Goal: Information Seeking & Learning: Learn about a topic

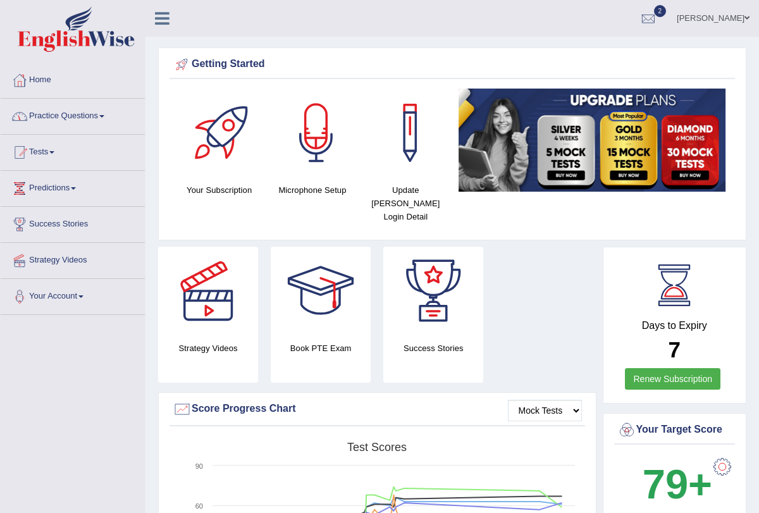
click at [108, 113] on link "Practice Questions" at bounding box center [73, 115] width 144 height 32
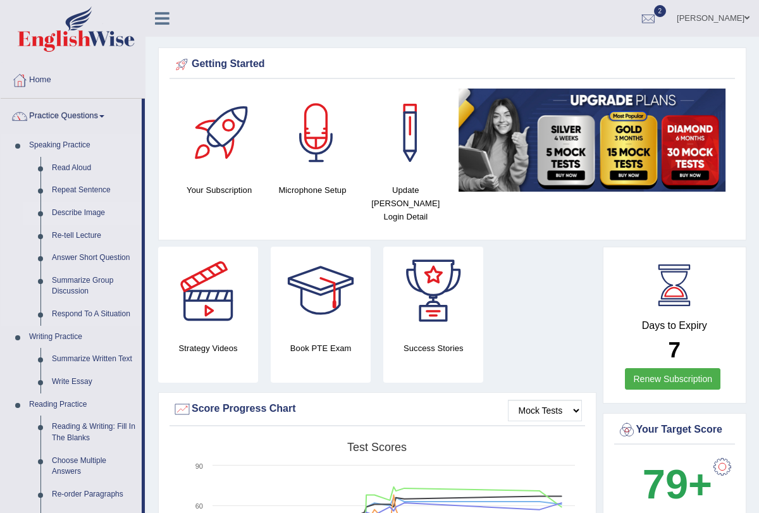
click at [88, 216] on link "Describe Image" at bounding box center [94, 213] width 96 height 23
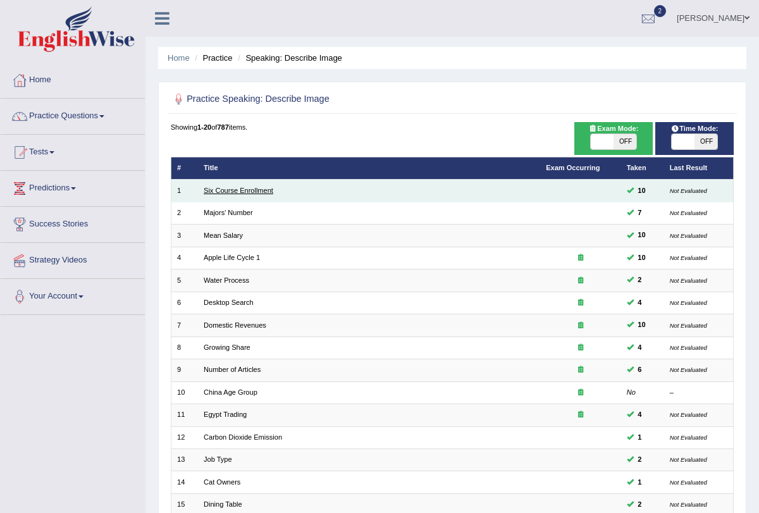
click at [235, 190] on link "Six Course Enrollment" at bounding box center [239, 191] width 70 height 8
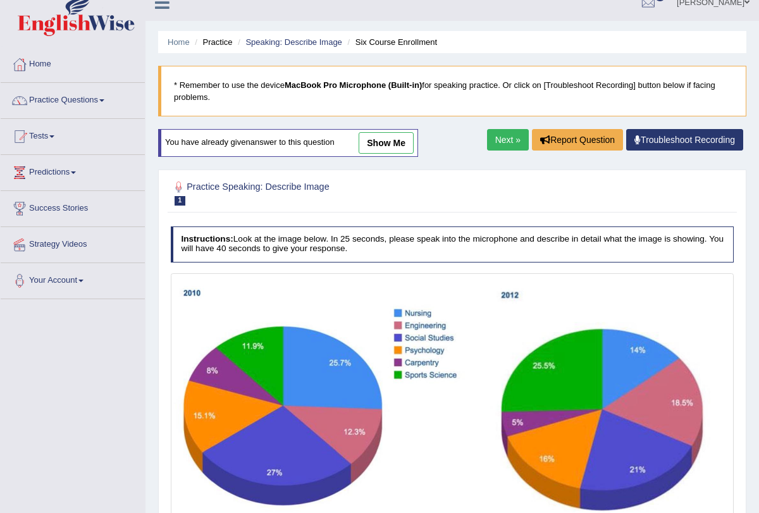
scroll to position [14, 0]
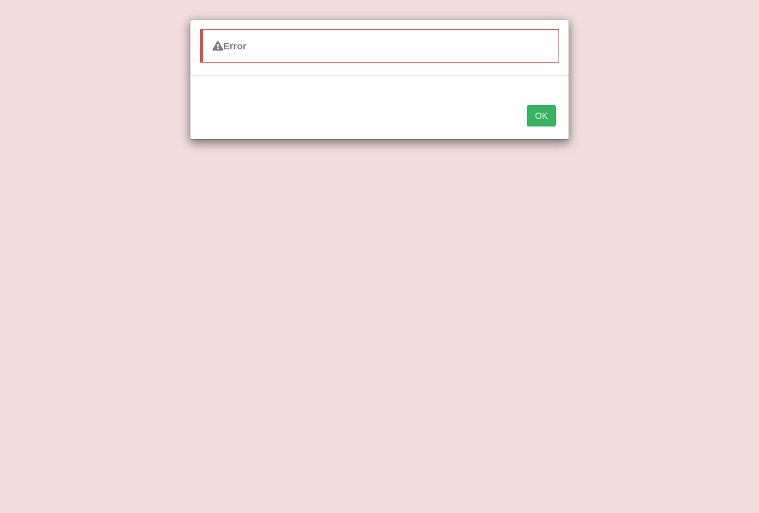
click at [544, 127] on div "OK" at bounding box center [379, 117] width 378 height 44
click at [542, 114] on button "OK" at bounding box center [541, 116] width 29 height 22
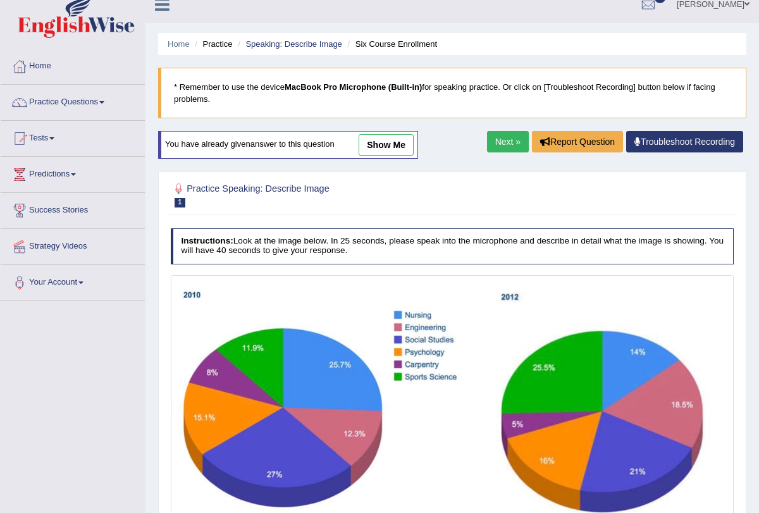
scroll to position [64, 0]
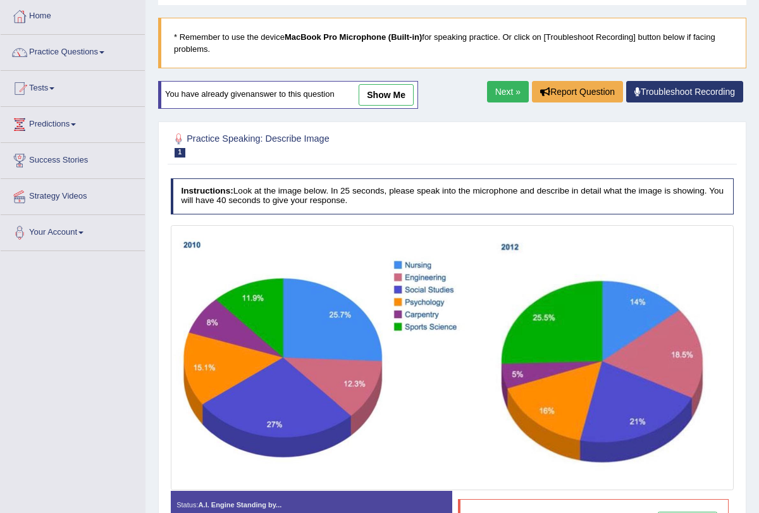
click at [514, 97] on link "Next »" at bounding box center [508, 92] width 42 height 22
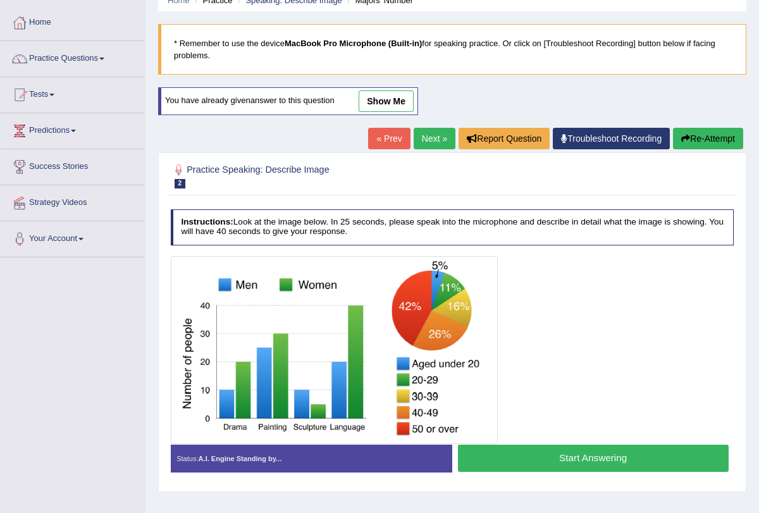
scroll to position [151, 0]
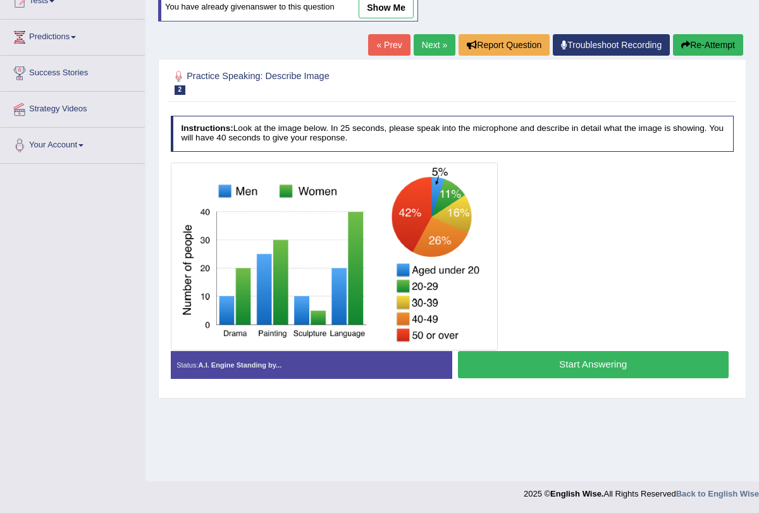
click at [595, 363] on button "Start Answering" at bounding box center [593, 364] width 271 height 27
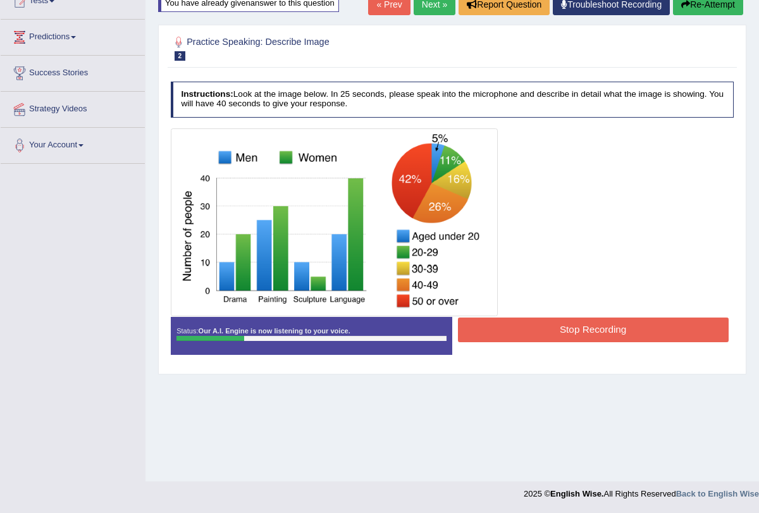
click at [575, 331] on button "Stop Recording" at bounding box center [593, 330] width 271 height 25
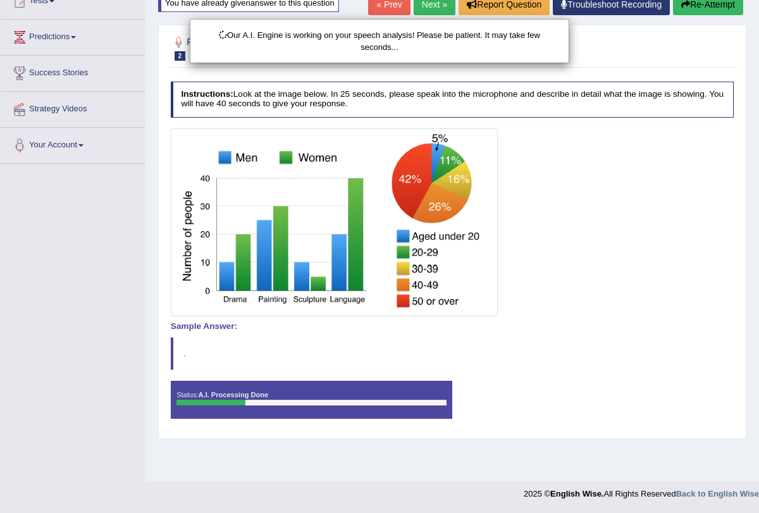
click at [706, 9] on div "Our A.I. Engine is working on your speech analysis! Please be patient. It may t…" at bounding box center [379, 256] width 759 height 513
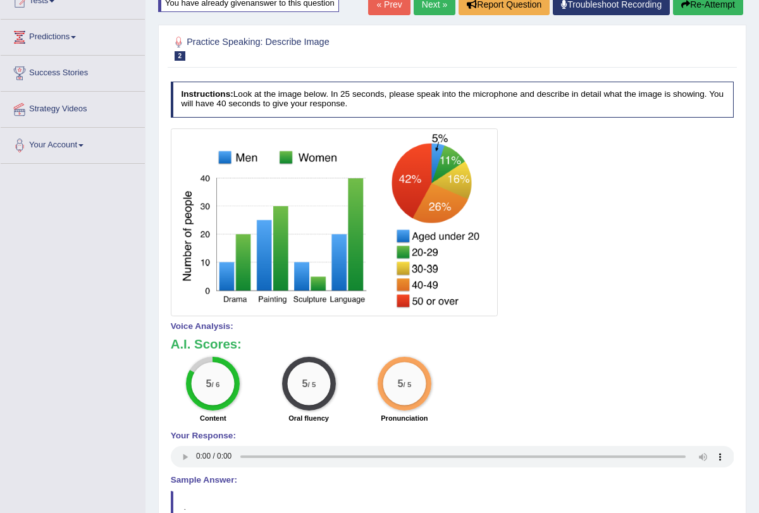
click at [706, 9] on button "Re-Attempt" at bounding box center [708, 5] width 70 height 22
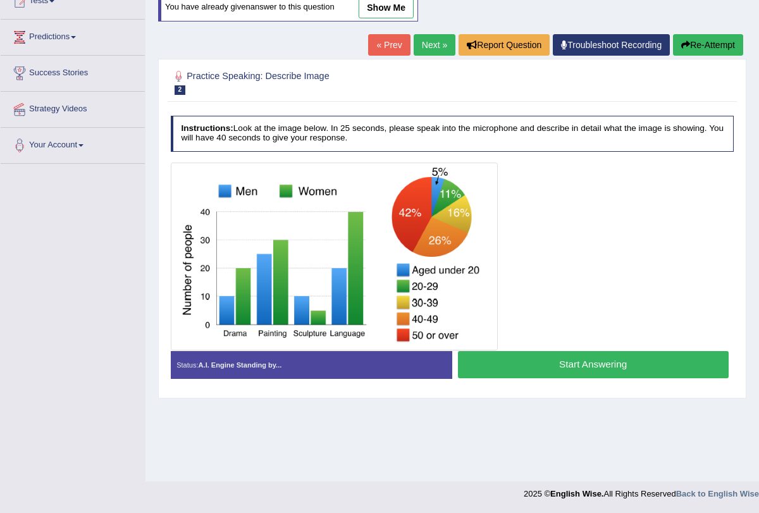
click at [533, 363] on button "Start Answering" at bounding box center [593, 364] width 271 height 27
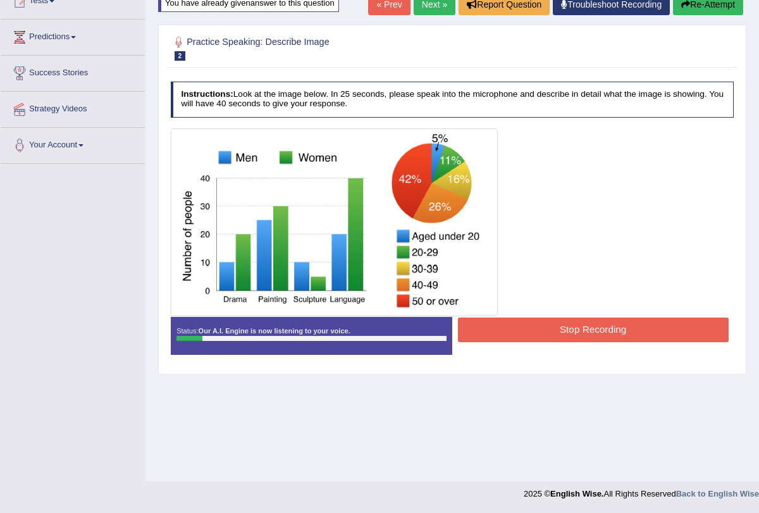
click at [682, 6] on icon "button" at bounding box center [686, 4] width 9 height 9
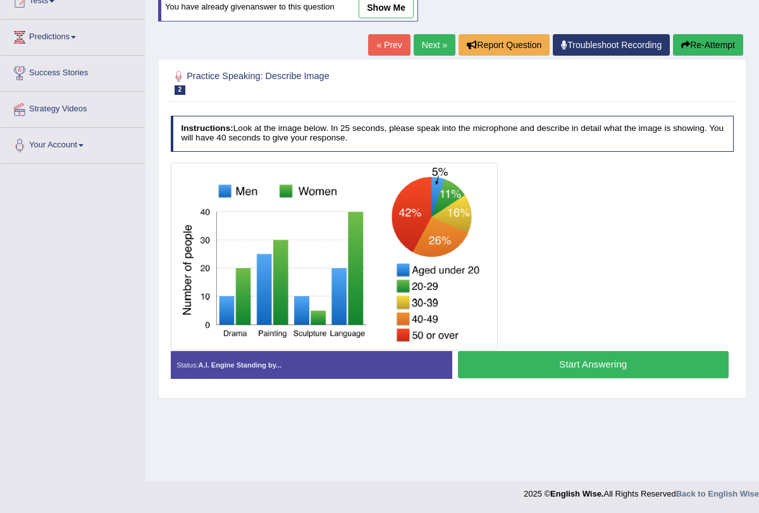
scroll to position [151, 0]
click at [552, 374] on button "Start Answering" at bounding box center [593, 364] width 271 height 27
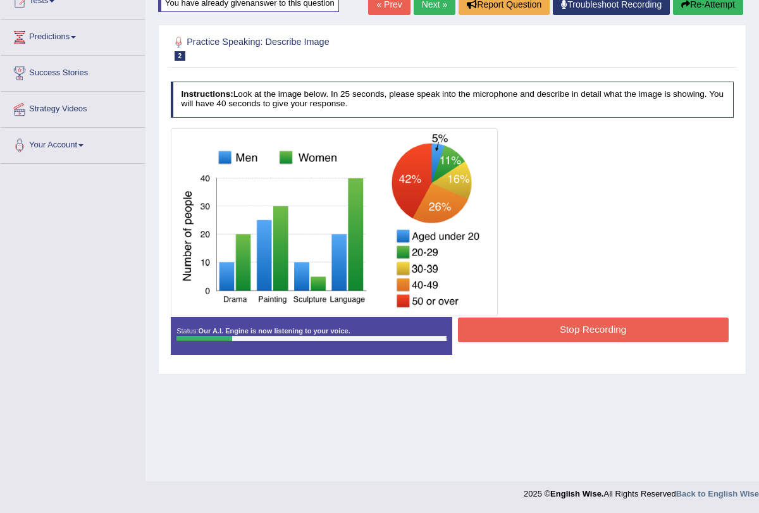
click at [583, 327] on button "Stop Recording" at bounding box center [593, 330] width 271 height 25
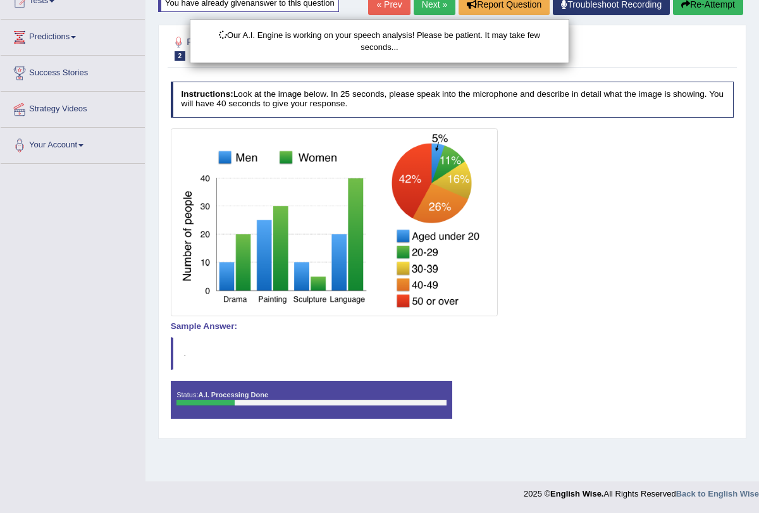
click at [708, 6] on div "Our A.I. Engine is working on your speech analysis! Please be patient. It may t…" at bounding box center [379, 256] width 759 height 513
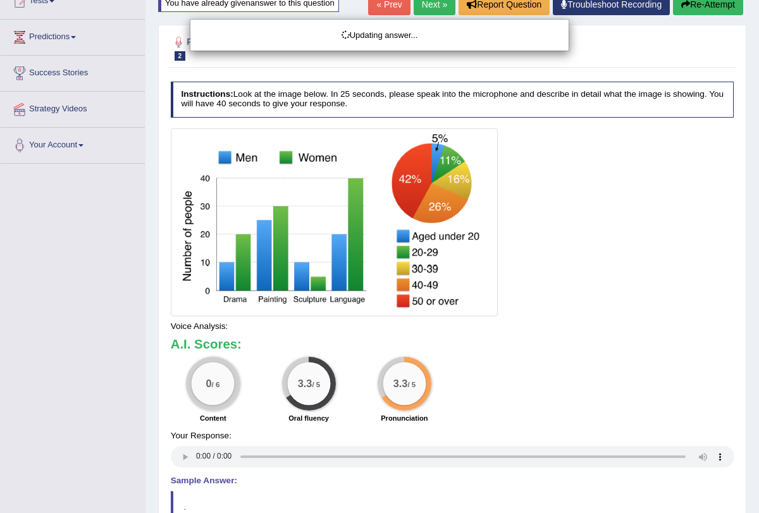
click at [708, 6] on div "Updating answer..." at bounding box center [379, 256] width 759 height 513
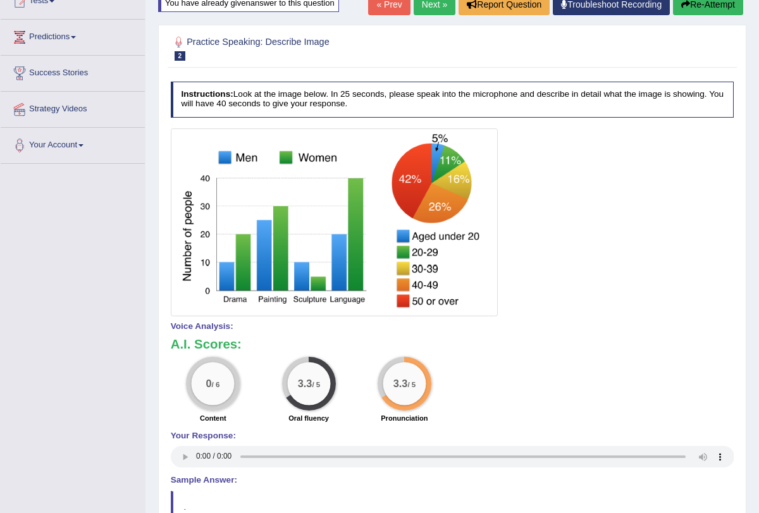
click at [708, 6] on button "Re-Attempt" at bounding box center [708, 5] width 70 height 22
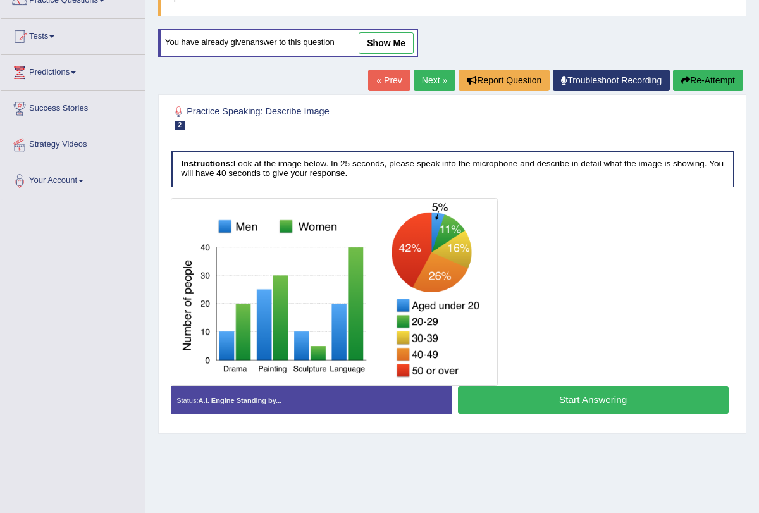
scroll to position [125, 0]
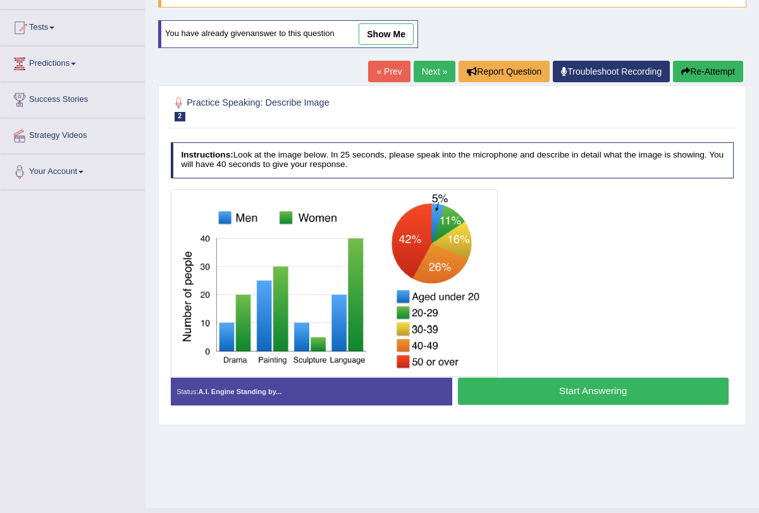
click at [535, 401] on button "Start Answering" at bounding box center [593, 391] width 271 height 27
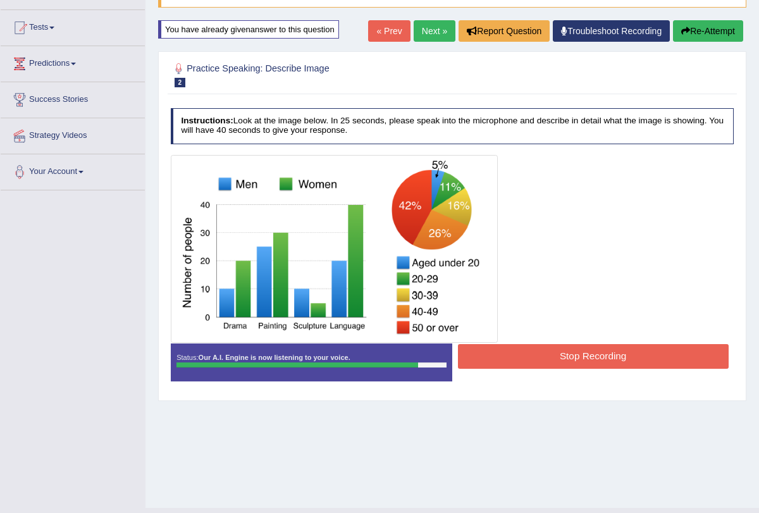
click at [543, 361] on button "Stop Recording" at bounding box center [593, 356] width 271 height 25
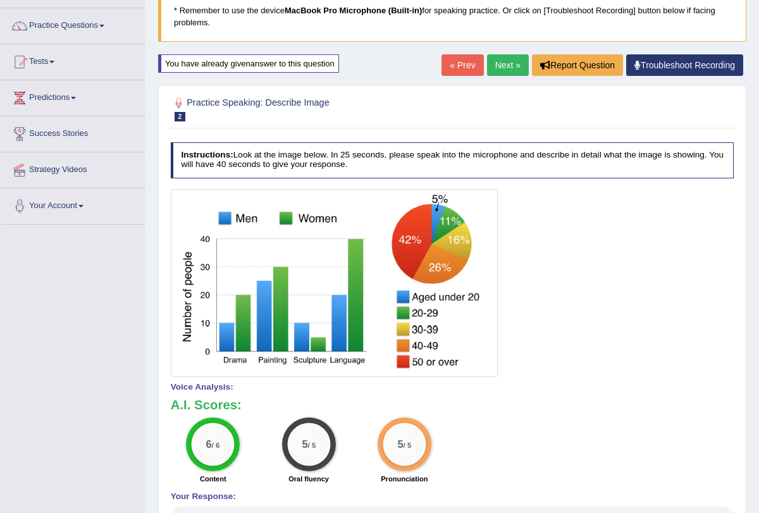
scroll to position [54, 0]
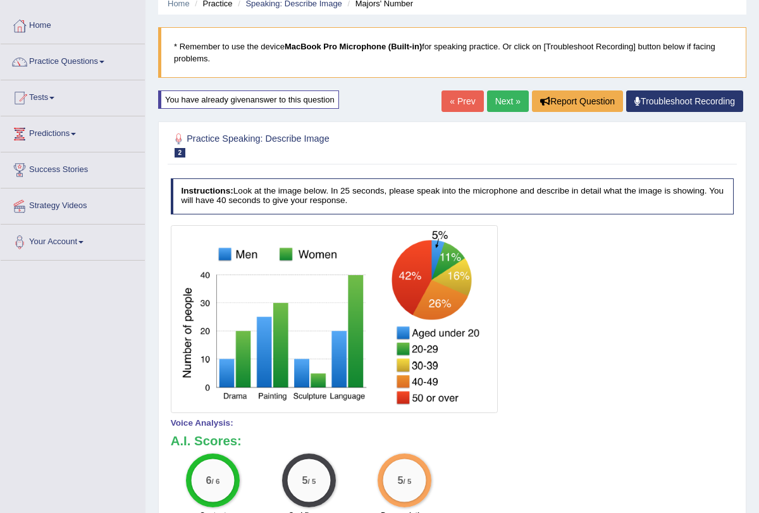
click at [510, 101] on link "Next »" at bounding box center [508, 101] width 42 height 22
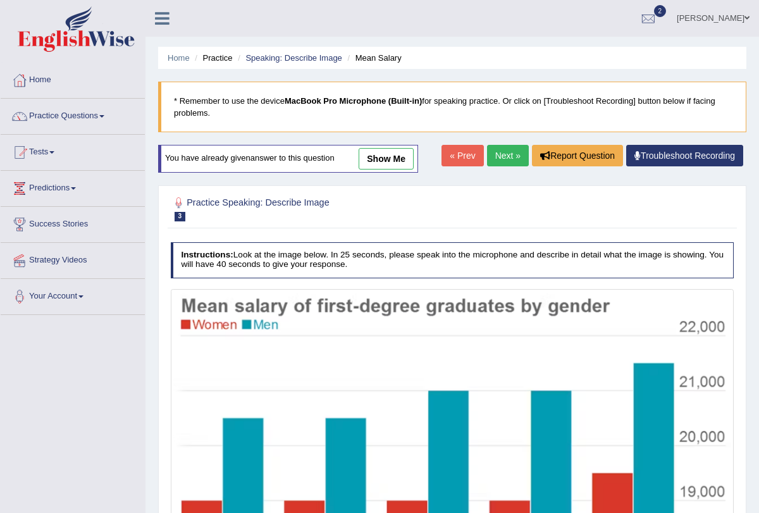
click at [494, 159] on link "Next »" at bounding box center [508, 156] width 42 height 22
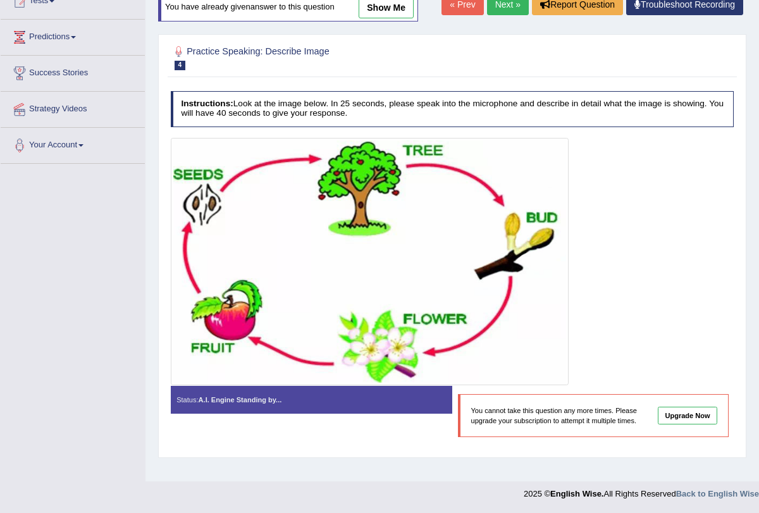
scroll to position [119, 0]
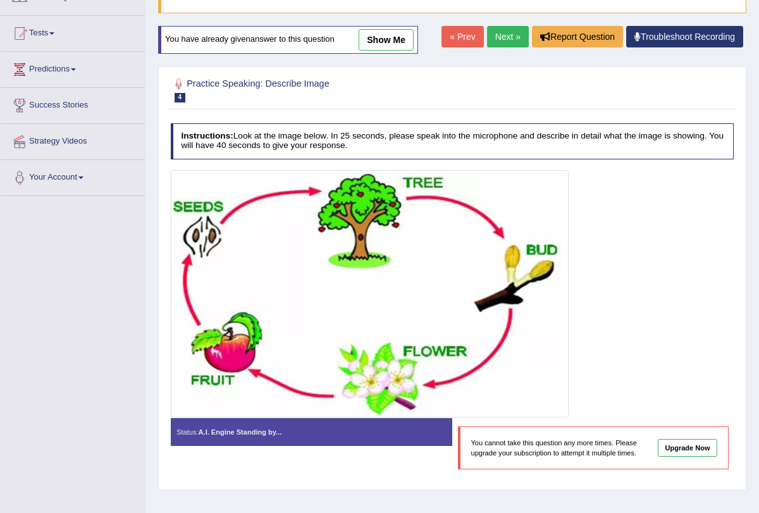
click at [504, 34] on link "Next »" at bounding box center [508, 37] width 42 height 22
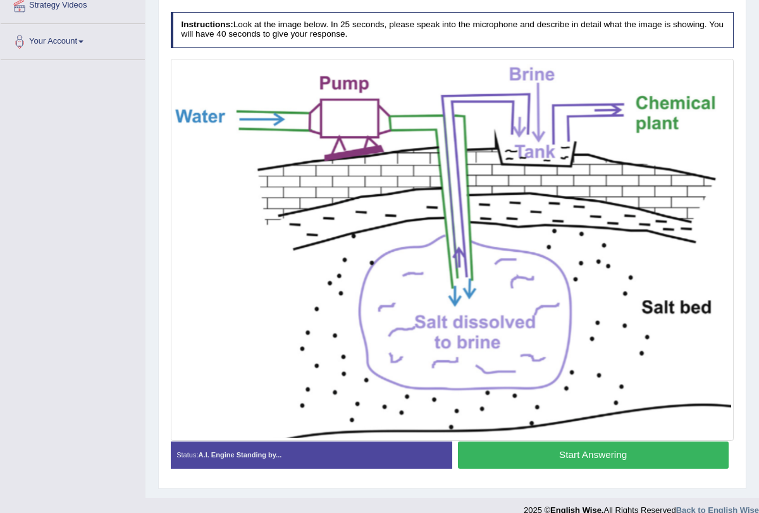
scroll to position [270, 0]
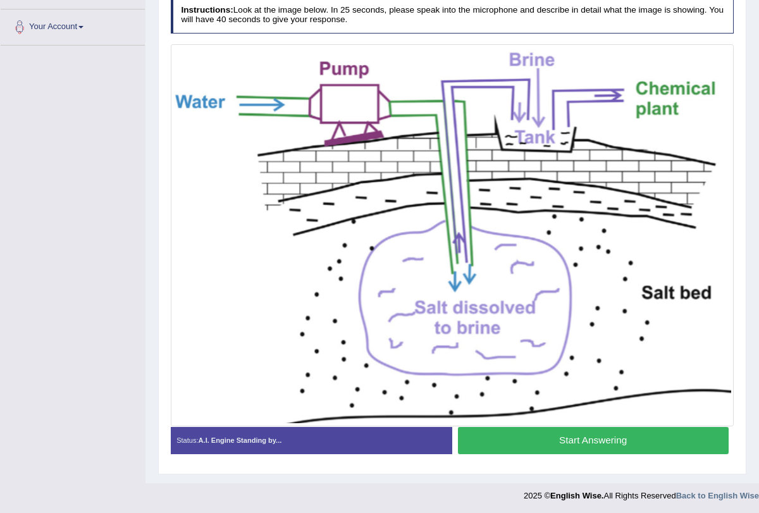
click at [534, 451] on button "Start Answering" at bounding box center [593, 440] width 271 height 27
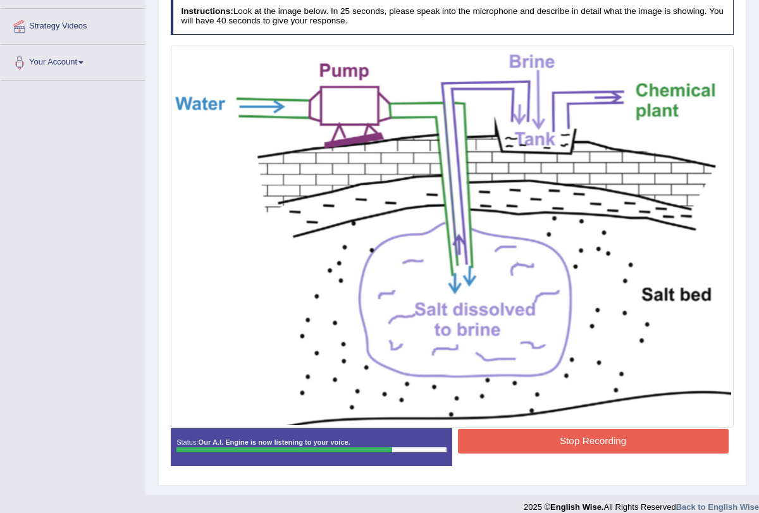
scroll to position [234, 0]
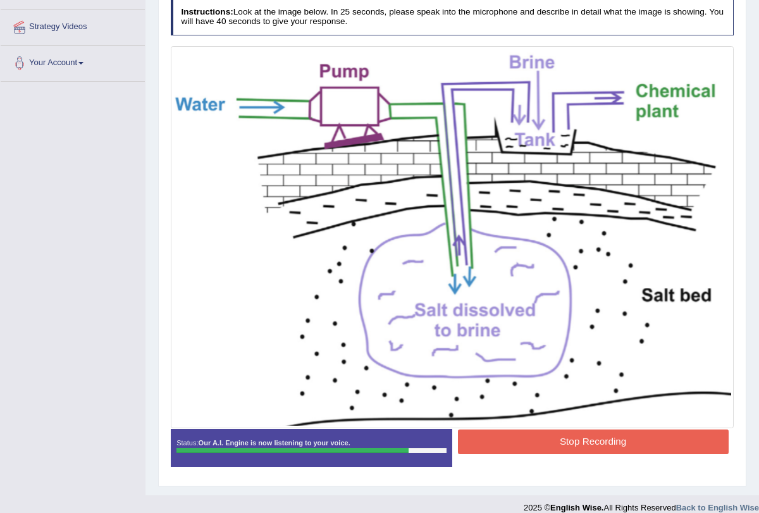
click at [511, 434] on button "Stop Recording" at bounding box center [593, 442] width 271 height 25
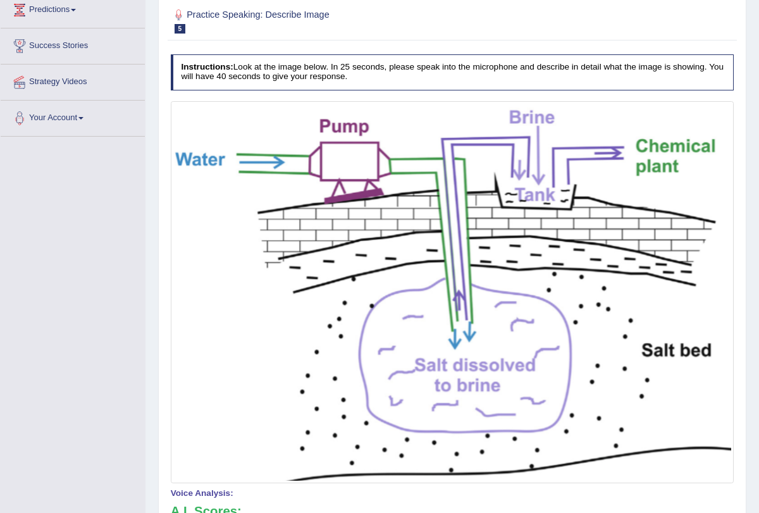
scroll to position [0, 0]
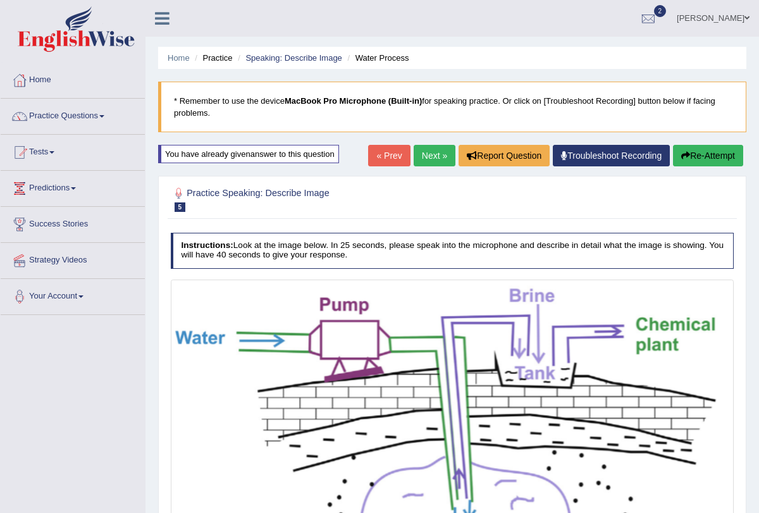
click at [704, 158] on button "Re-Attempt" at bounding box center [708, 156] width 70 height 22
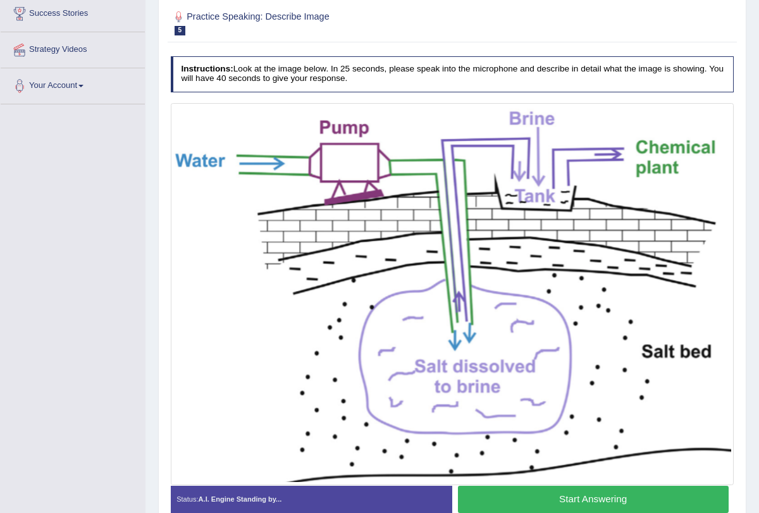
scroll to position [270, 0]
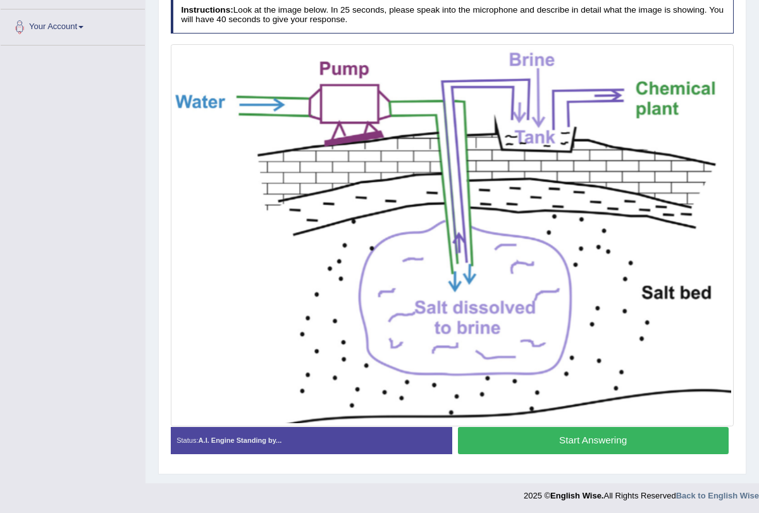
click at [575, 437] on button "Start Answering" at bounding box center [593, 440] width 271 height 27
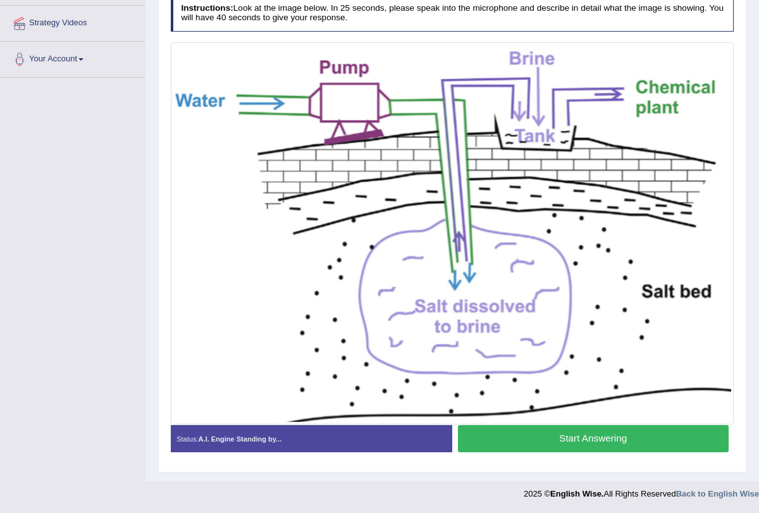
scroll to position [235, 0]
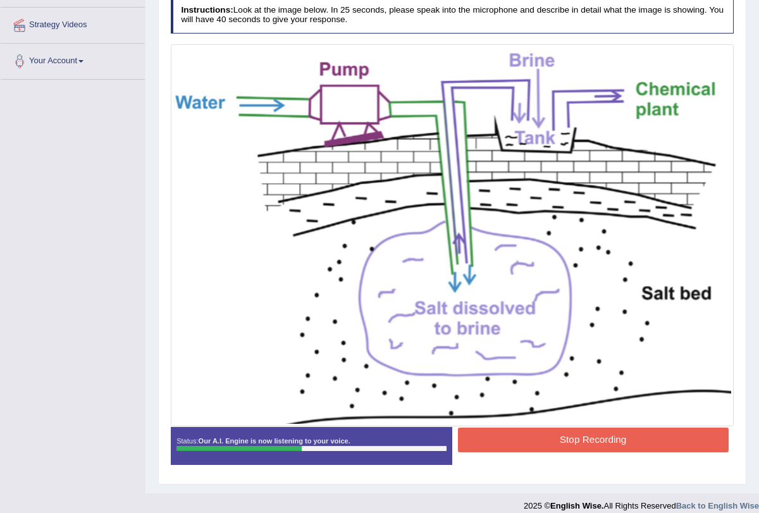
click at [553, 439] on button "Stop Recording" at bounding box center [593, 440] width 271 height 25
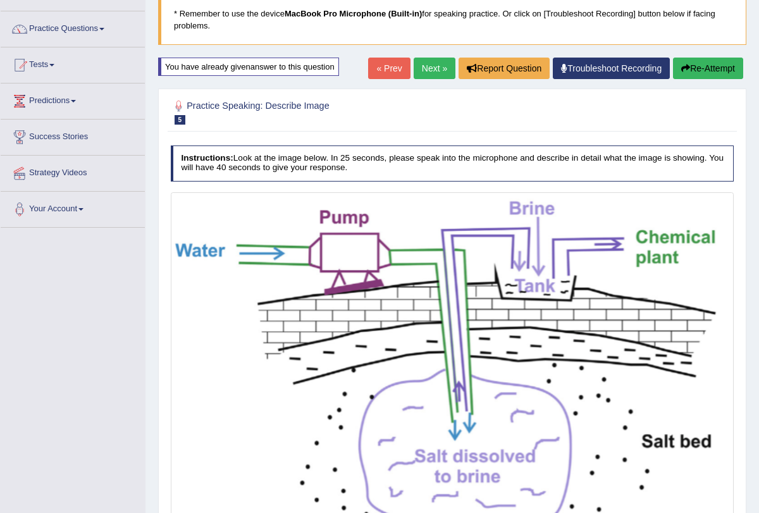
scroll to position [0, 0]
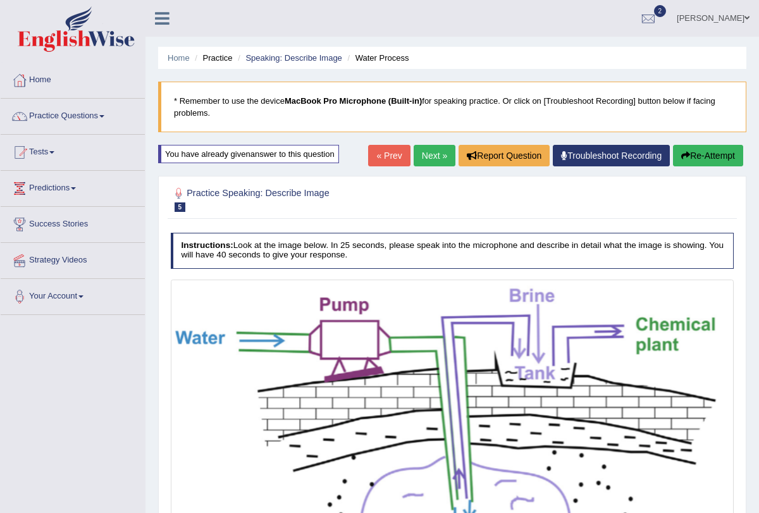
click at [423, 163] on link "Next »" at bounding box center [435, 156] width 42 height 22
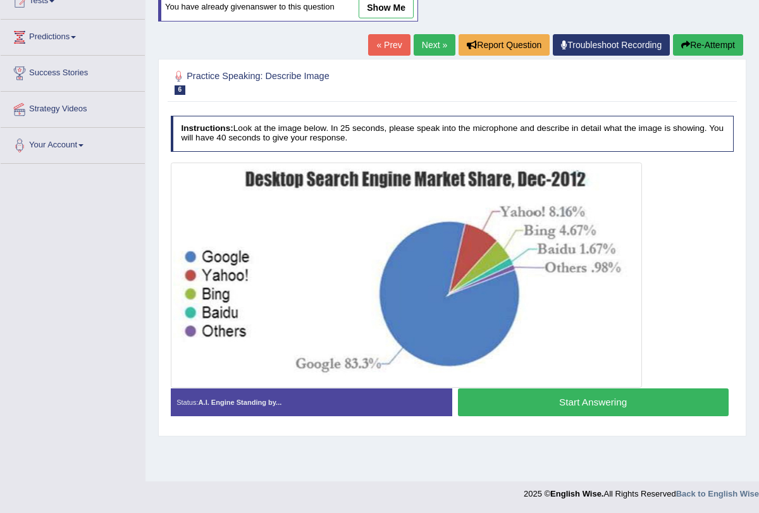
click at [561, 404] on button "Start Answering" at bounding box center [593, 402] width 271 height 27
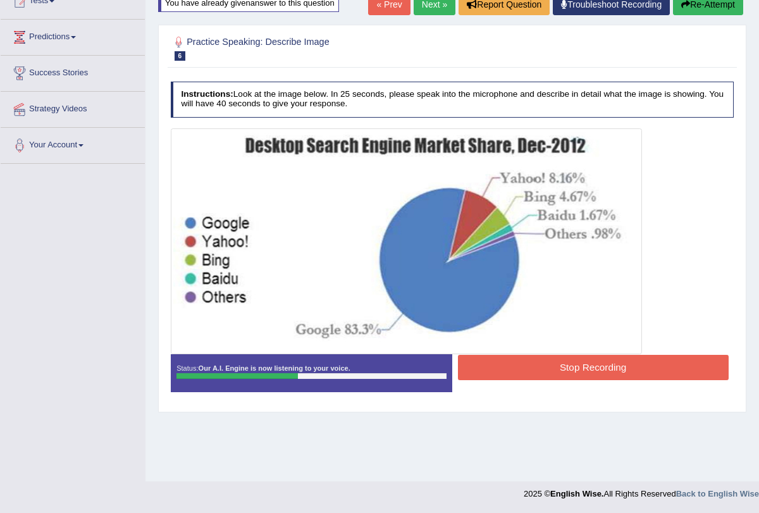
click at [515, 362] on button "Stop Recording" at bounding box center [593, 367] width 271 height 25
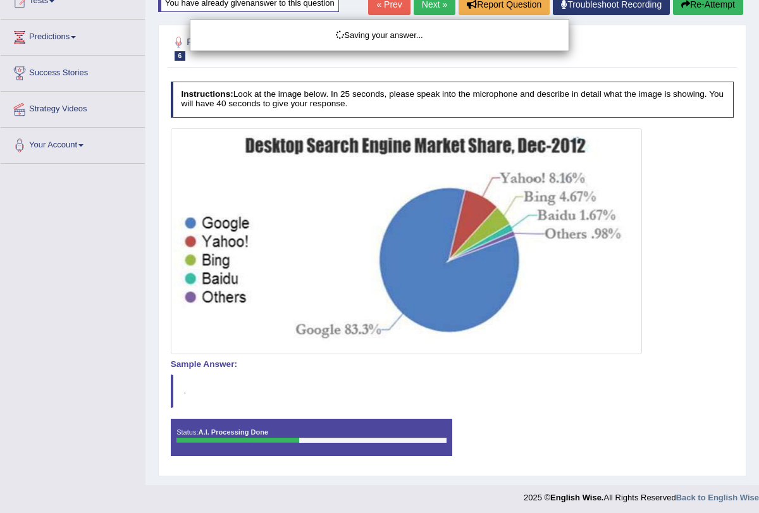
click at [697, 9] on div "Saving your answer..." at bounding box center [379, 256] width 759 height 513
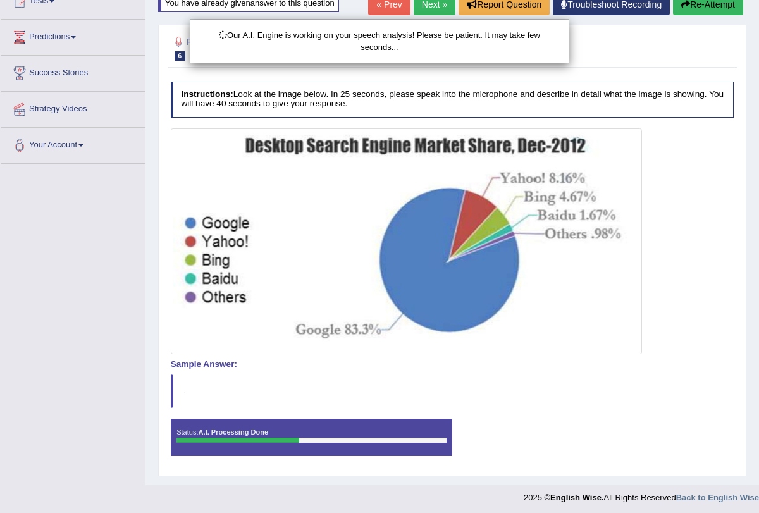
click at [698, 4] on div "Our A.I. Engine is working on your speech analysis! Please be patient. It may t…" at bounding box center [379, 256] width 759 height 513
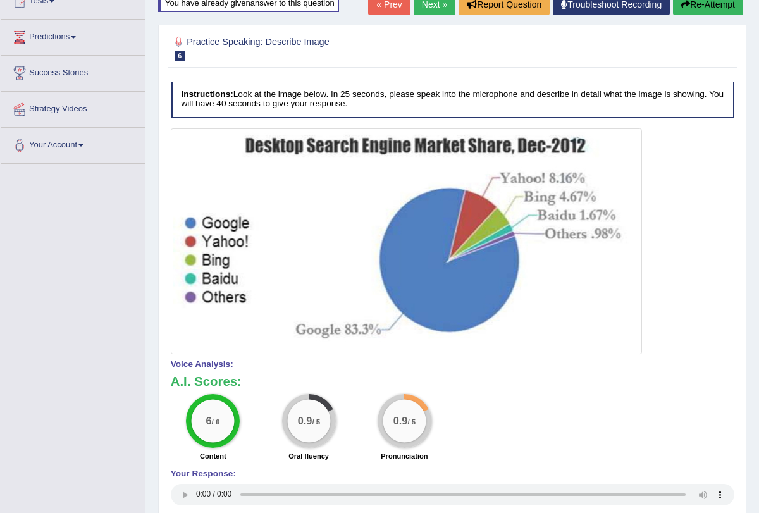
click at [698, 4] on button "Re-Attempt" at bounding box center [708, 5] width 70 height 22
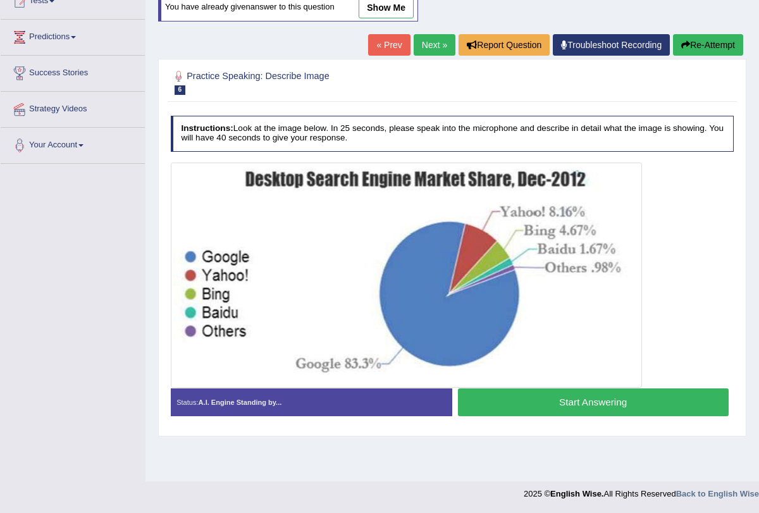
click at [547, 406] on button "Start Answering" at bounding box center [593, 402] width 271 height 27
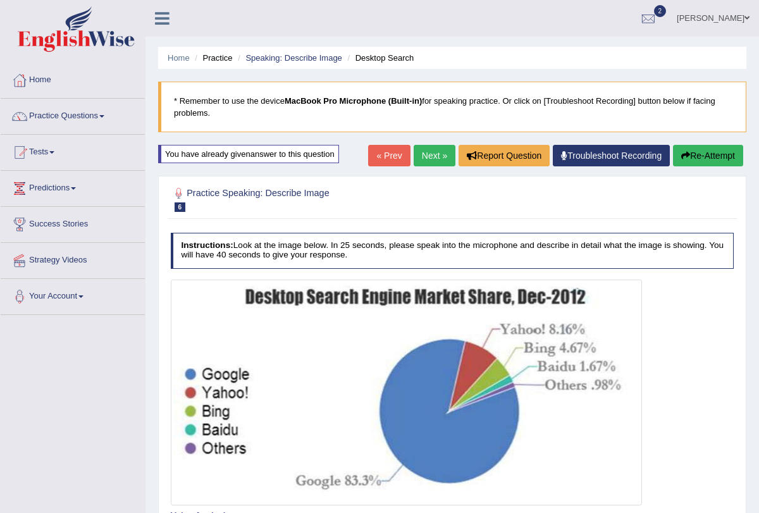
click at [705, 151] on button "Re-Attempt" at bounding box center [708, 156] width 70 height 22
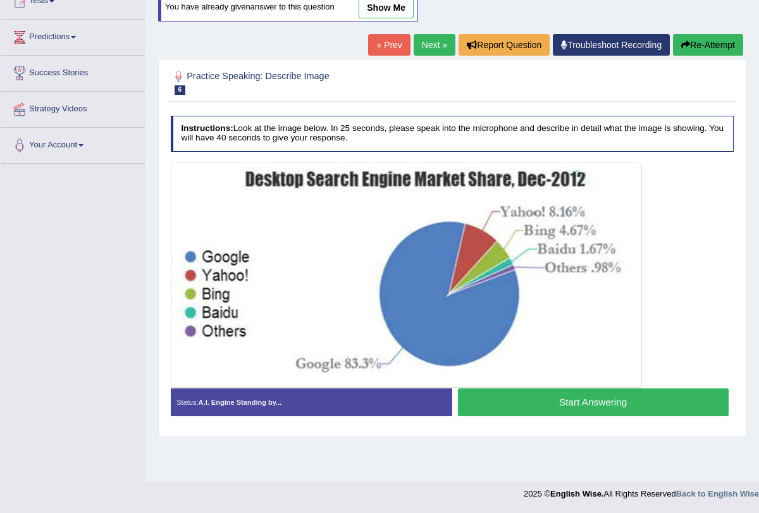
click at [587, 396] on button "Start Answering" at bounding box center [593, 402] width 271 height 27
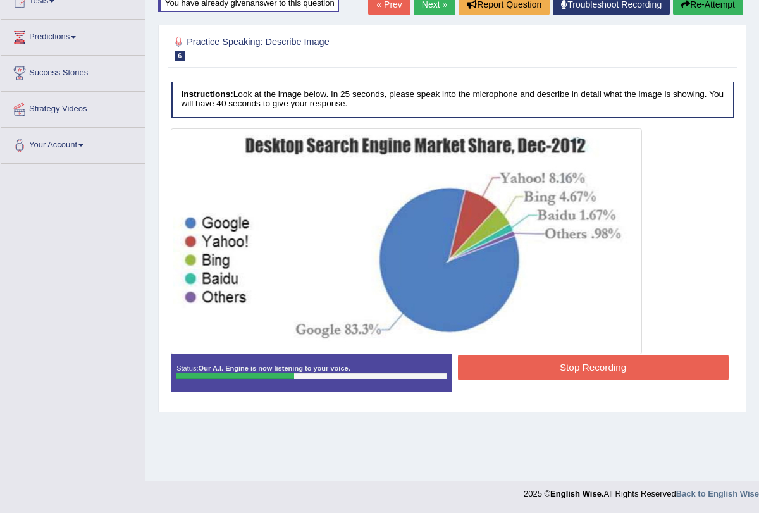
click at [592, 371] on button "Stop Recording" at bounding box center [593, 367] width 271 height 25
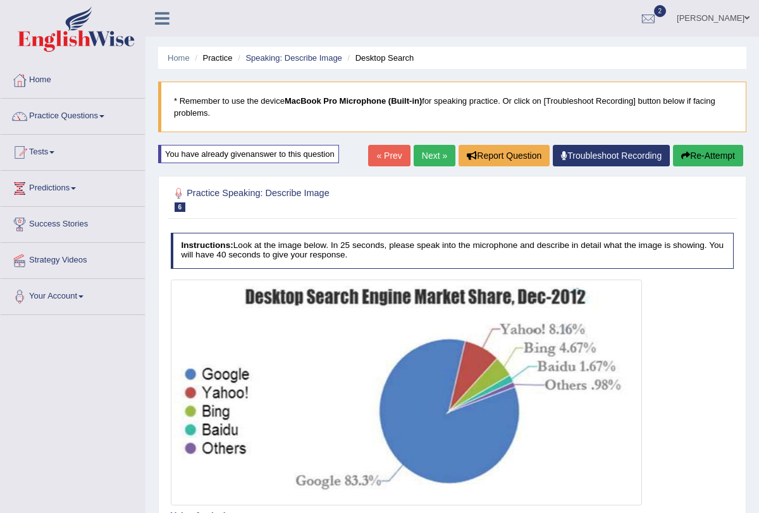
click at [703, 155] on button "Re-Attempt" at bounding box center [708, 156] width 70 height 22
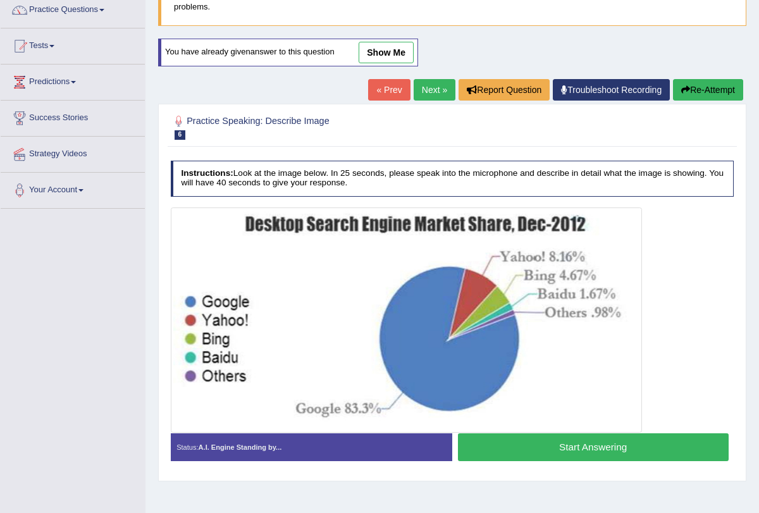
scroll to position [151, 0]
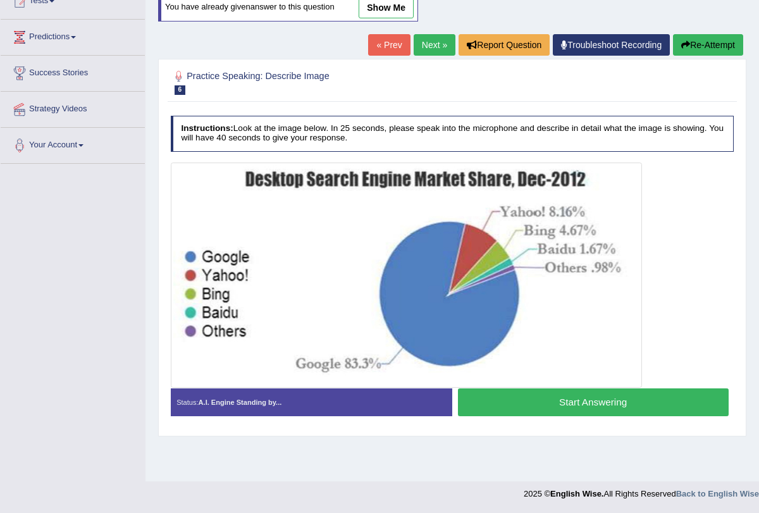
click at [587, 402] on button "Start Answering" at bounding box center [593, 402] width 271 height 27
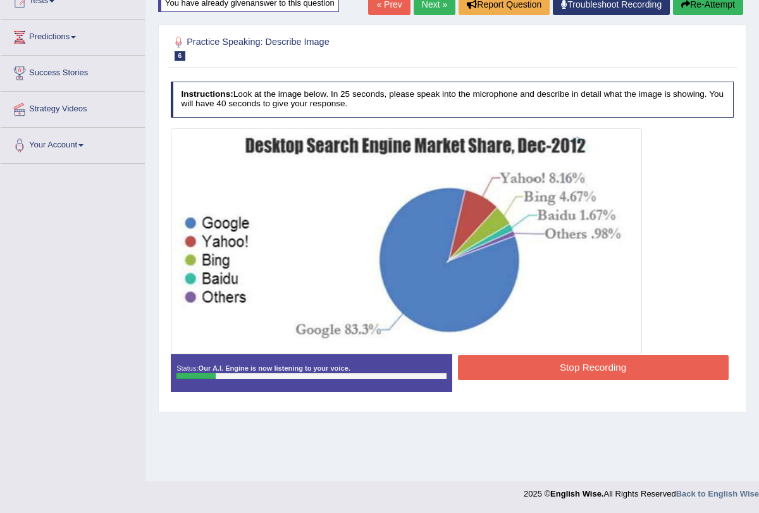
click at [707, 3] on button "Re-Attempt" at bounding box center [708, 5] width 70 height 22
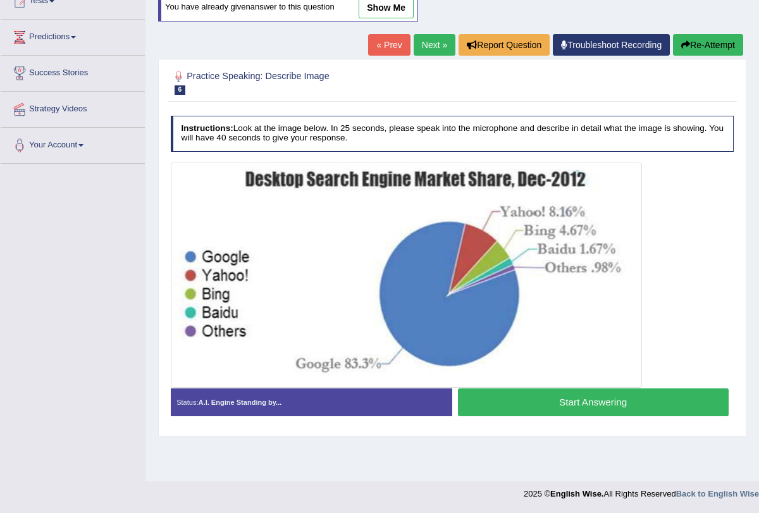
scroll to position [151, 0]
click at [595, 397] on button "Start Answering" at bounding box center [593, 402] width 271 height 27
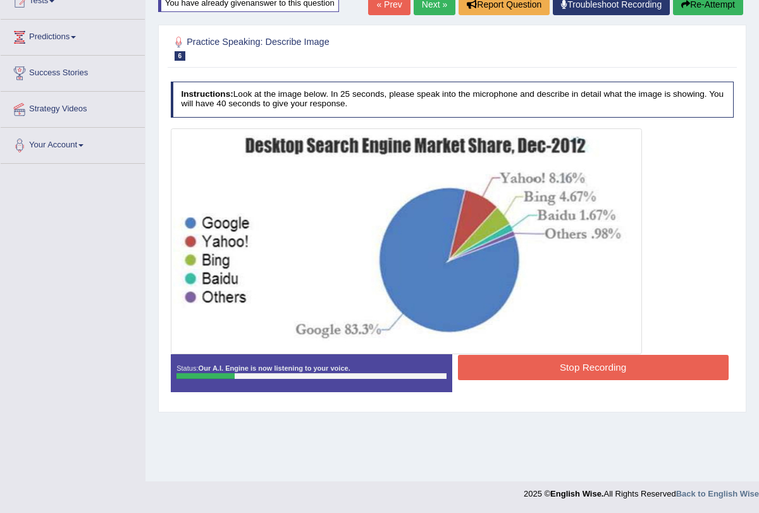
click at [594, 365] on button "Stop Recording" at bounding box center [593, 367] width 271 height 25
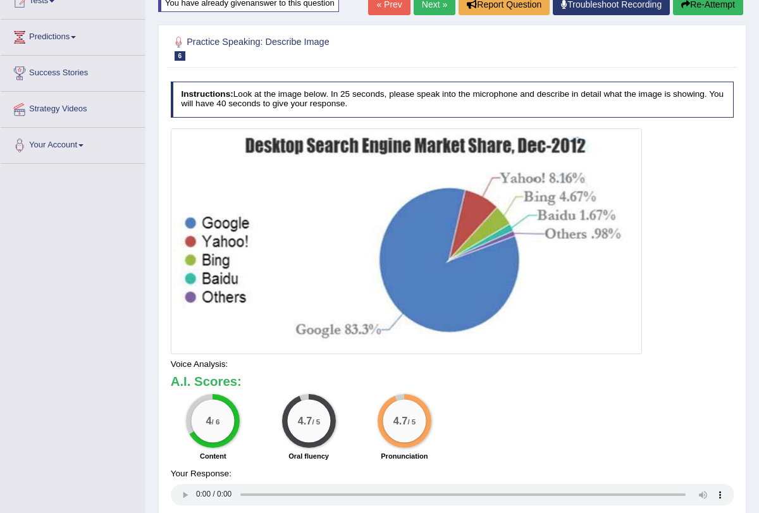
click at [703, 6] on button "Re-Attempt" at bounding box center [708, 5] width 70 height 22
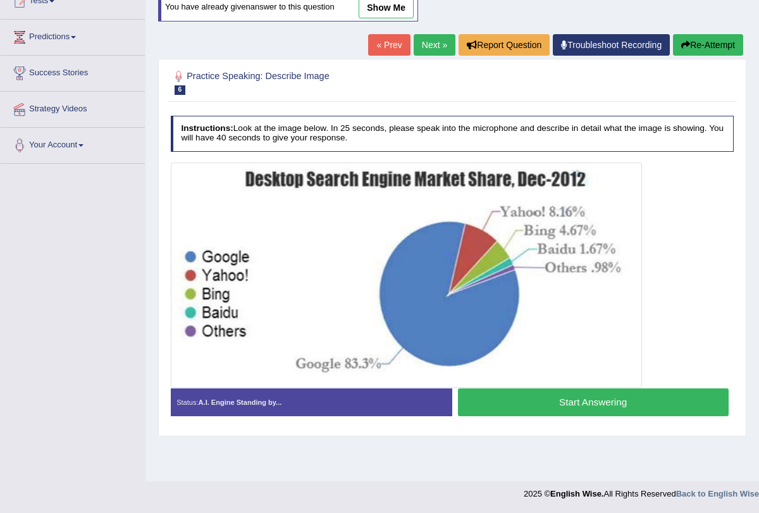
click at [539, 397] on button "Start Answering" at bounding box center [593, 402] width 271 height 27
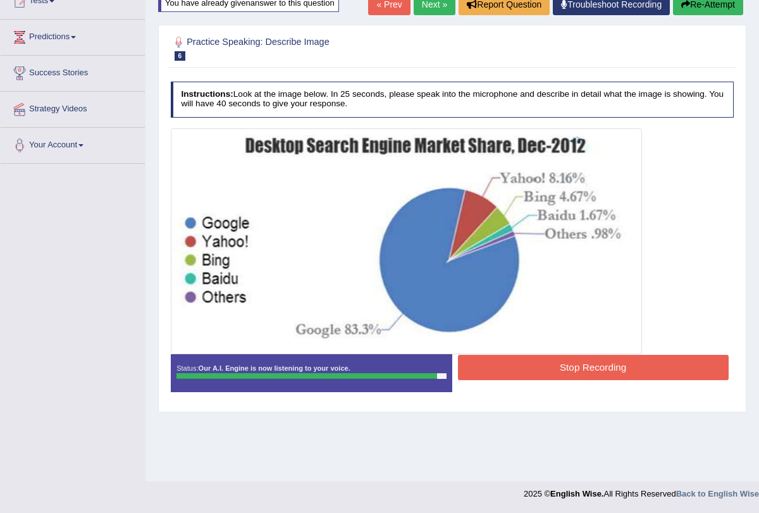
click at [537, 368] on button "Stop Recording" at bounding box center [593, 367] width 271 height 25
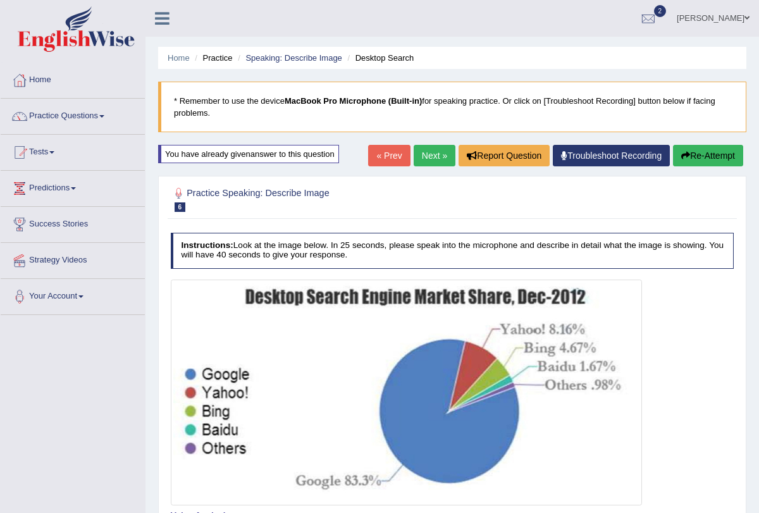
click at [428, 153] on link "Next »" at bounding box center [435, 156] width 42 height 22
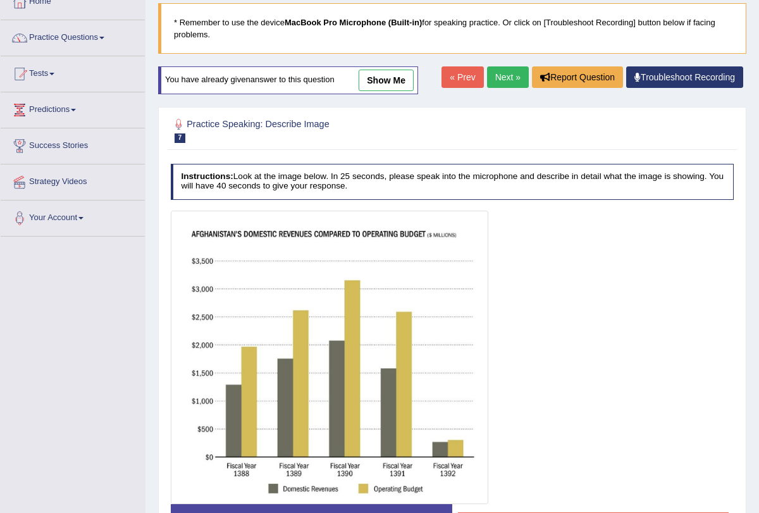
scroll to position [30, 0]
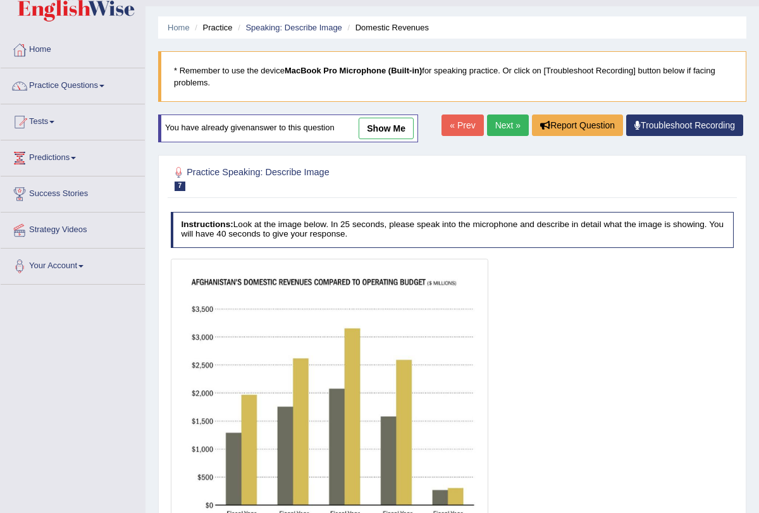
click at [501, 134] on link "Next »" at bounding box center [508, 126] width 42 height 22
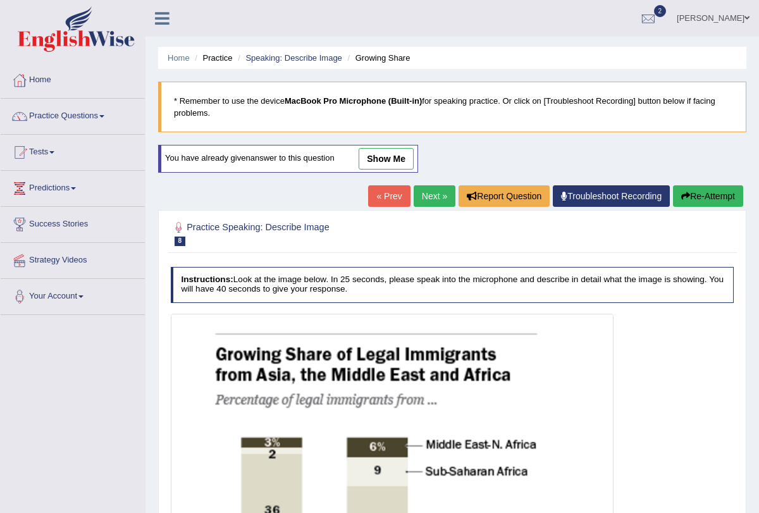
click at [687, 192] on button "Re-Attempt" at bounding box center [708, 196] width 70 height 22
click at [425, 195] on link "Next »" at bounding box center [435, 196] width 42 height 22
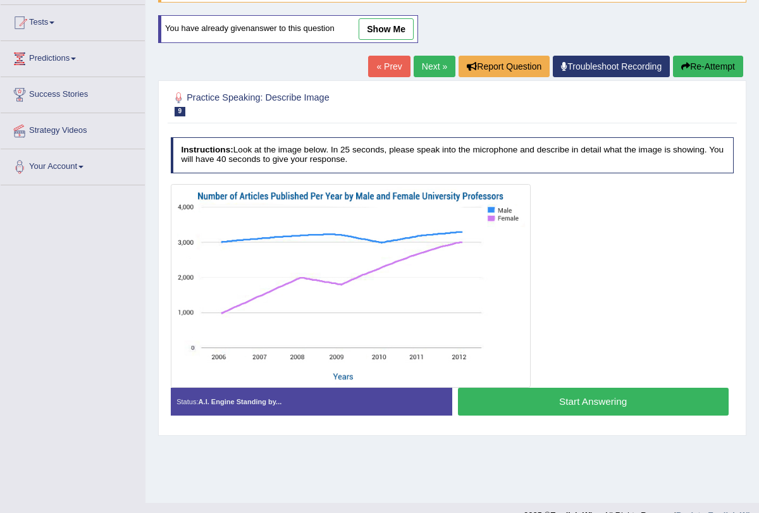
scroll to position [151, 0]
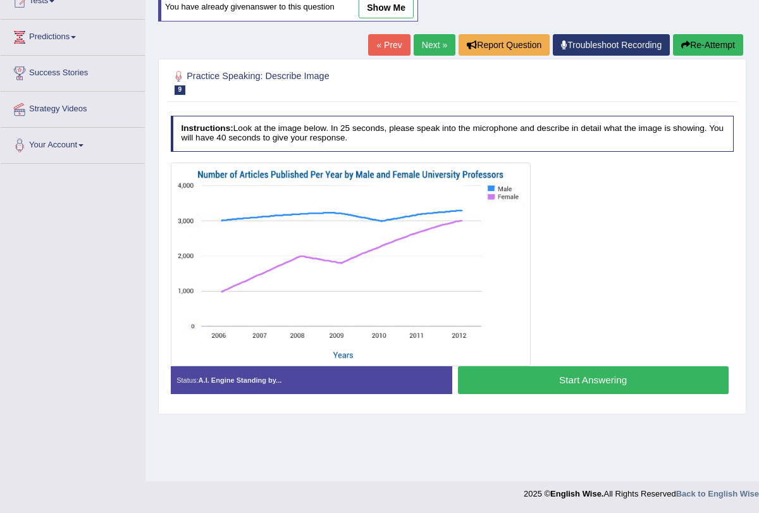
click at [530, 377] on button "Start Answering" at bounding box center [593, 379] width 271 height 27
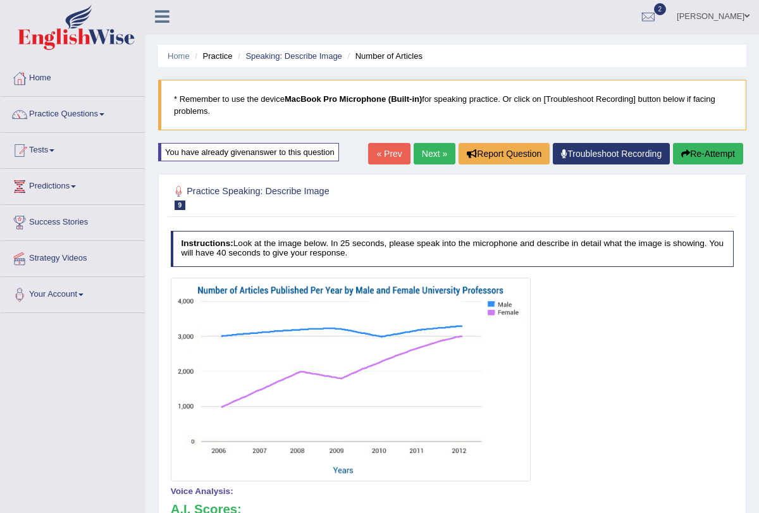
scroll to position [0, 0]
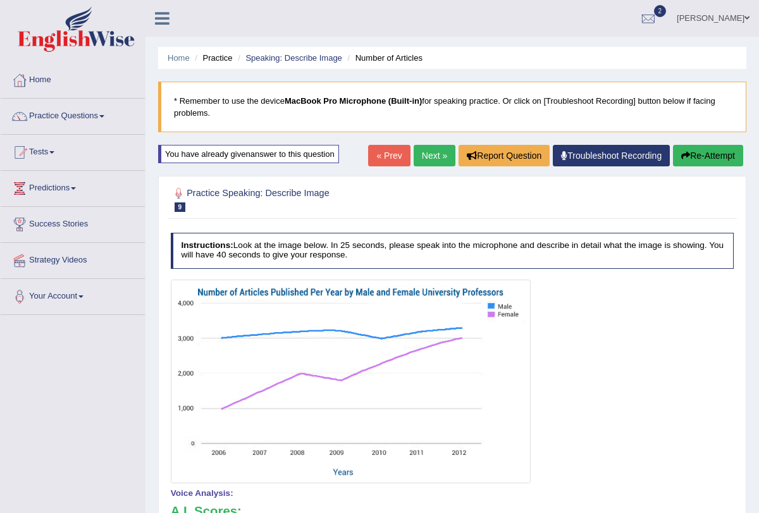
click at [429, 147] on link "Next »" at bounding box center [435, 156] width 42 height 22
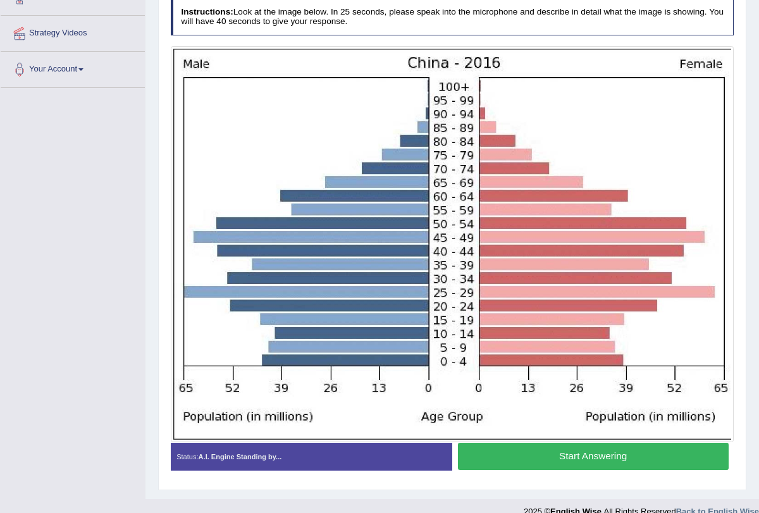
scroll to position [244, 0]
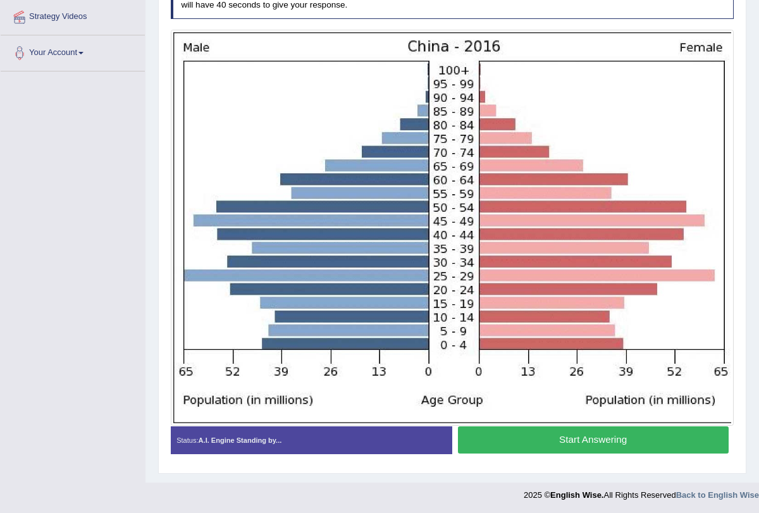
click at [566, 444] on button "Start Answering" at bounding box center [593, 440] width 271 height 27
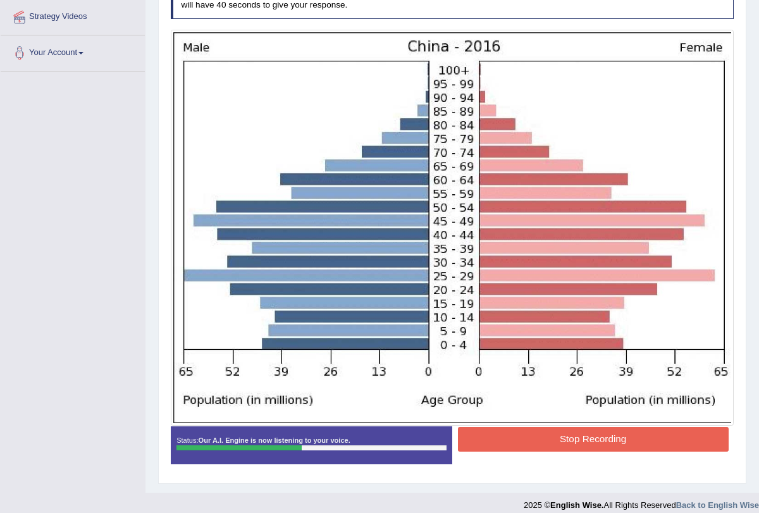
click at [566, 444] on button "Stop Recording" at bounding box center [593, 439] width 271 height 25
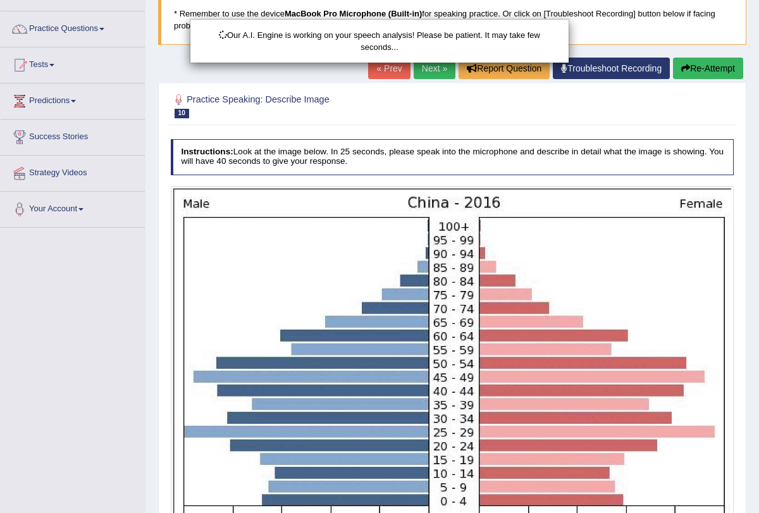
scroll to position [0, 0]
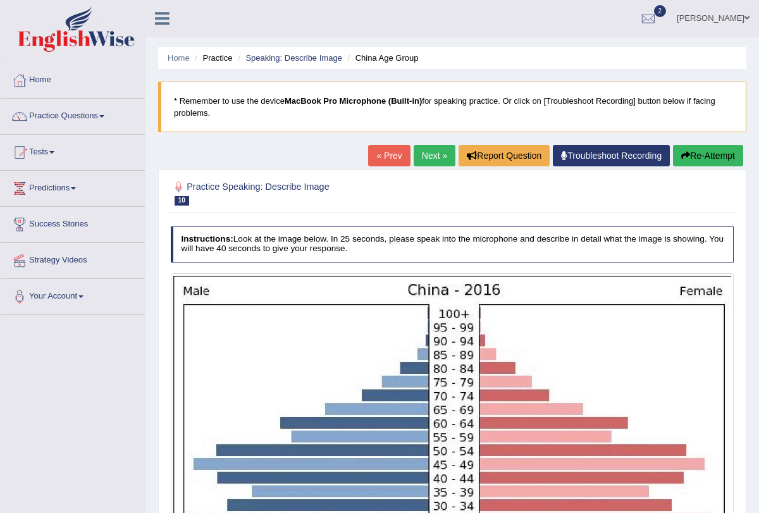
click at [697, 149] on button "Re-Attempt" at bounding box center [708, 156] width 70 height 22
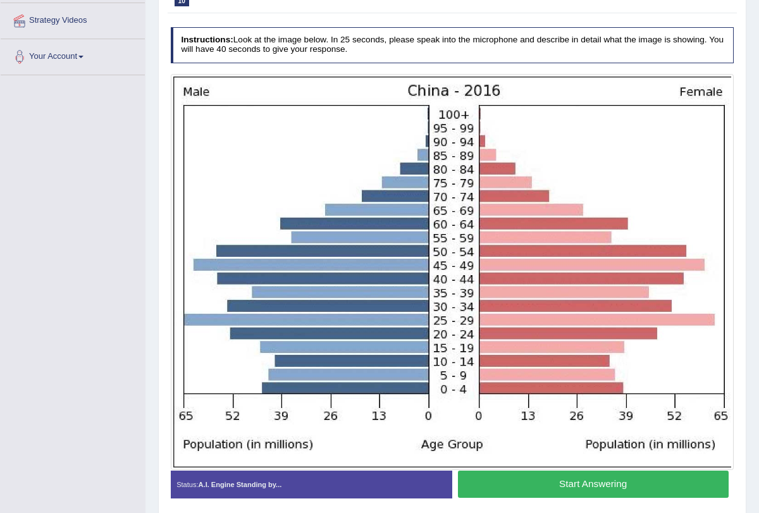
scroll to position [254, 0]
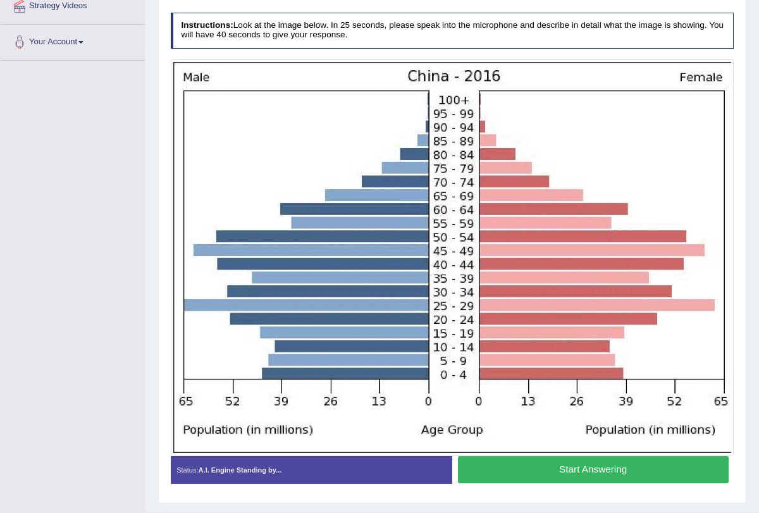
click at [599, 466] on button "Start Answering" at bounding box center [593, 469] width 271 height 27
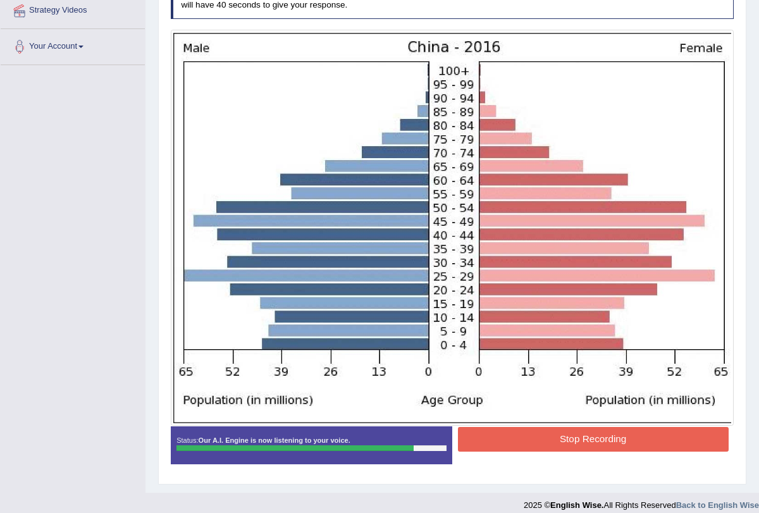
click at [596, 440] on button "Stop Recording" at bounding box center [593, 439] width 271 height 25
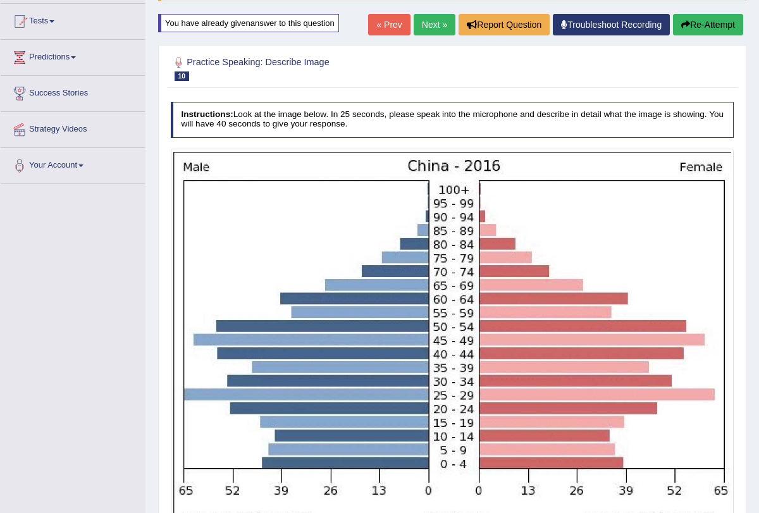
scroll to position [23, 0]
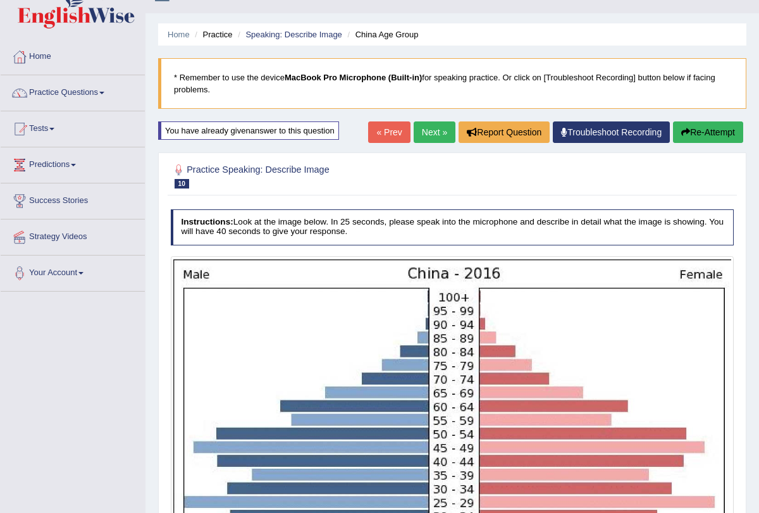
click at [701, 139] on button "Re-Attempt" at bounding box center [708, 133] width 70 height 22
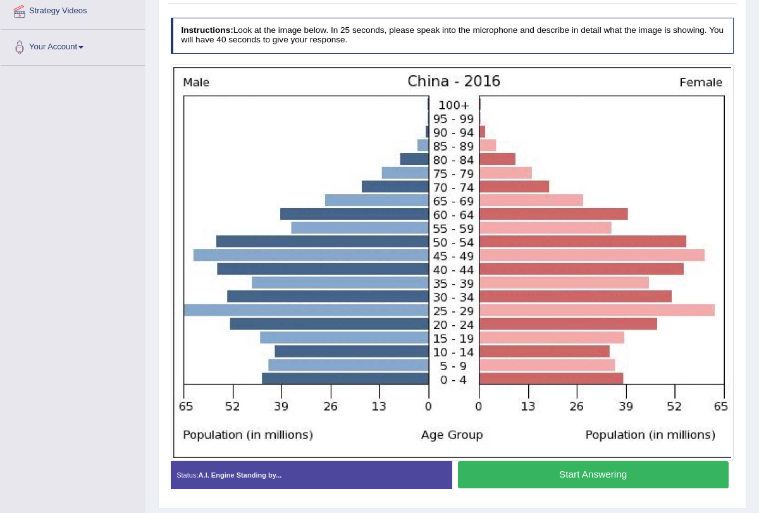
scroll to position [261, 0]
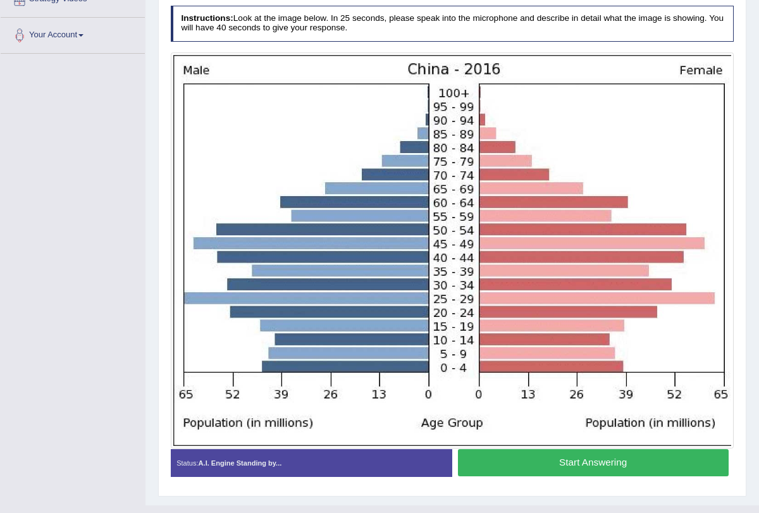
click at [604, 472] on button "Start Answering" at bounding box center [593, 462] width 271 height 27
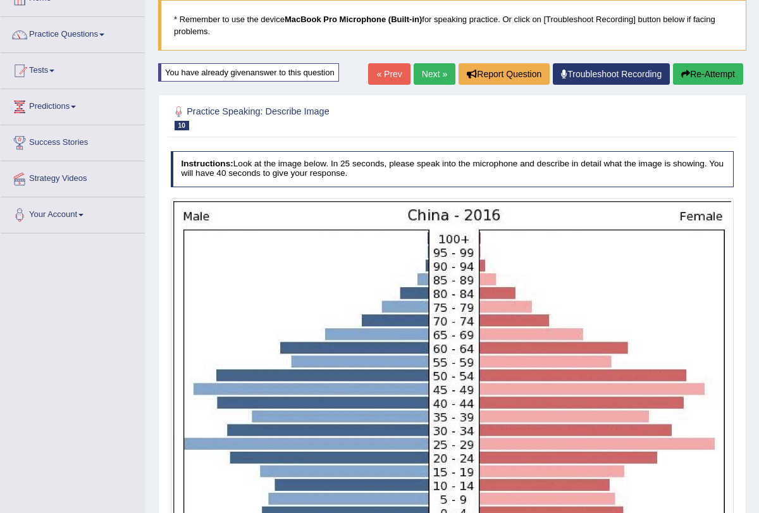
scroll to position [32, 0]
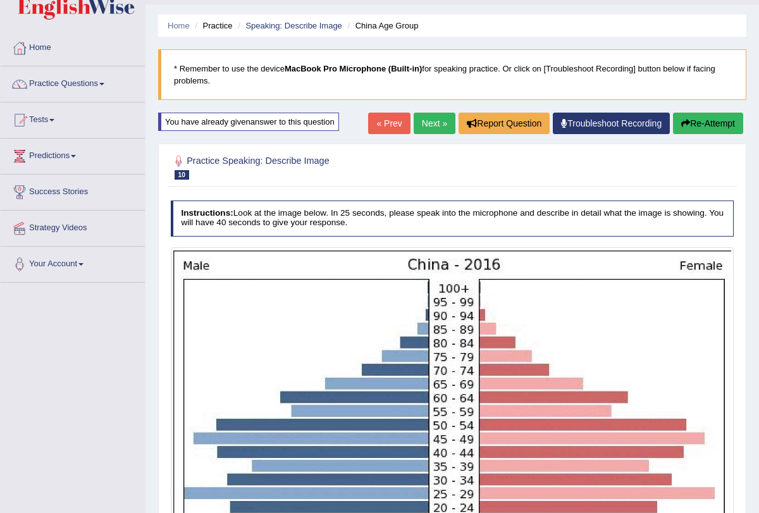
click at [713, 126] on button "Re-Attempt" at bounding box center [708, 124] width 70 height 22
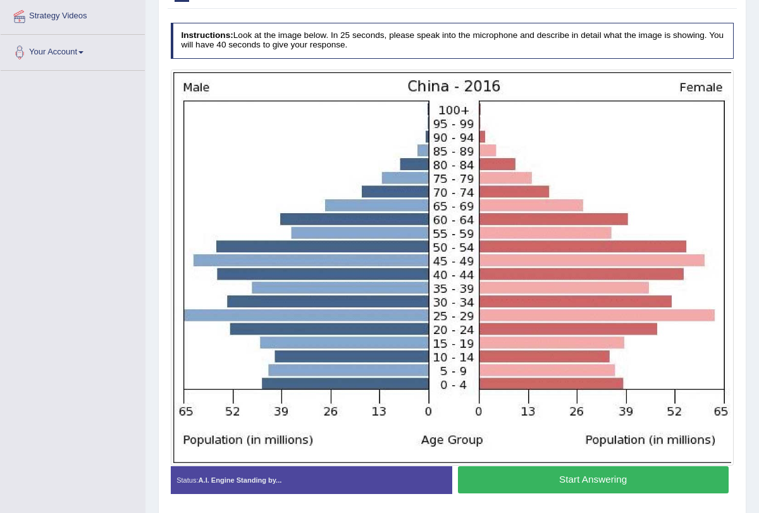
scroll to position [247, 0]
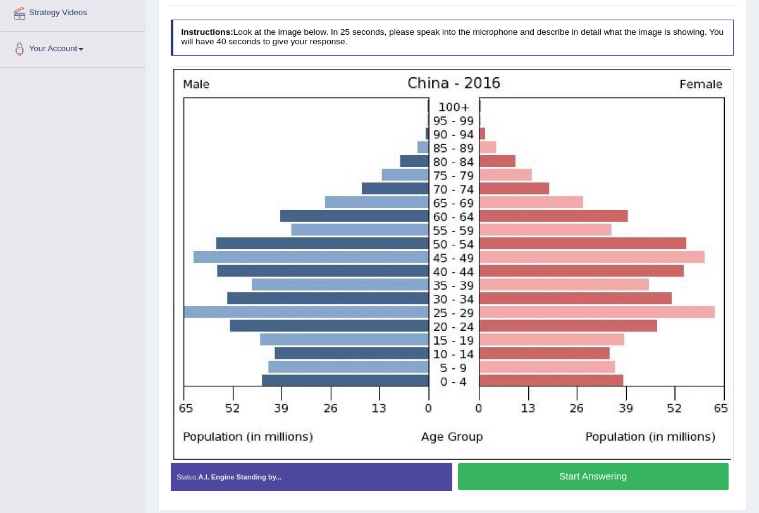
click at [589, 485] on button "Start Answering" at bounding box center [593, 476] width 271 height 27
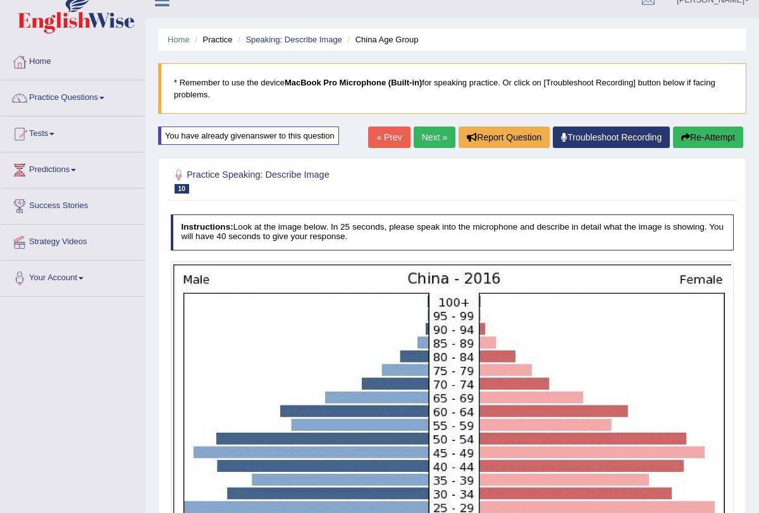
scroll to position [0, 0]
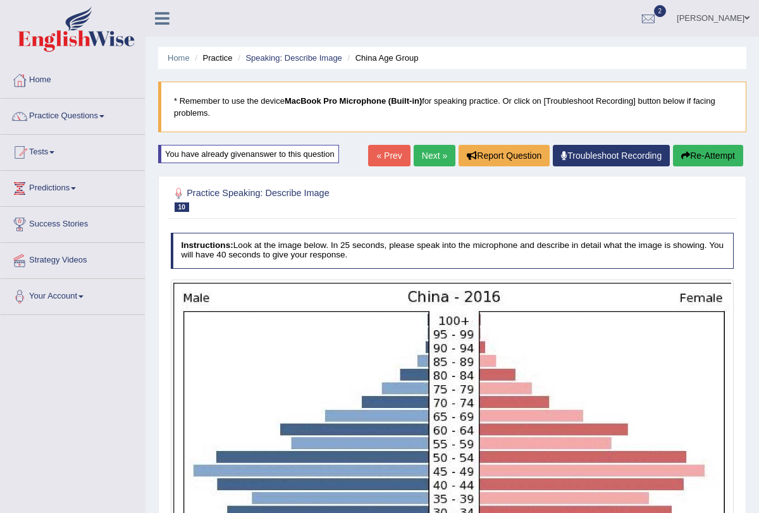
click at [697, 155] on button "Re-Attempt" at bounding box center [708, 156] width 70 height 22
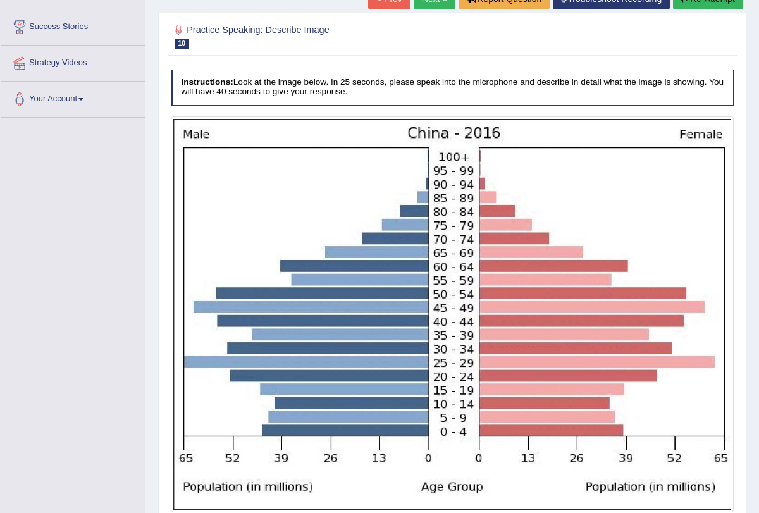
scroll to position [204, 0]
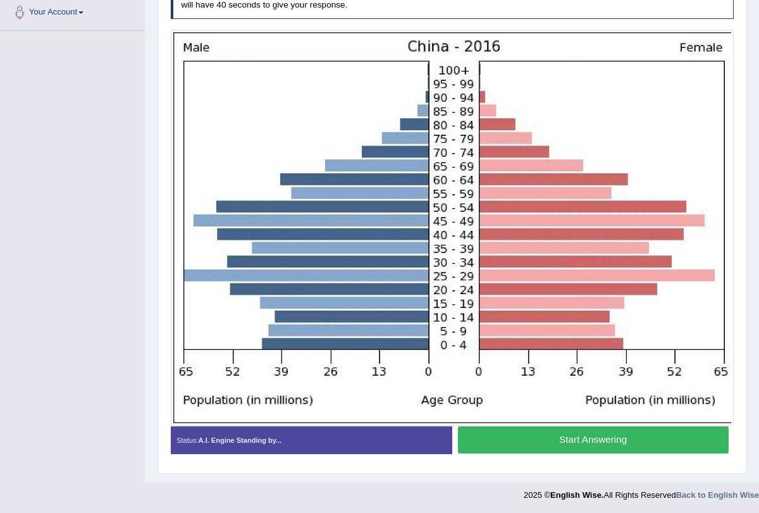
click at [563, 432] on button "Start Answering" at bounding box center [593, 440] width 271 height 27
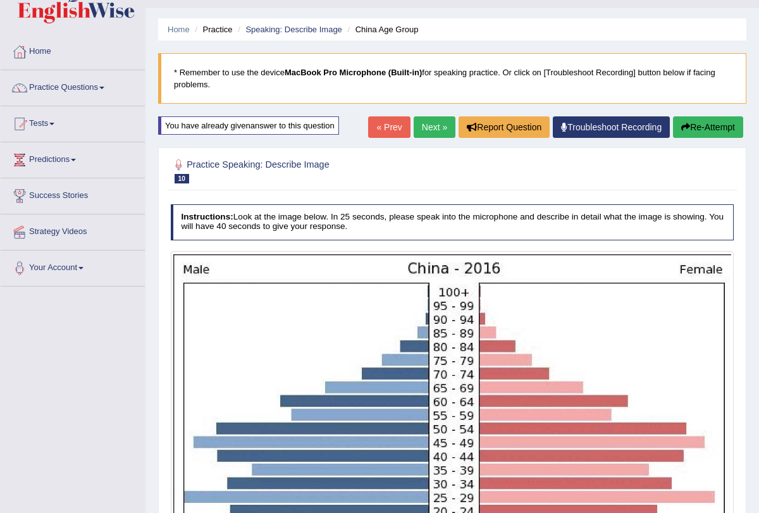
scroll to position [0, 0]
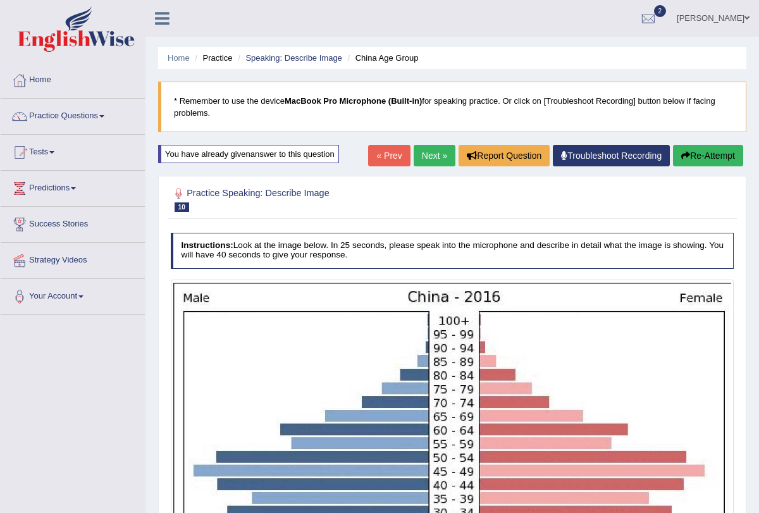
click at [429, 158] on link "Next »" at bounding box center [435, 156] width 42 height 22
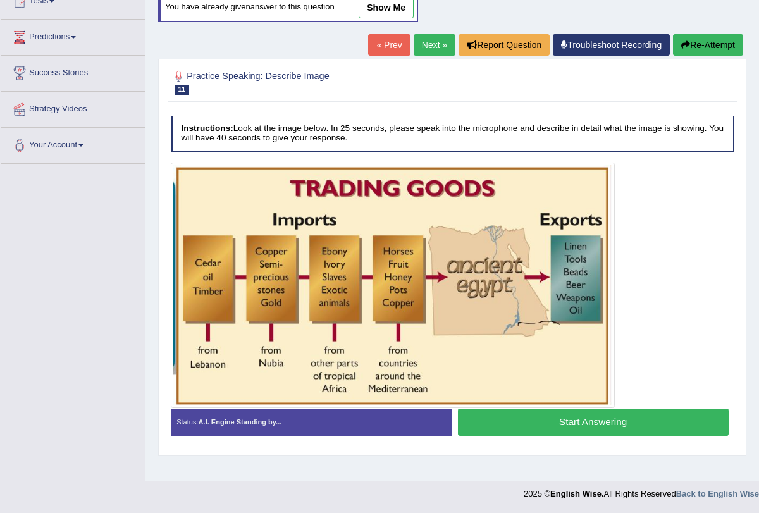
click at [519, 416] on button "Start Answering" at bounding box center [593, 422] width 271 height 27
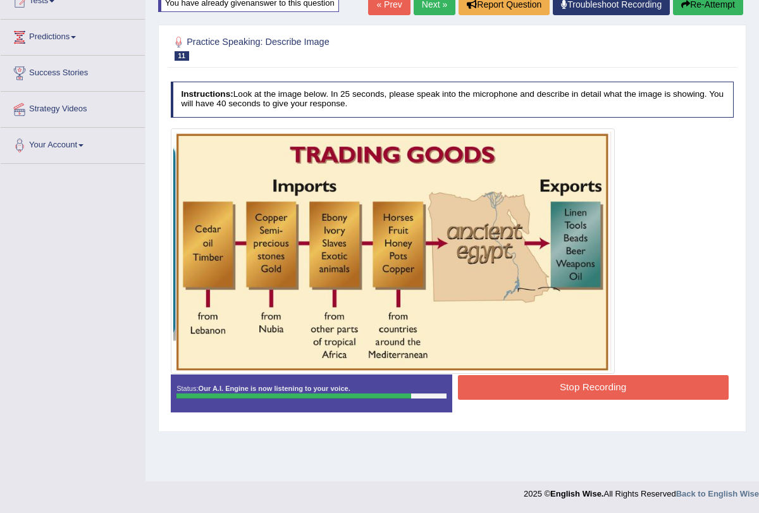
click at [555, 385] on button "Stop Recording" at bounding box center [593, 387] width 271 height 25
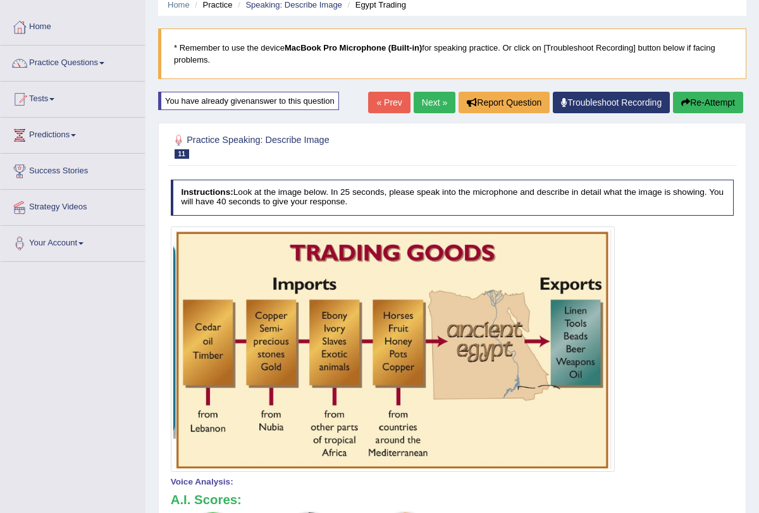
scroll to position [27, 0]
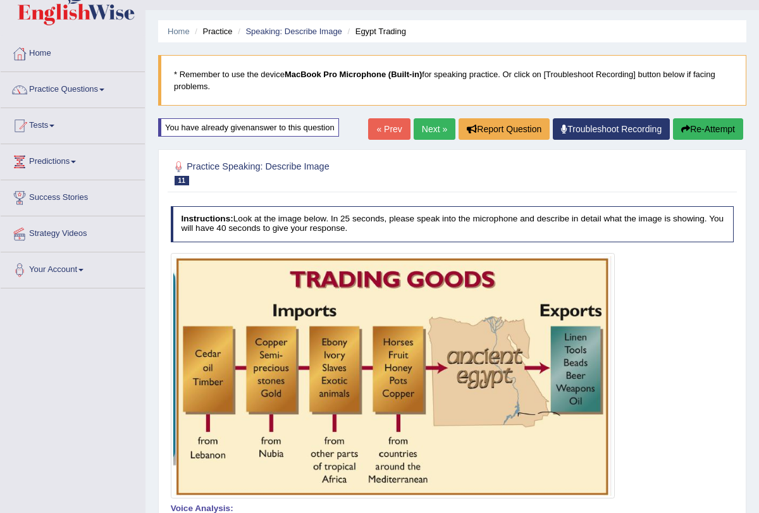
click at [699, 125] on button "Re-Attempt" at bounding box center [708, 129] width 70 height 22
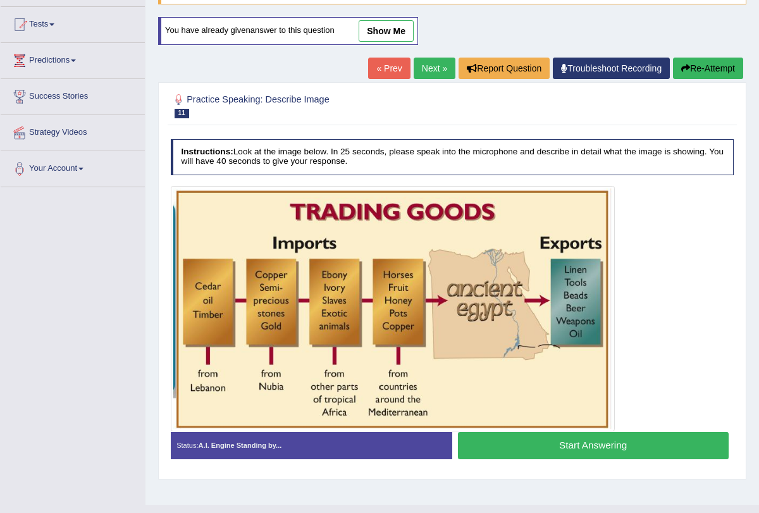
scroll to position [151, 0]
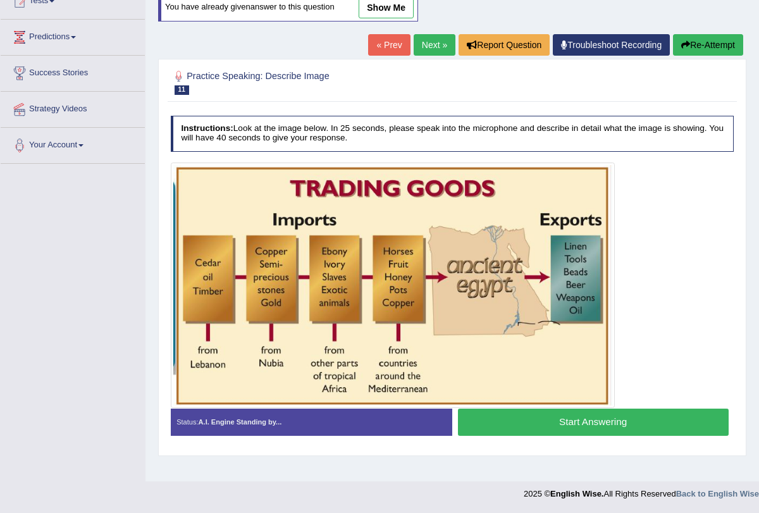
click at [604, 427] on button "Start Answering" at bounding box center [593, 422] width 271 height 27
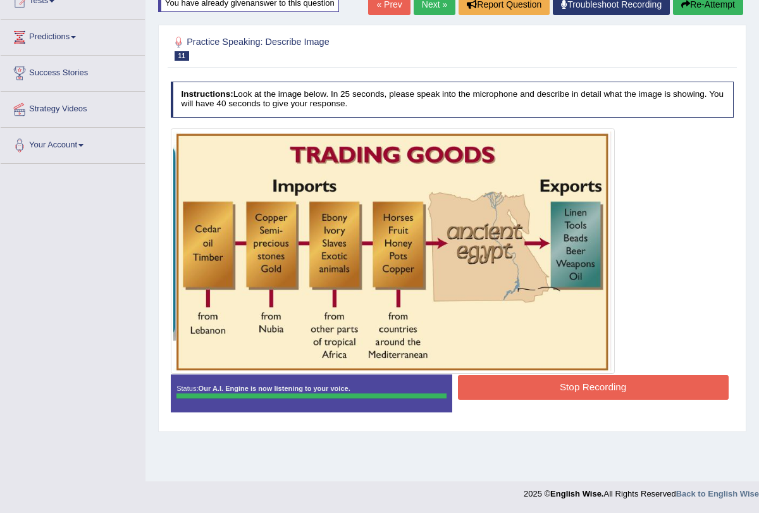
click at [552, 387] on div "Instructions: Look at the image below. In 25 seconds, please speak into the mic…" at bounding box center [452, 251] width 569 height 351
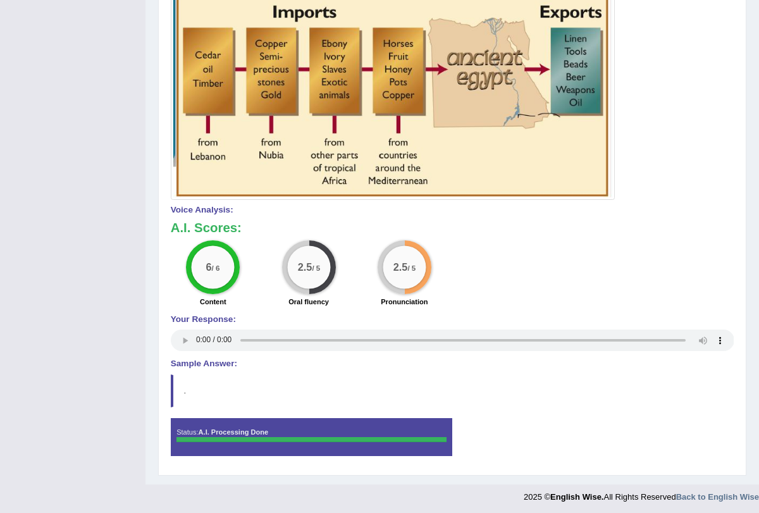
scroll to position [0, 0]
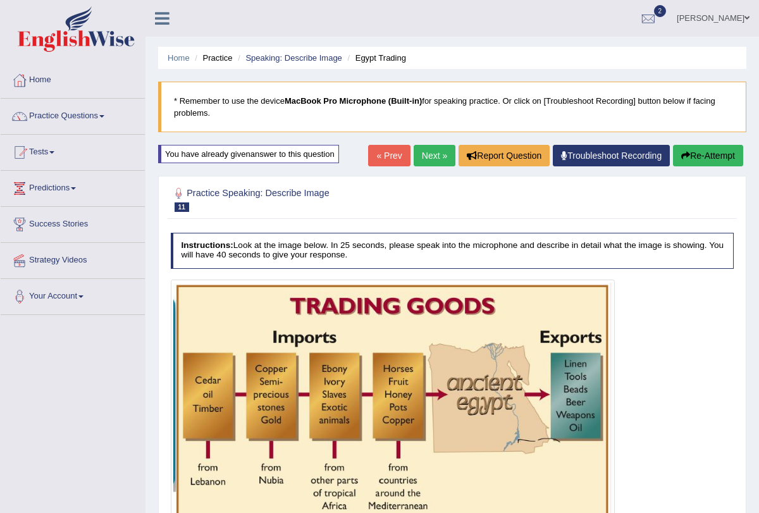
click at [697, 149] on button "Re-Attempt" at bounding box center [708, 156] width 70 height 22
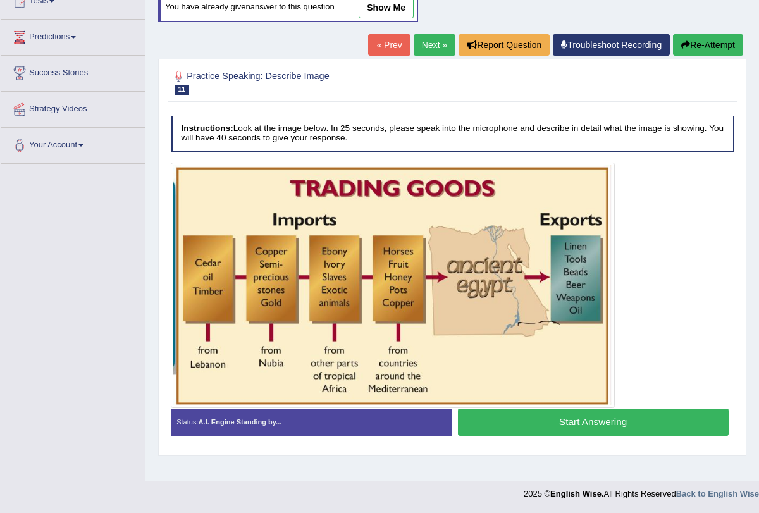
click at [552, 422] on button "Start Answering" at bounding box center [593, 422] width 271 height 27
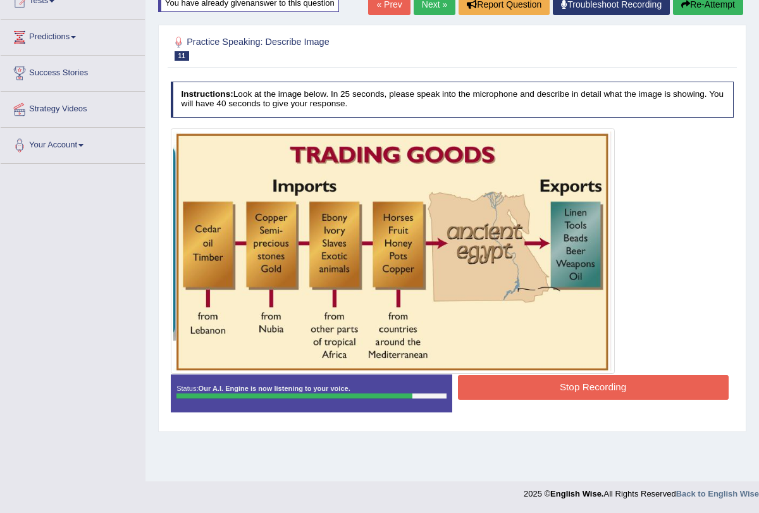
click at [551, 387] on button "Stop Recording" at bounding box center [593, 387] width 271 height 25
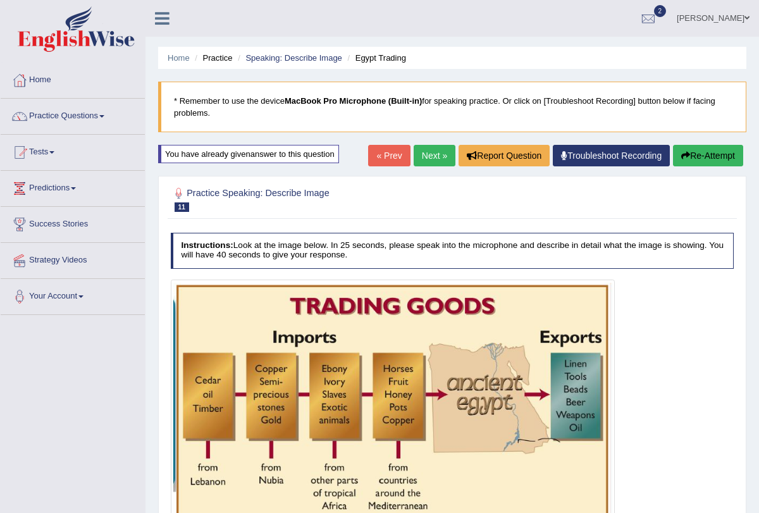
click at [416, 151] on link "Next »" at bounding box center [435, 156] width 42 height 22
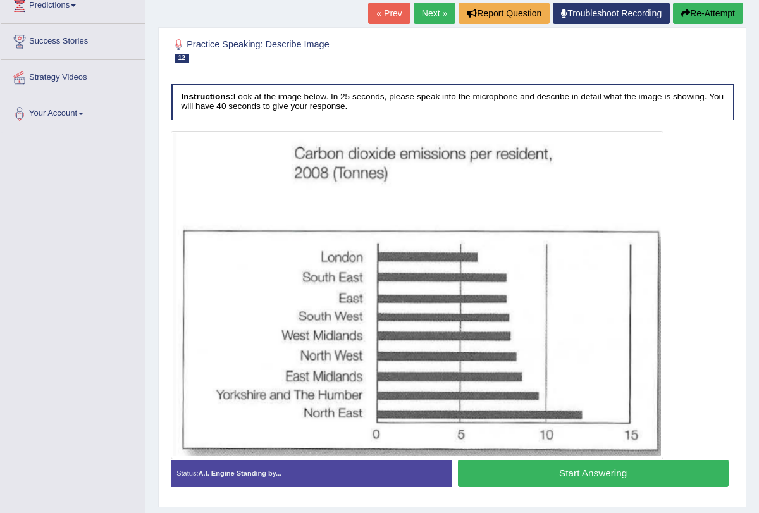
scroll to position [190, 0]
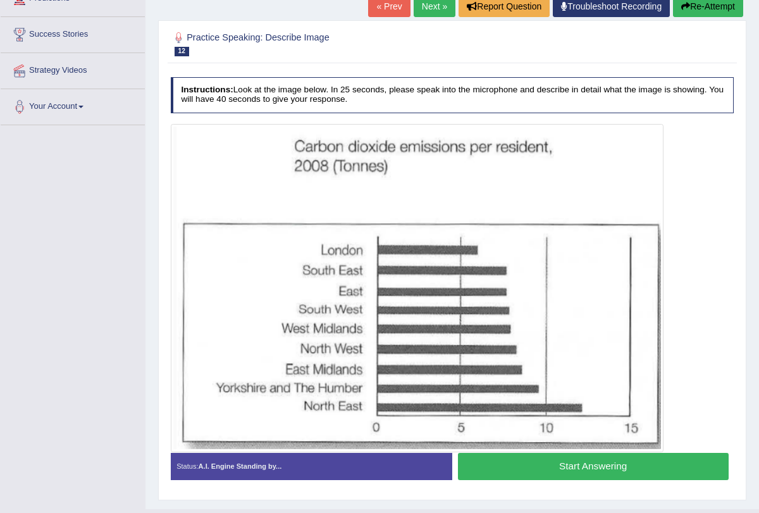
click at [516, 473] on button "Start Answering" at bounding box center [593, 466] width 271 height 27
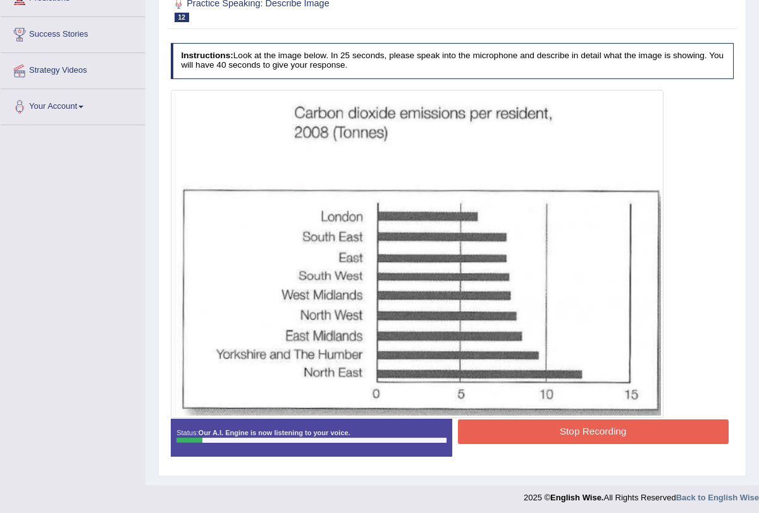
click at [528, 419] on div "Start Answering" at bounding box center [593, 419] width 282 height 1
click at [527, 430] on button "Stop Recording" at bounding box center [593, 432] width 271 height 25
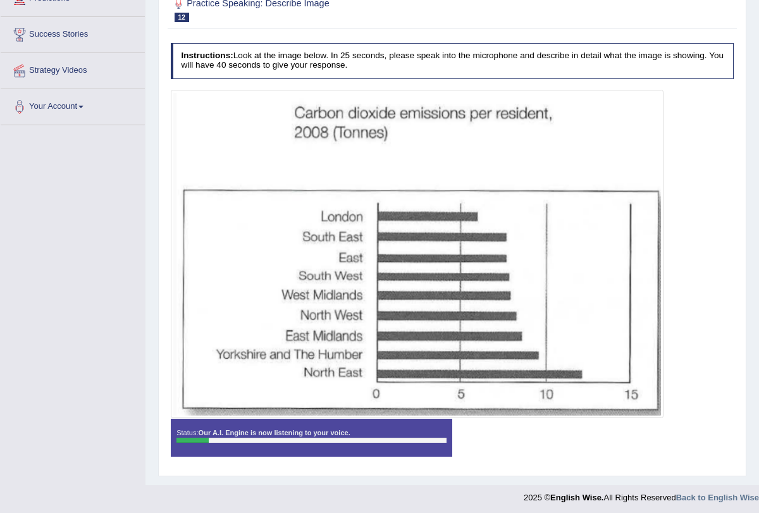
click at [527, 430] on div "Instructions: Look at the image below. In 25 seconds, please speak into the mic…" at bounding box center [452, 254] width 569 height 434
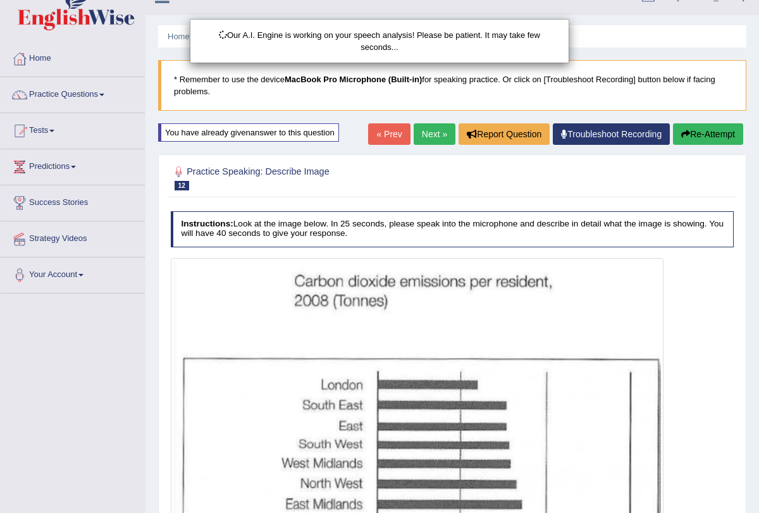
scroll to position [15, 0]
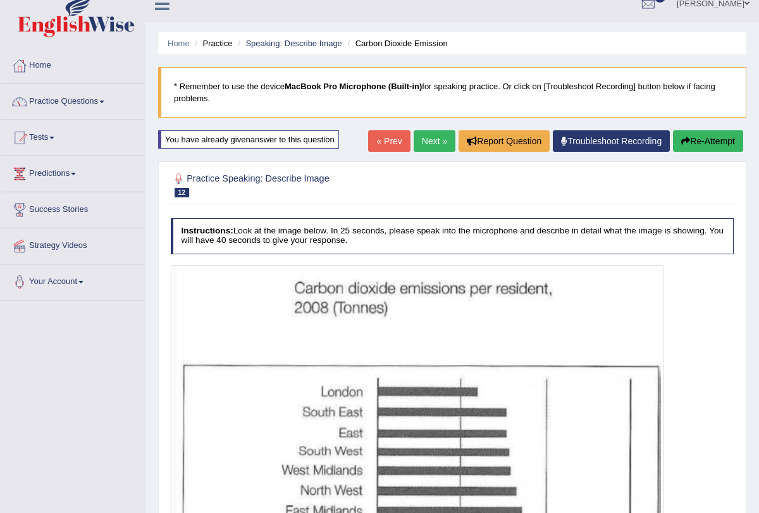
click at [696, 128] on div "Home Practice Speaking: Describe Image Carbon Dioxide Emission * Remember to us…" at bounding box center [453, 431] width 614 height 893
click at [694, 134] on button "Re-Attempt" at bounding box center [708, 141] width 70 height 22
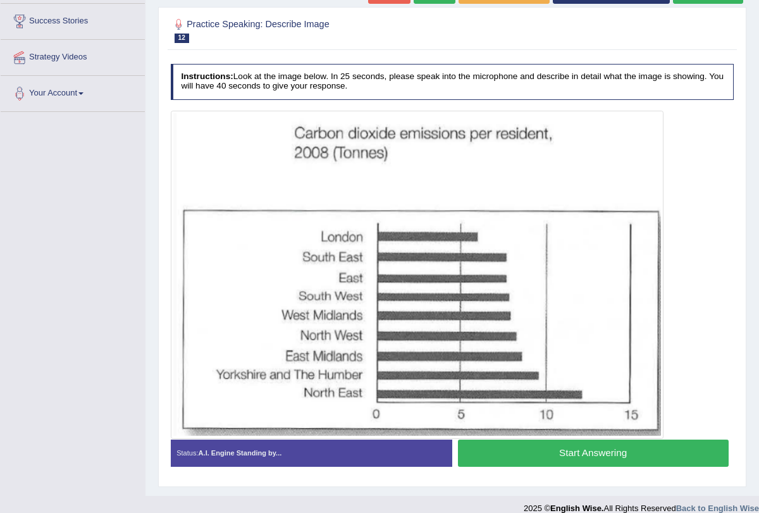
scroll to position [215, 0]
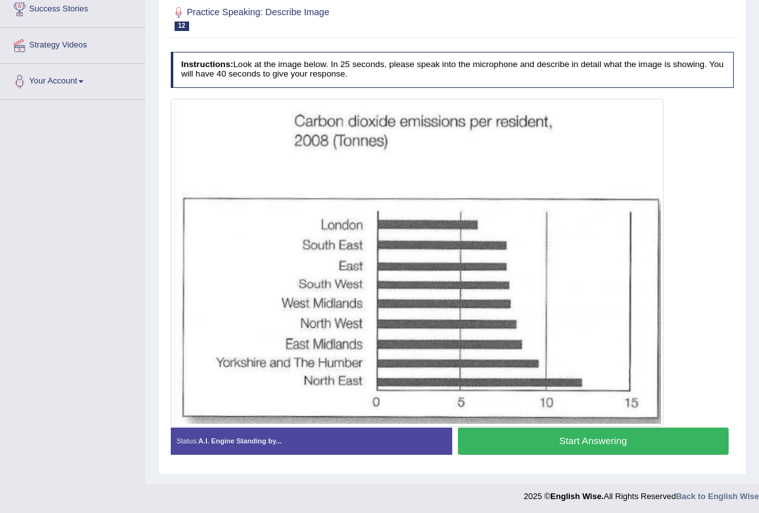
click at [533, 446] on button "Start Answering" at bounding box center [593, 441] width 271 height 27
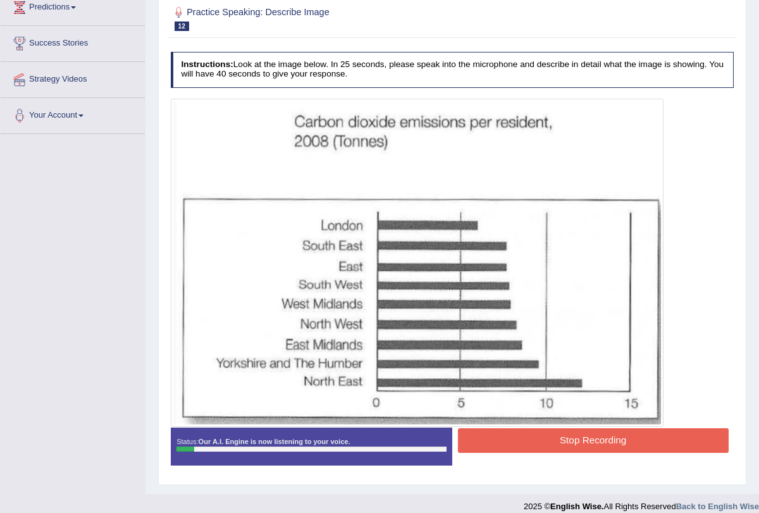
click at [528, 444] on button "Stop Recording" at bounding box center [593, 440] width 271 height 25
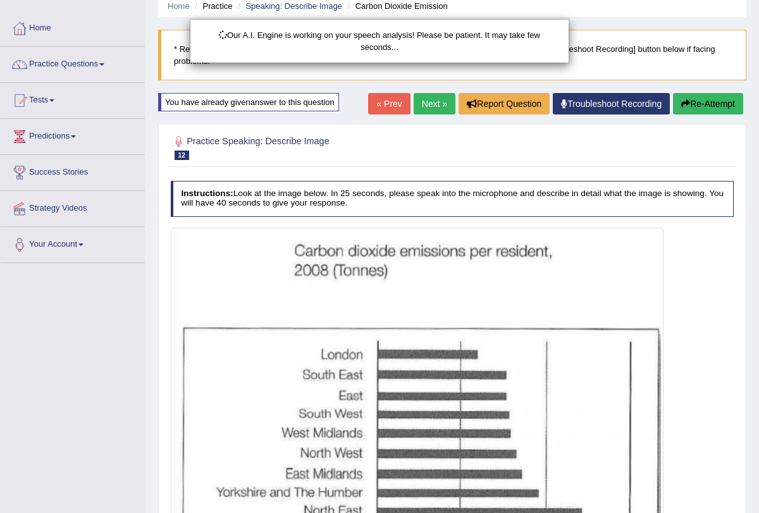
scroll to position [0, 0]
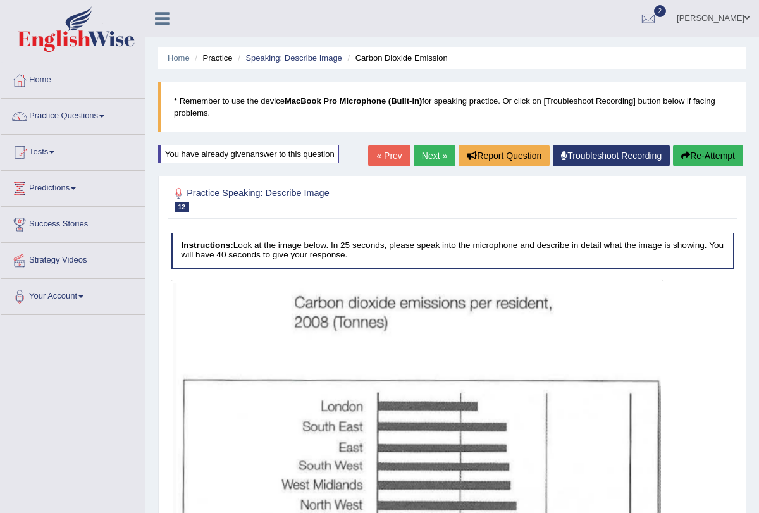
click at [697, 156] on button "Re-Attempt" at bounding box center [708, 156] width 70 height 22
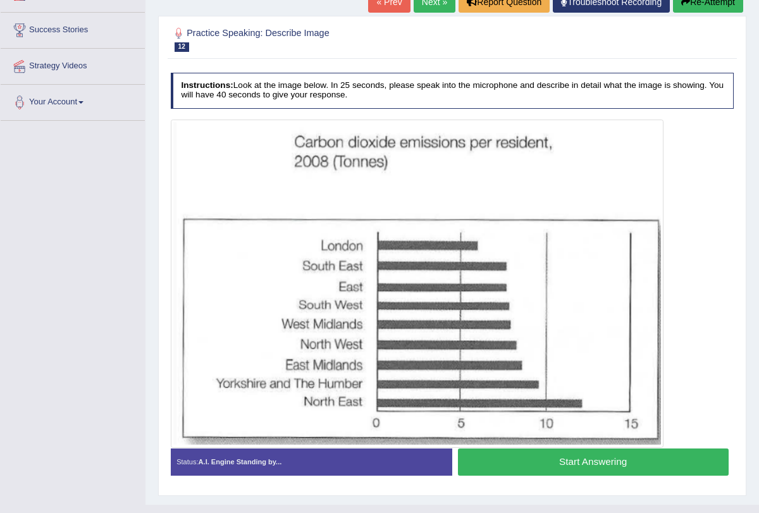
scroll to position [215, 0]
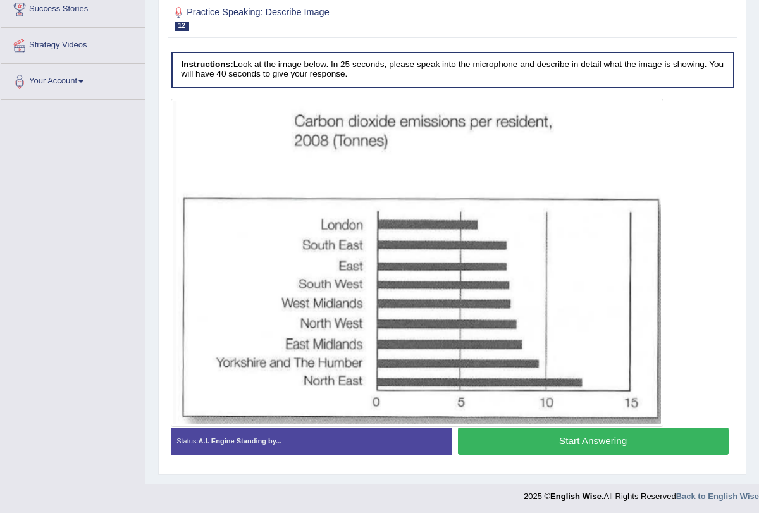
click at [582, 434] on button "Start Answering" at bounding box center [593, 441] width 271 height 27
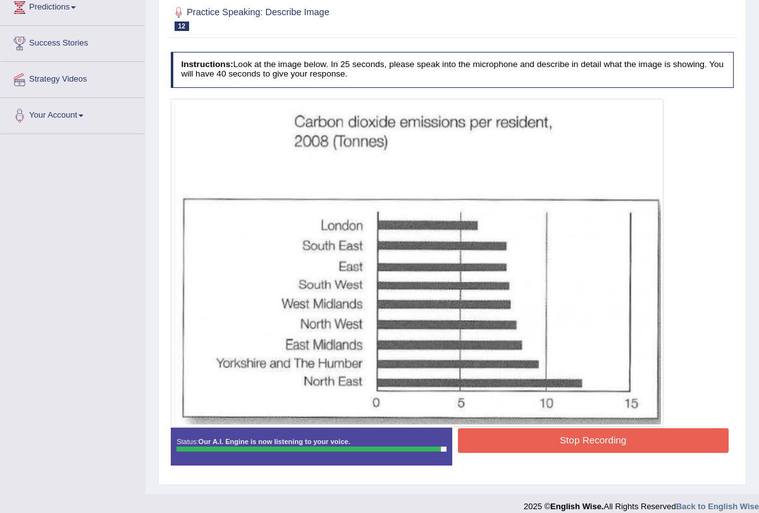
click at [547, 439] on button "Stop Recording" at bounding box center [593, 440] width 271 height 25
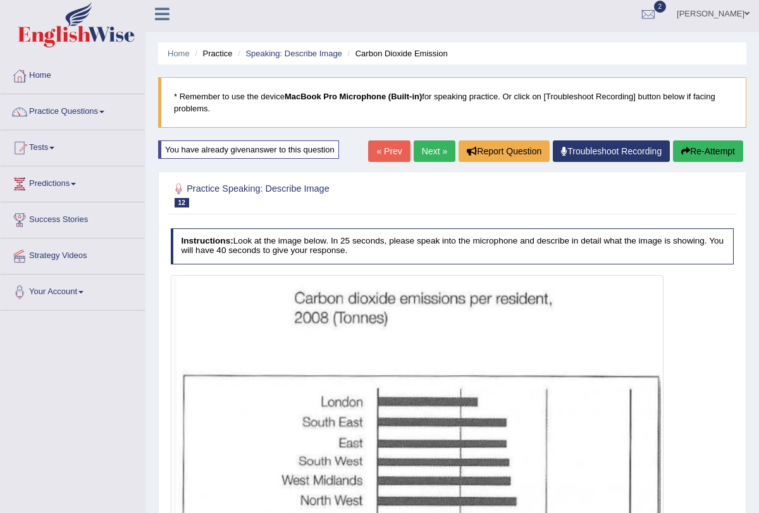
scroll to position [0, 0]
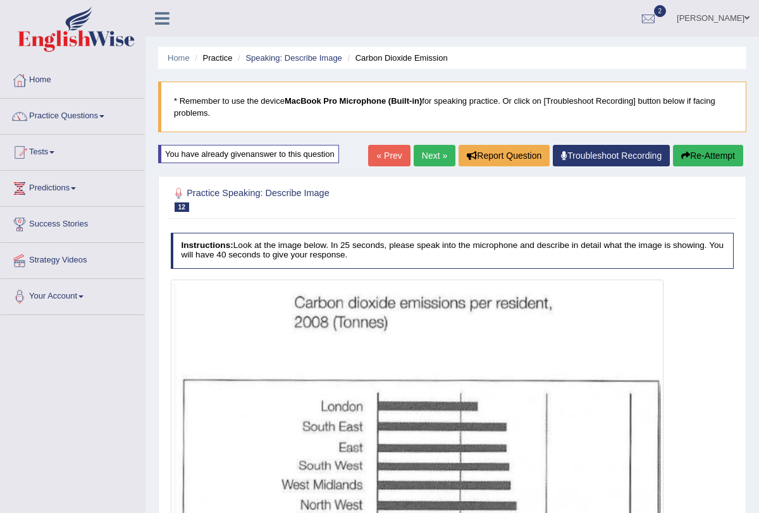
click at [419, 159] on link "Next »" at bounding box center [435, 156] width 42 height 22
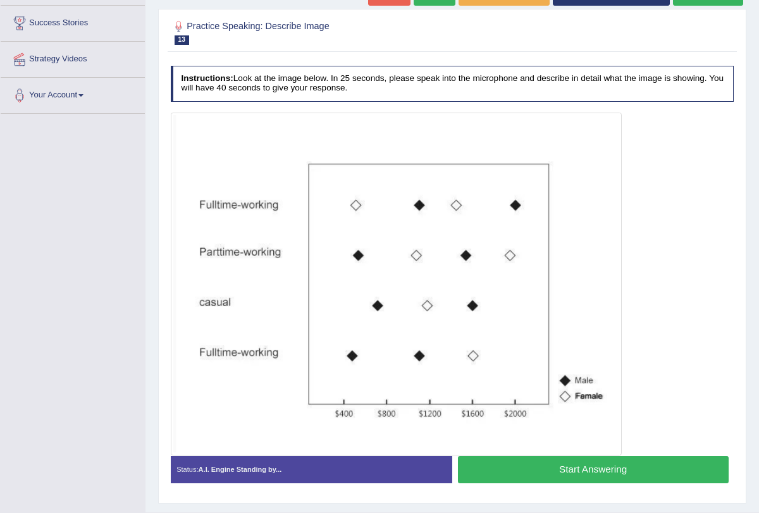
scroll to position [204, 0]
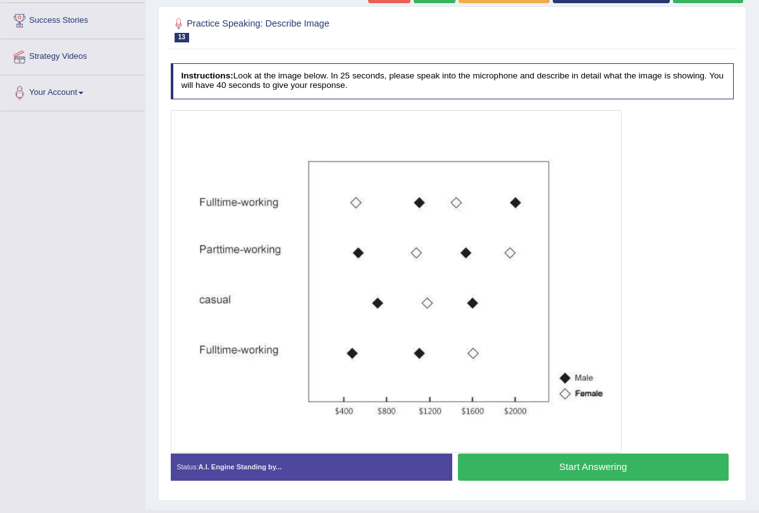
click at [532, 466] on button "Start Answering" at bounding box center [593, 467] width 271 height 27
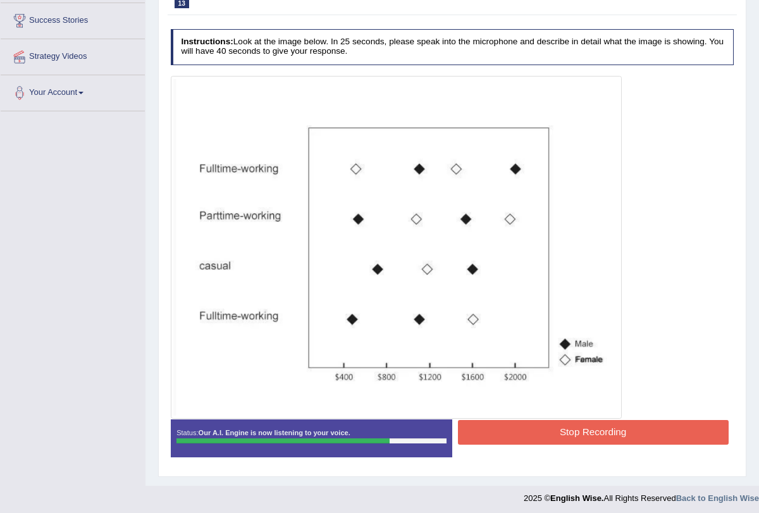
click at [535, 428] on button "Stop Recording" at bounding box center [593, 432] width 271 height 25
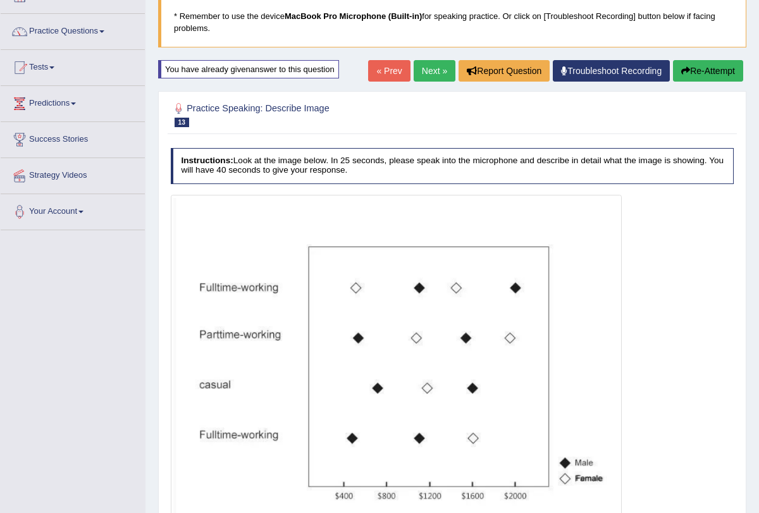
scroll to position [80, 0]
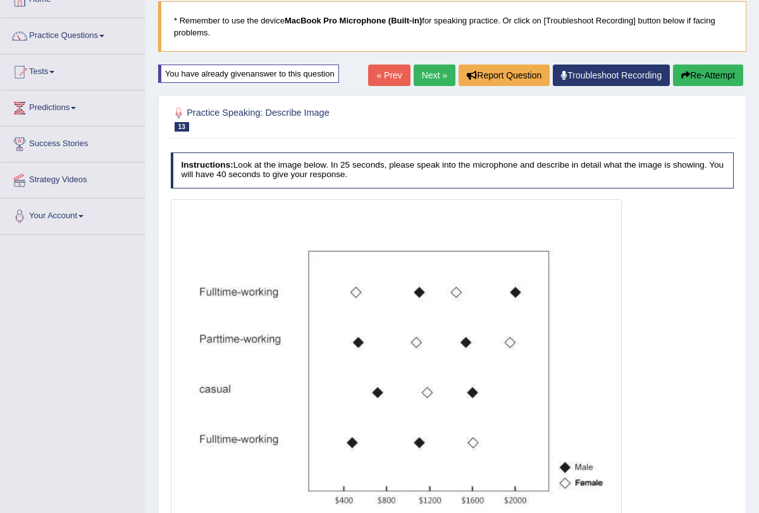
click at [690, 80] on button "Re-Attempt" at bounding box center [708, 76] width 70 height 22
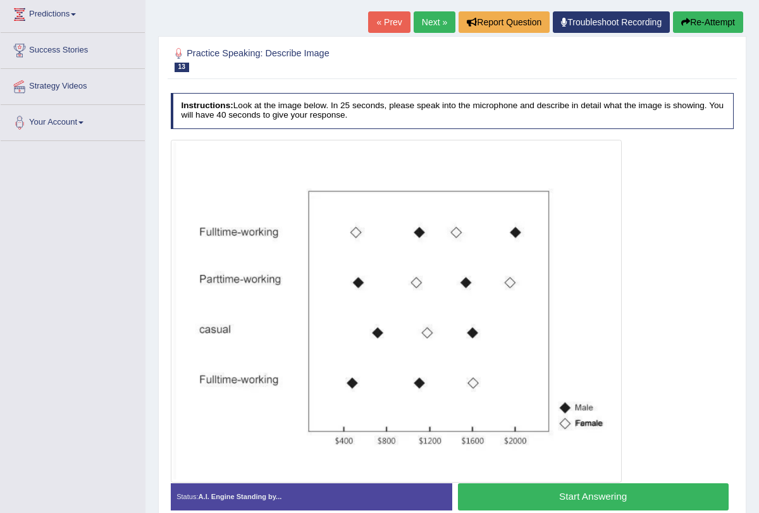
scroll to position [230, 0]
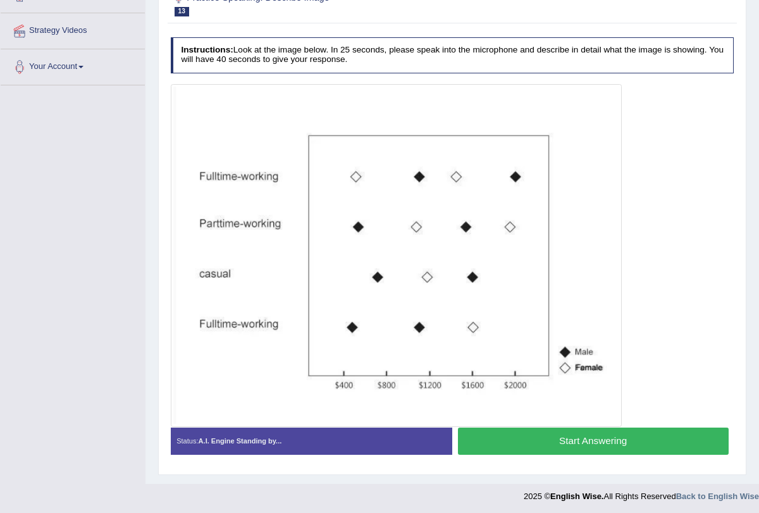
click at [573, 442] on button "Start Answering" at bounding box center [593, 441] width 271 height 27
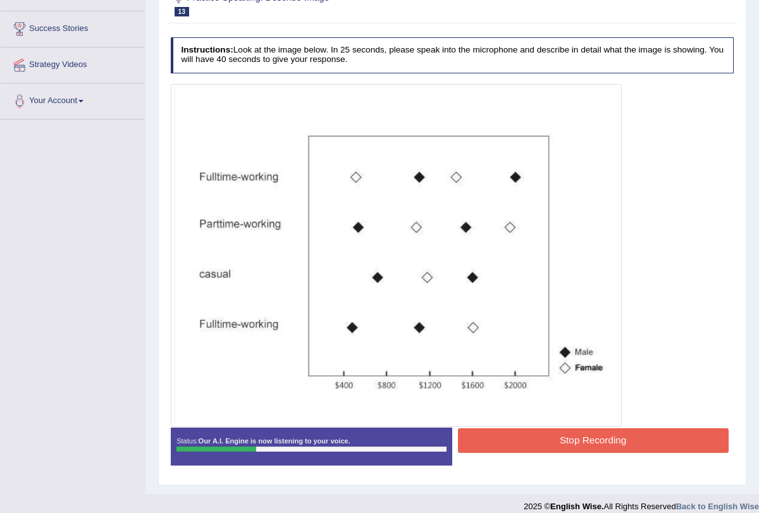
click at [573, 442] on button "Stop Recording" at bounding box center [593, 440] width 271 height 25
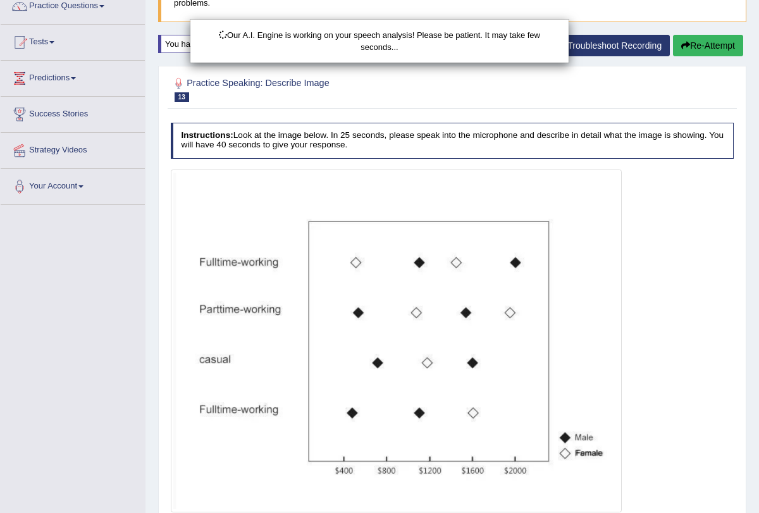
scroll to position [66, 0]
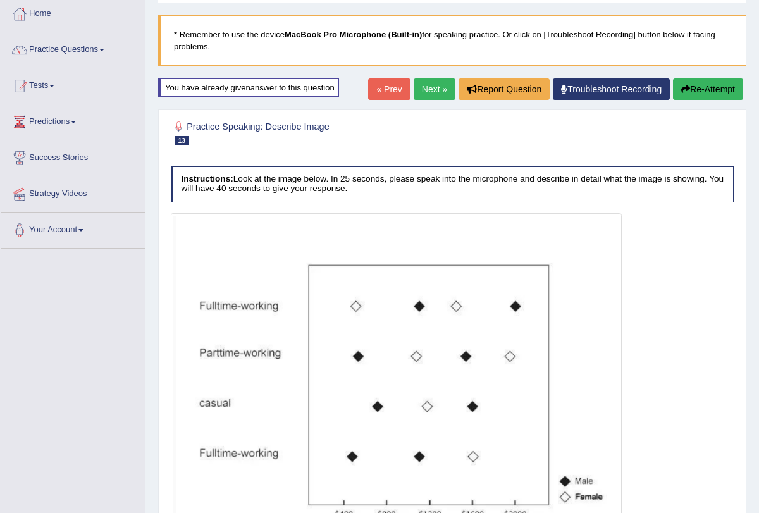
click at [704, 90] on button "Re-Attempt" at bounding box center [708, 89] width 70 height 22
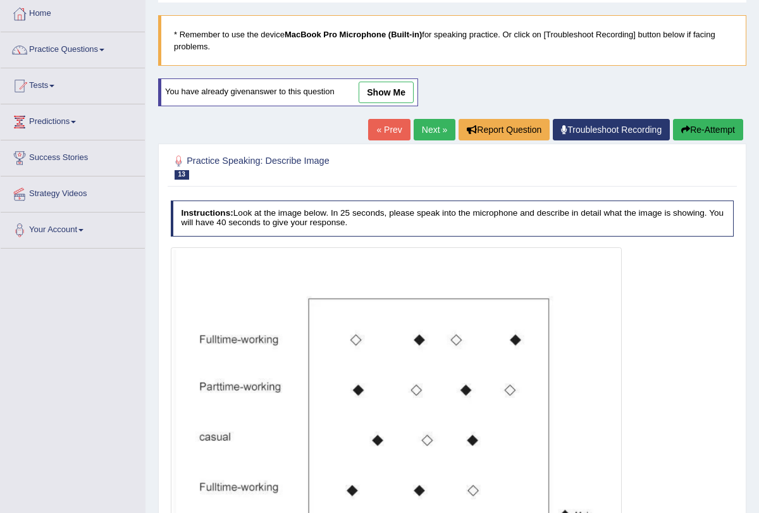
scroll to position [230, 0]
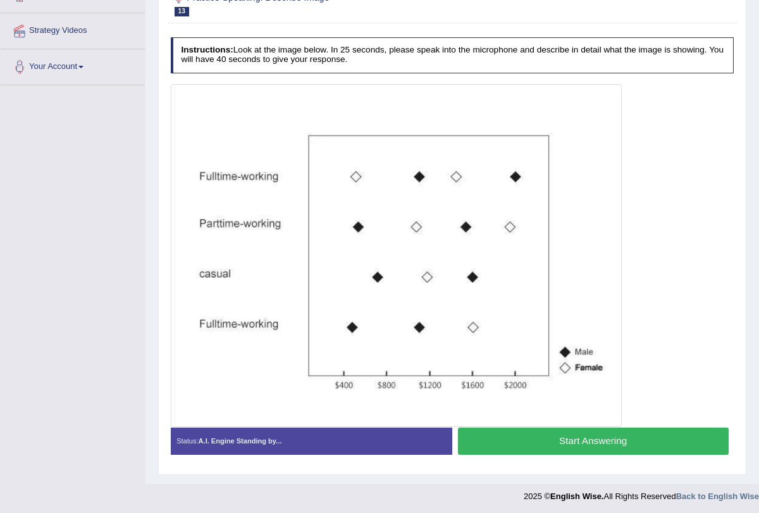
click at [562, 444] on button "Start Answering" at bounding box center [593, 441] width 271 height 27
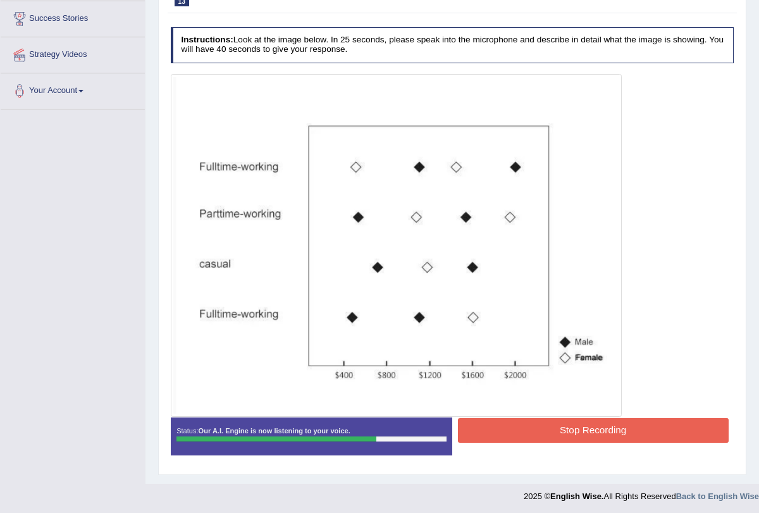
click at [568, 437] on button "Stop Recording" at bounding box center [593, 430] width 271 height 25
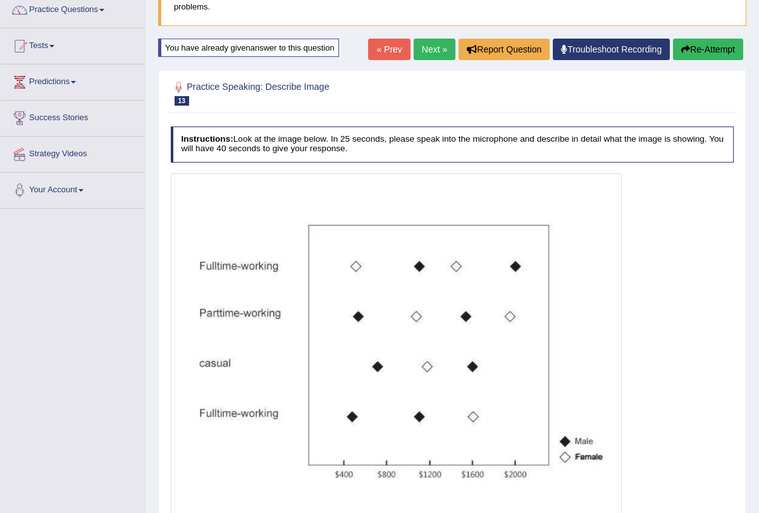
scroll to position [0, 0]
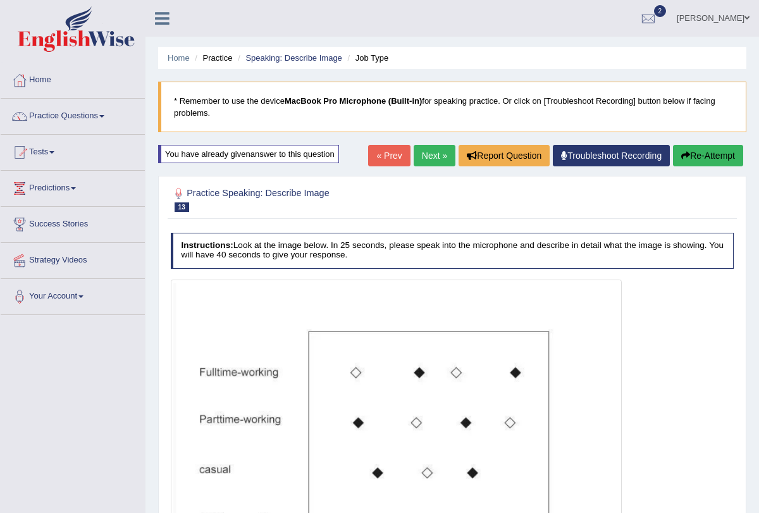
click at [424, 154] on link "Next »" at bounding box center [435, 156] width 42 height 22
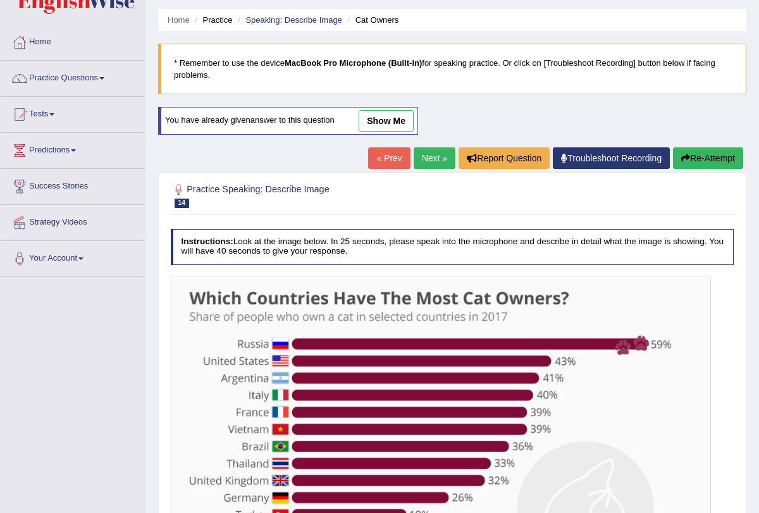
scroll to position [213, 0]
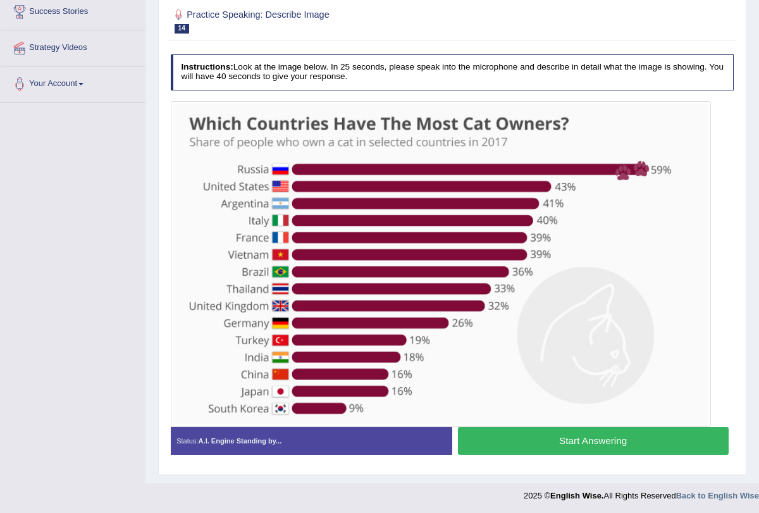
click at [549, 439] on button "Start Answering" at bounding box center [593, 440] width 271 height 27
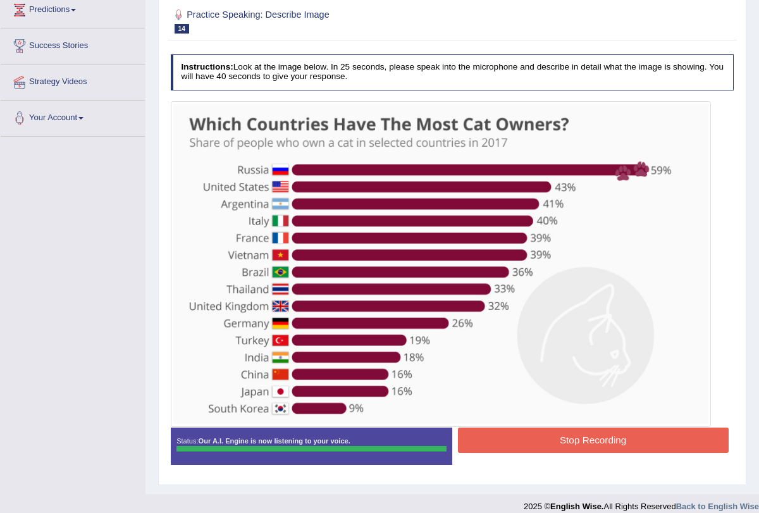
click at [549, 439] on button "Stop Recording" at bounding box center [593, 440] width 271 height 25
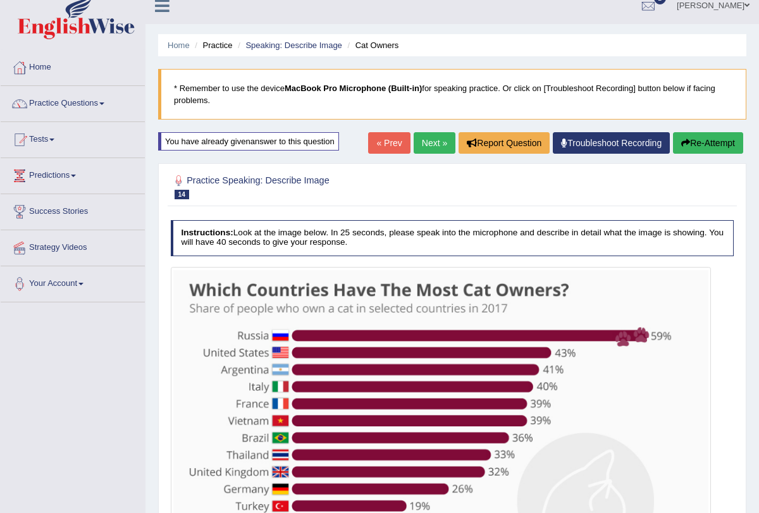
scroll to position [0, 0]
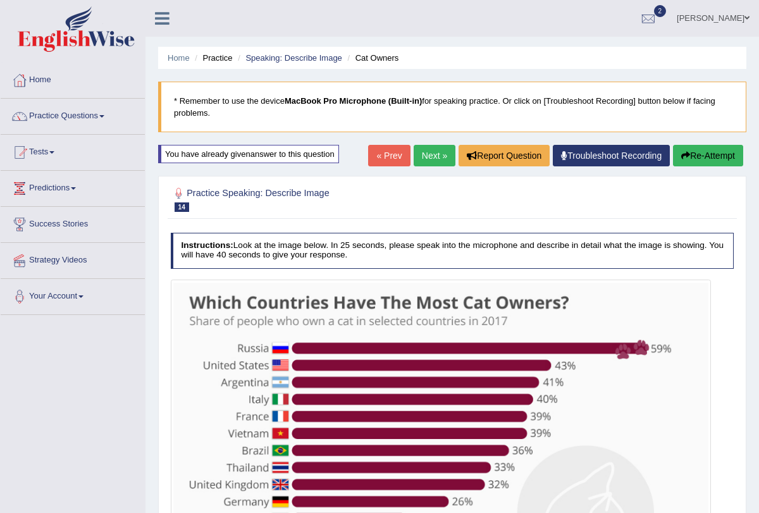
click at [694, 155] on button "Re-Attempt" at bounding box center [708, 156] width 70 height 22
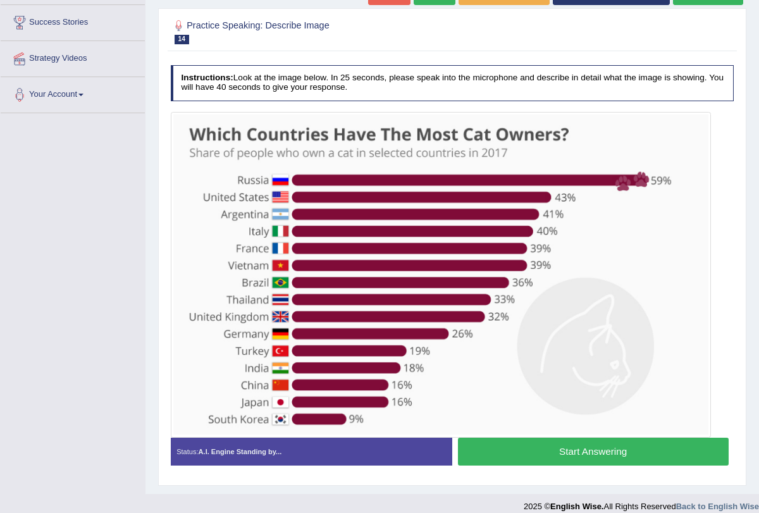
scroll to position [213, 0]
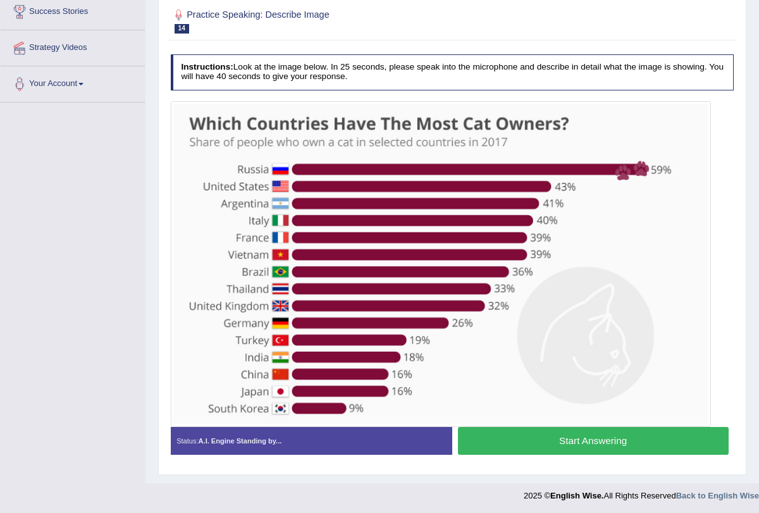
click at [601, 441] on button "Start Answering" at bounding box center [593, 440] width 271 height 27
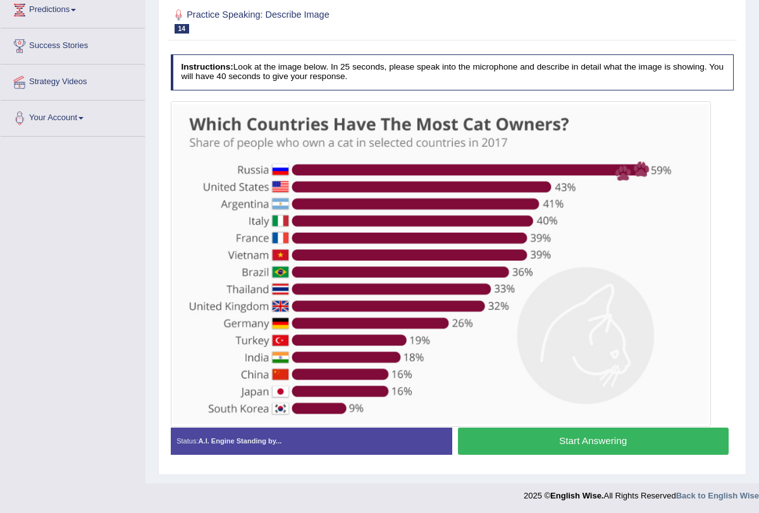
scroll to position [189, 0]
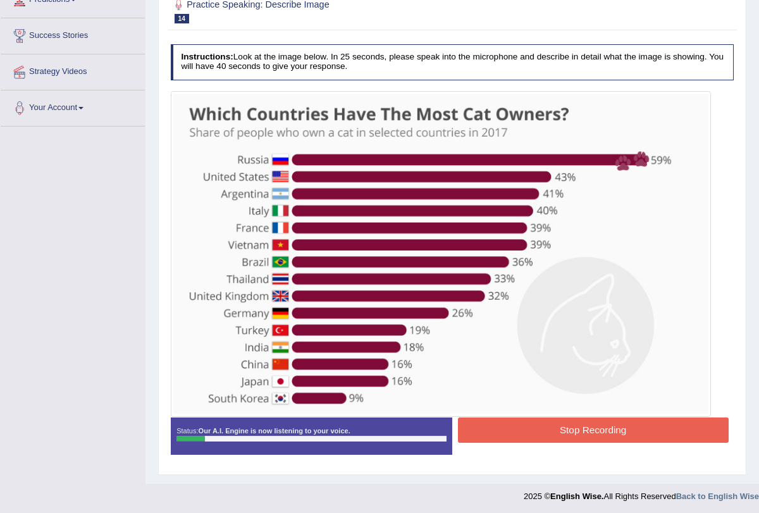
click at [601, 441] on div "Stop Recording" at bounding box center [593, 432] width 282 height 28
click at [584, 430] on button "Stop Recording" at bounding box center [593, 430] width 271 height 25
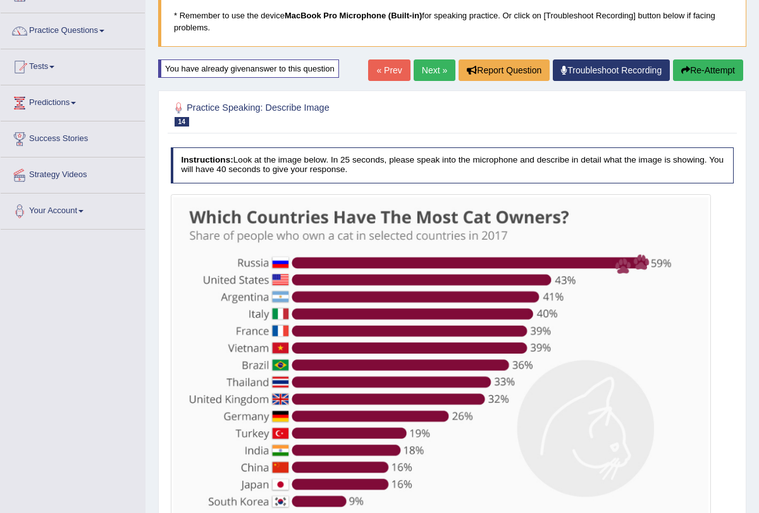
scroll to position [0, 0]
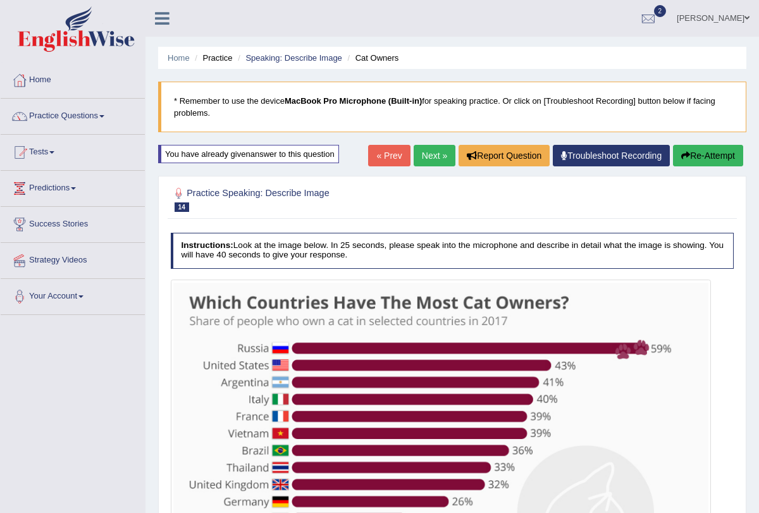
click at [700, 155] on button "Re-Attempt" at bounding box center [708, 156] width 70 height 22
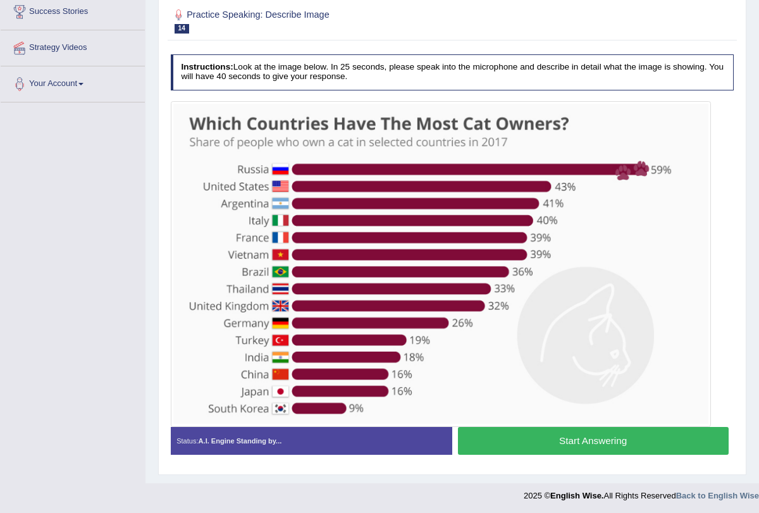
click at [578, 437] on button "Start Answering" at bounding box center [593, 440] width 271 height 27
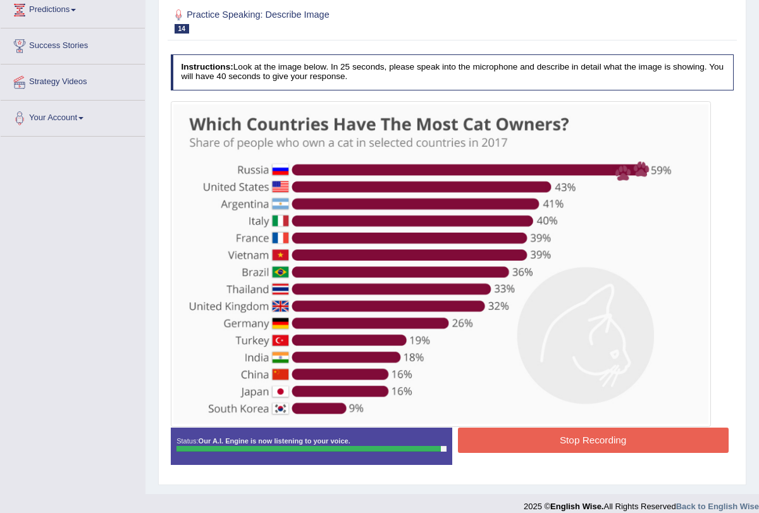
click at [578, 437] on button "Stop Recording" at bounding box center [593, 440] width 271 height 25
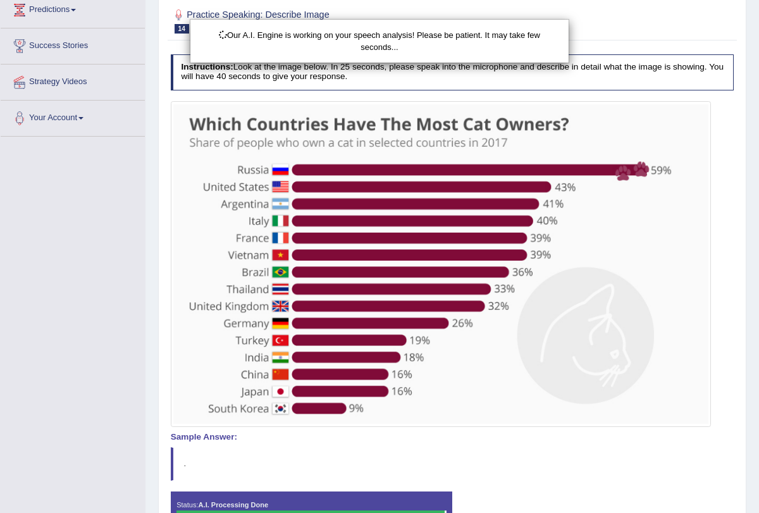
scroll to position [0, 0]
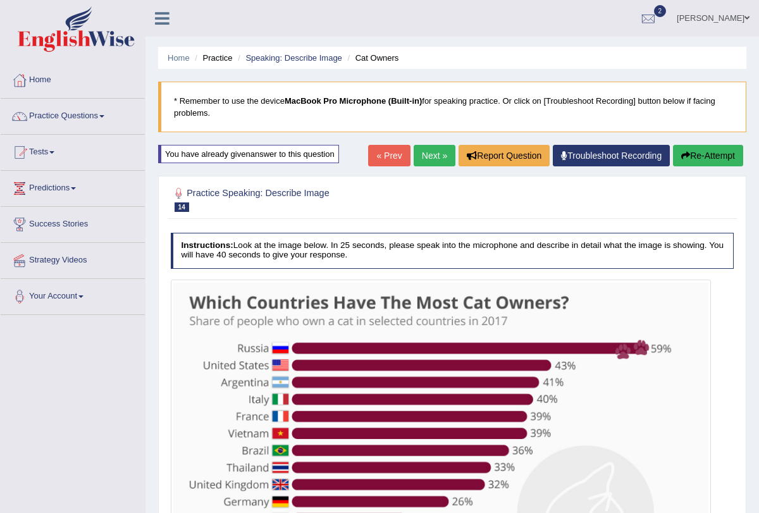
click at [703, 159] on button "Re-Attempt" at bounding box center [708, 156] width 70 height 22
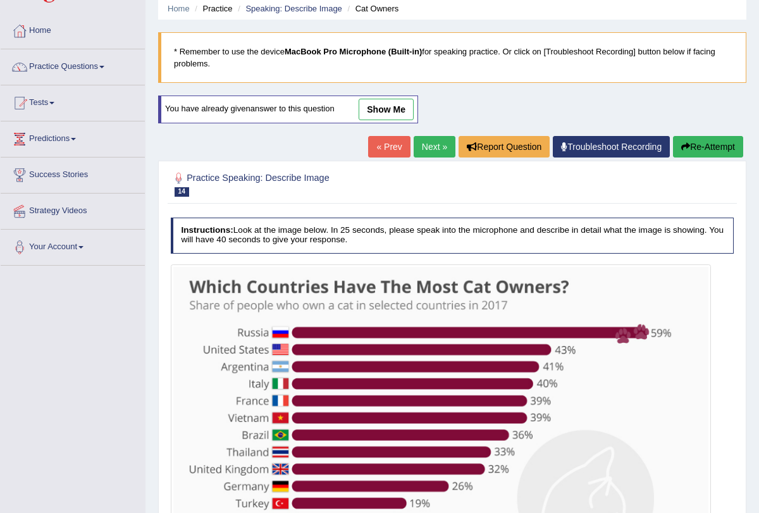
scroll to position [29, 0]
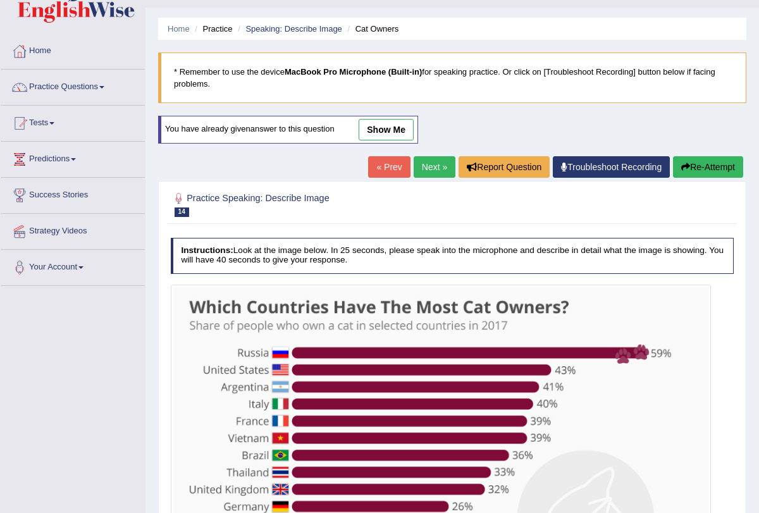
click at [435, 178] on div "« Prev Next » Report Question Troubleshoot Recording Re-Attempt" at bounding box center [557, 168] width 378 height 25
click at [430, 171] on link "Next »" at bounding box center [435, 167] width 42 height 22
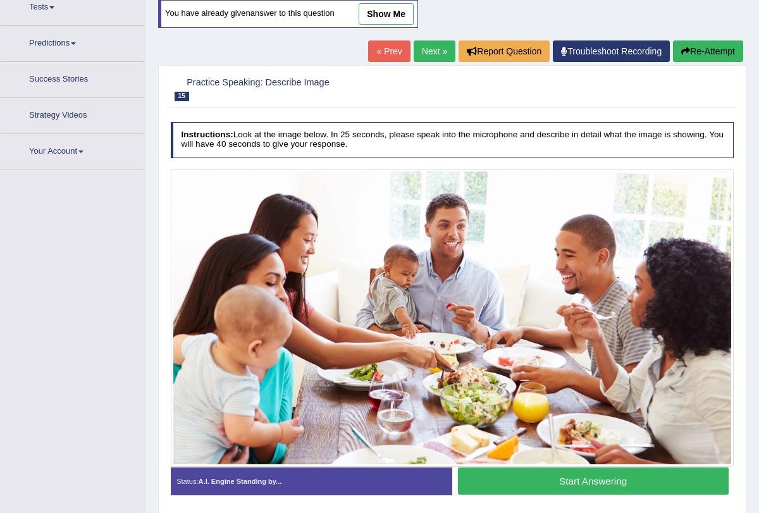
scroll to position [159, 0]
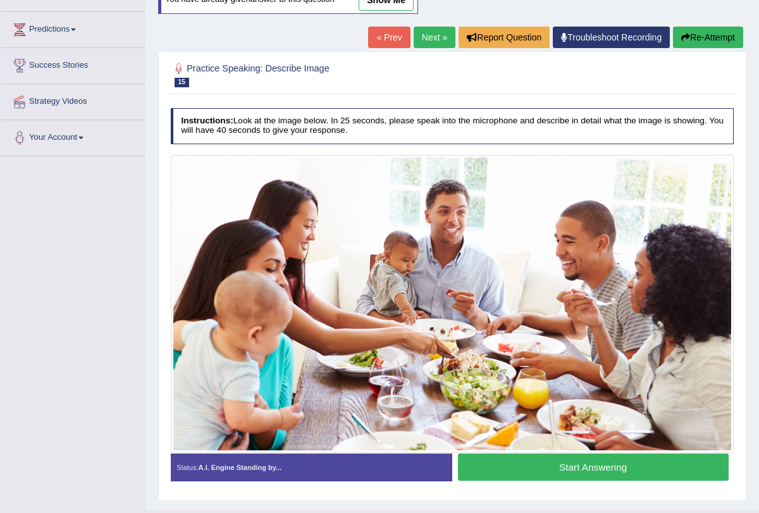
click at [544, 461] on button "Start Answering" at bounding box center [593, 467] width 271 height 27
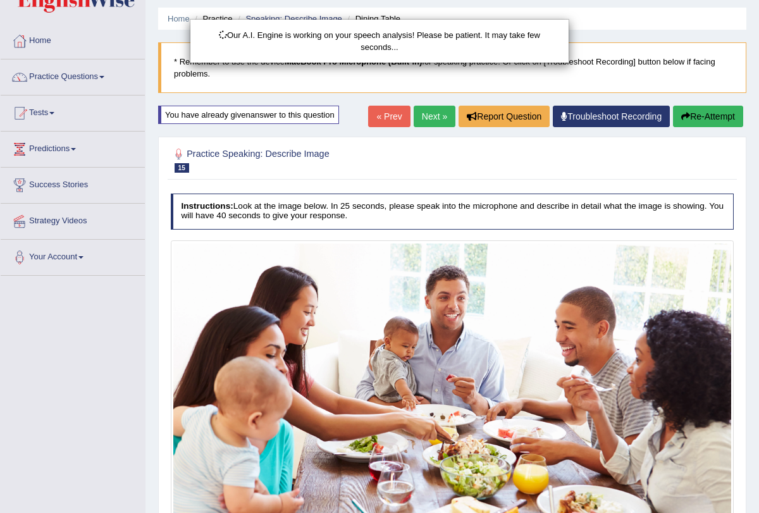
scroll to position [15, 0]
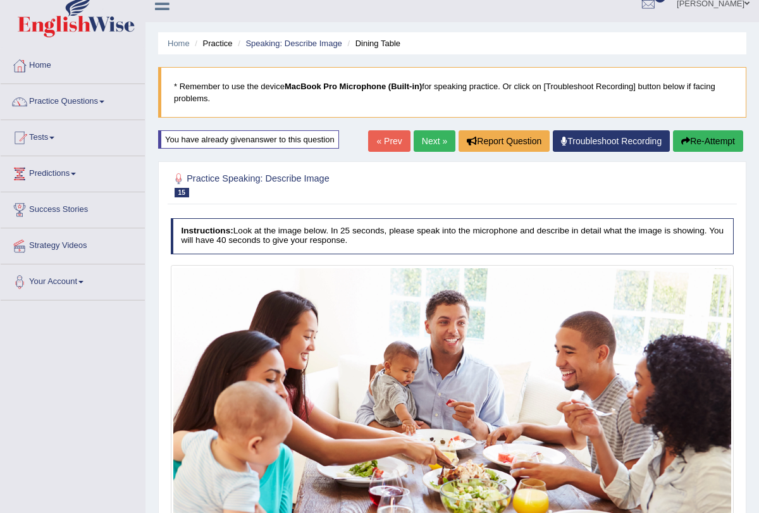
click at [696, 138] on button "Re-Attempt" at bounding box center [708, 141] width 70 height 22
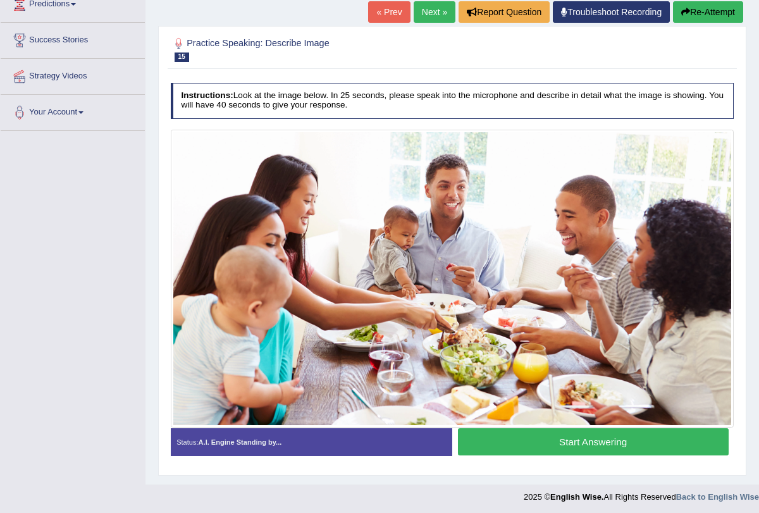
scroll to position [185, 0]
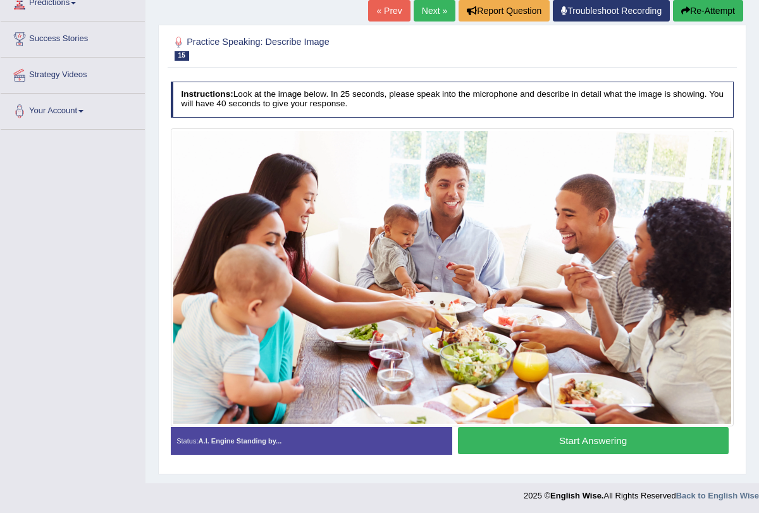
click at [551, 435] on button "Start Answering" at bounding box center [593, 440] width 271 height 27
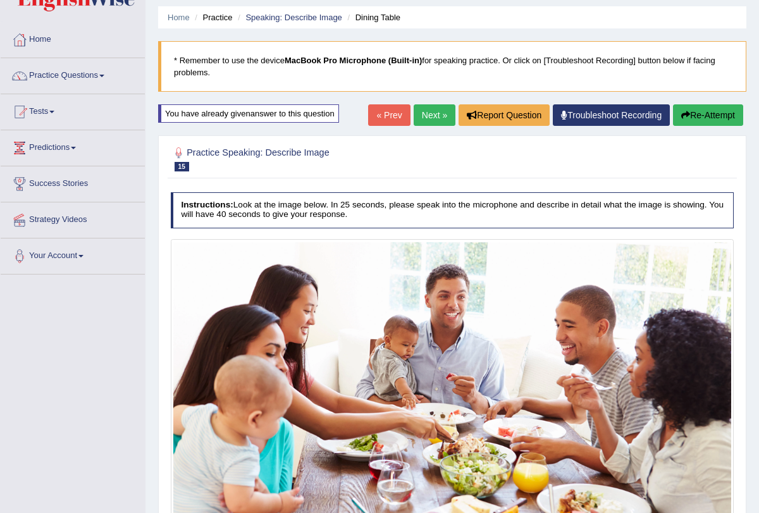
scroll to position [0, 0]
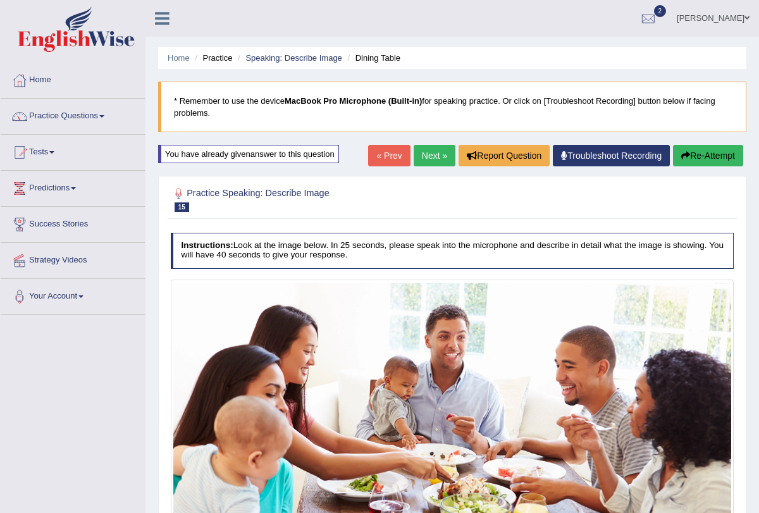
click at [685, 154] on icon "button" at bounding box center [686, 155] width 9 height 9
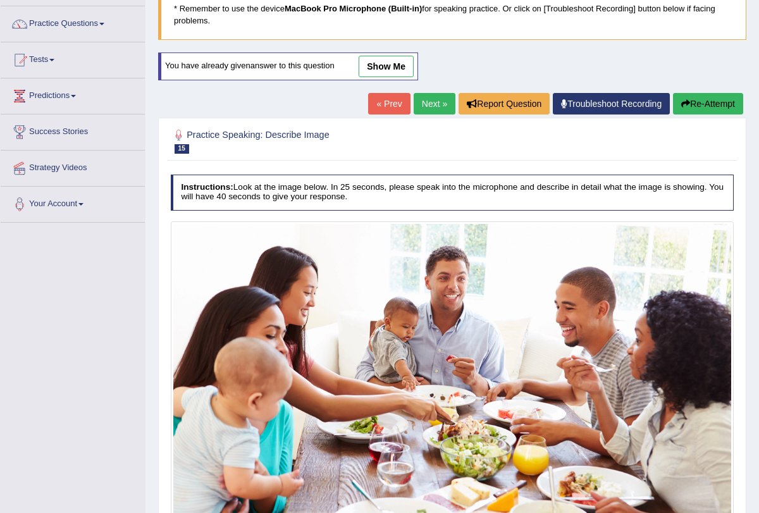
scroll to position [185, 0]
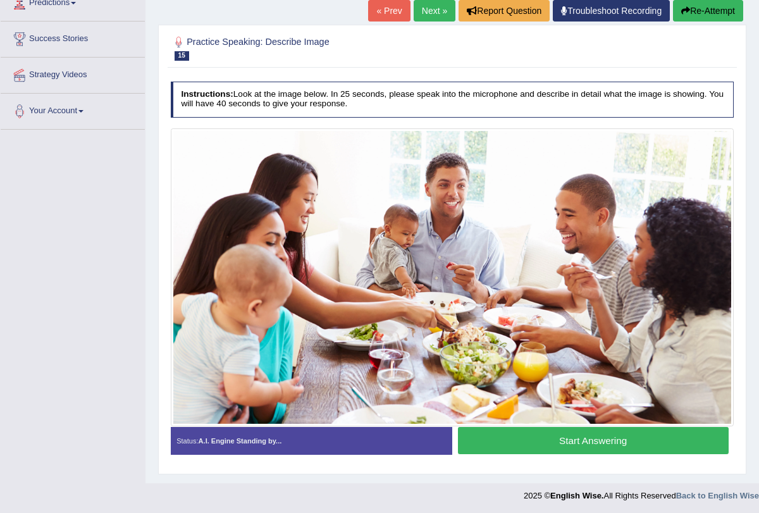
click at [606, 442] on button "Start Answering" at bounding box center [593, 440] width 271 height 27
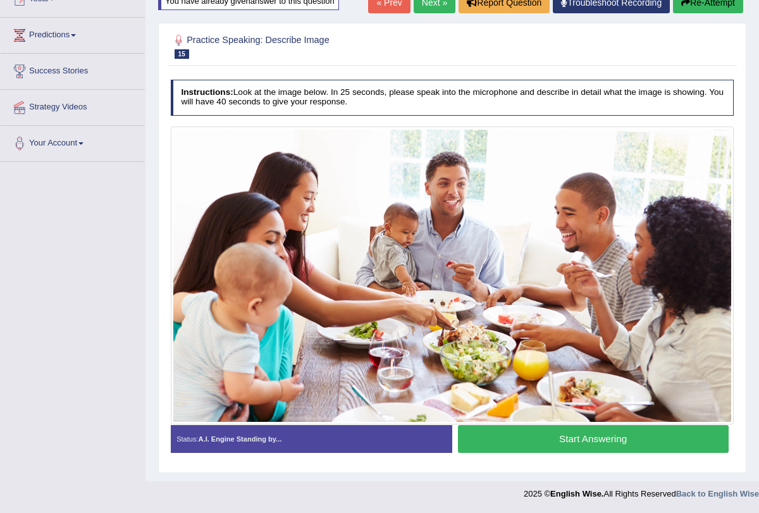
scroll to position [151, 0]
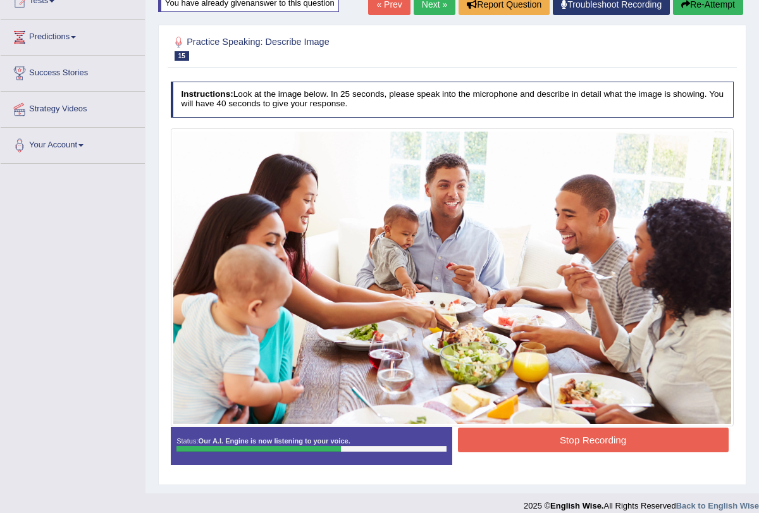
click at [606, 442] on button "Stop Recording" at bounding box center [593, 440] width 271 height 25
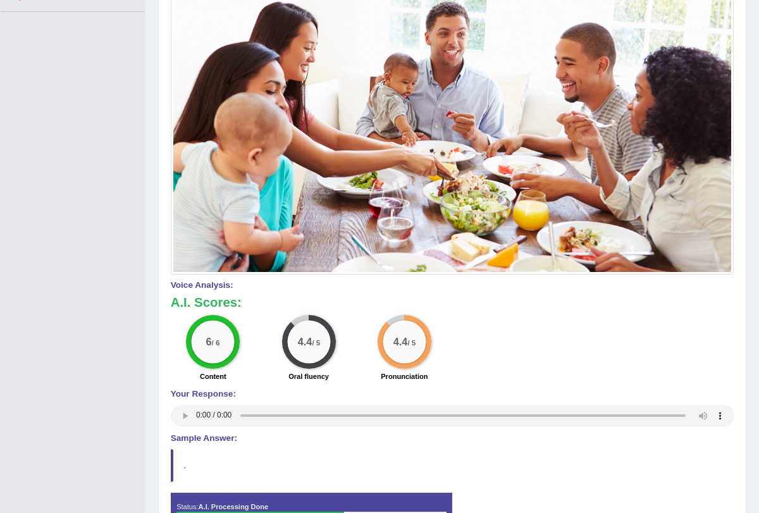
scroll to position [0, 0]
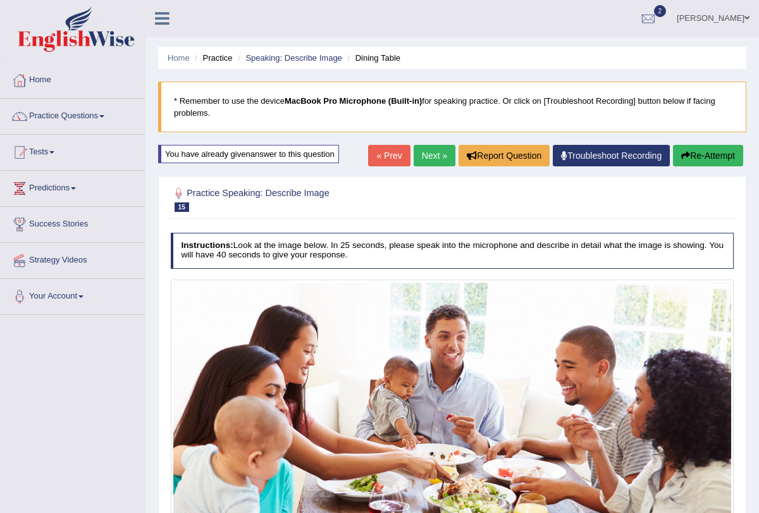
click at [432, 156] on link "Next »" at bounding box center [435, 156] width 42 height 22
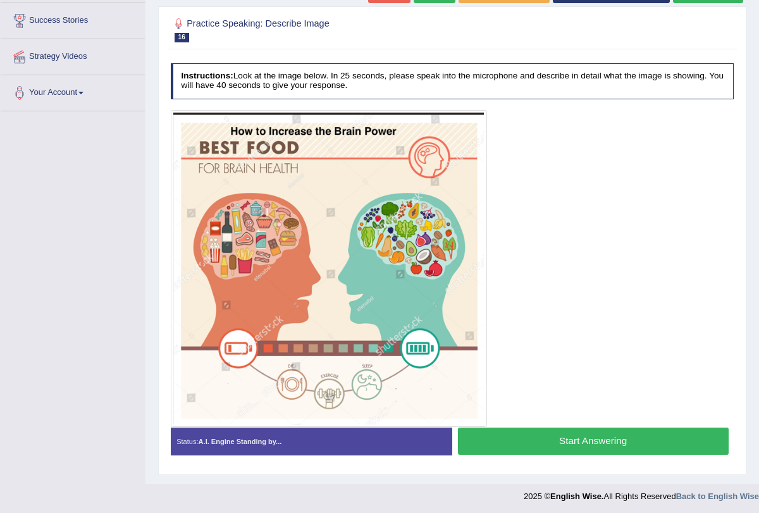
click at [584, 438] on button "Start Answering" at bounding box center [593, 441] width 271 height 27
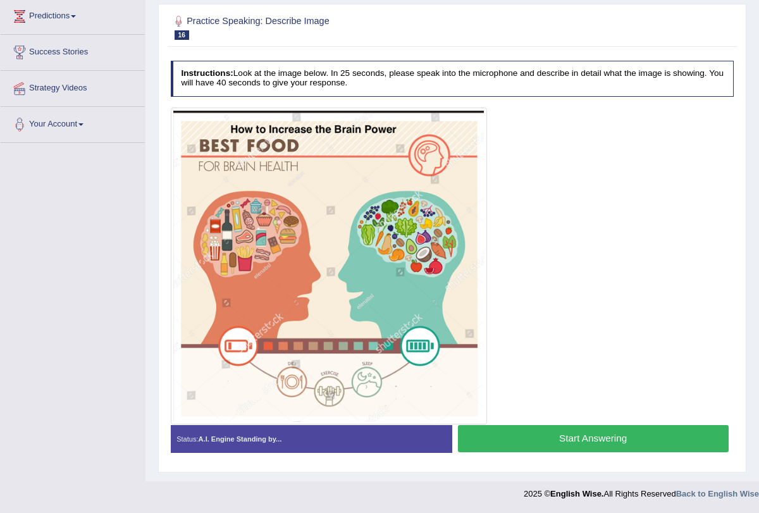
scroll to position [170, 0]
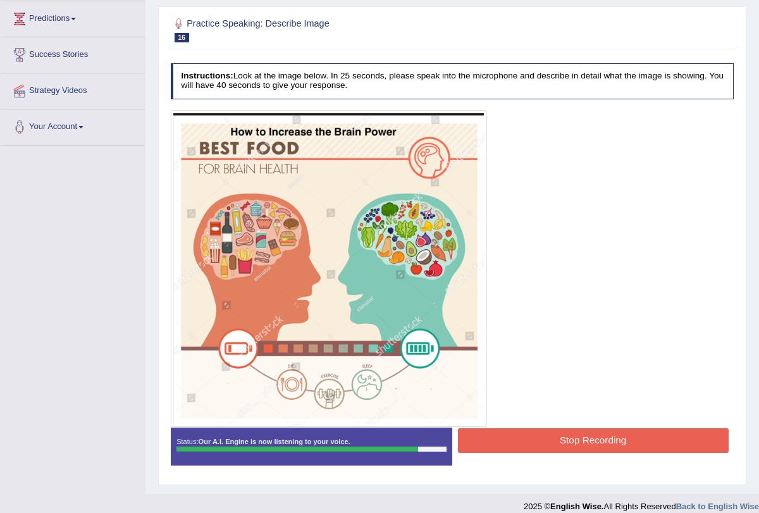
click at [584, 438] on button "Stop Recording" at bounding box center [593, 440] width 271 height 25
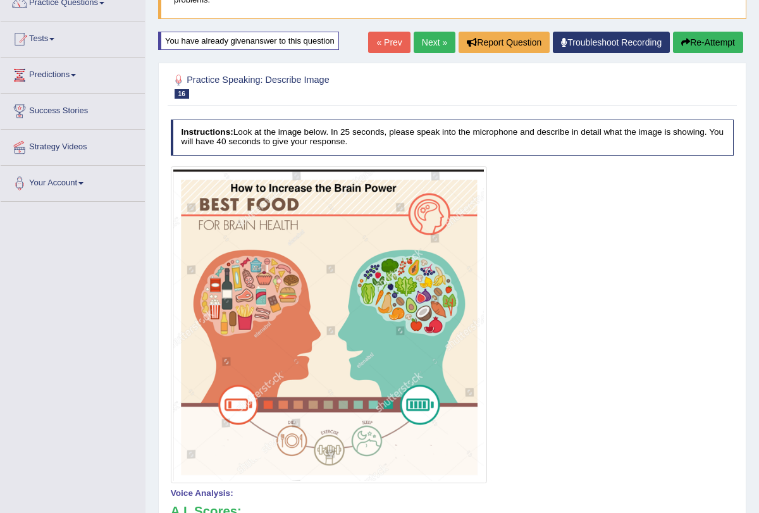
scroll to position [0, 0]
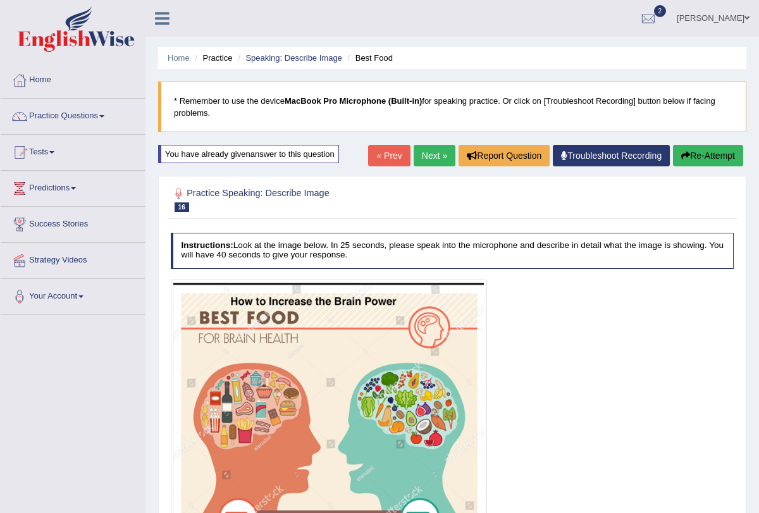
click at [423, 157] on link "Next »" at bounding box center [435, 156] width 42 height 22
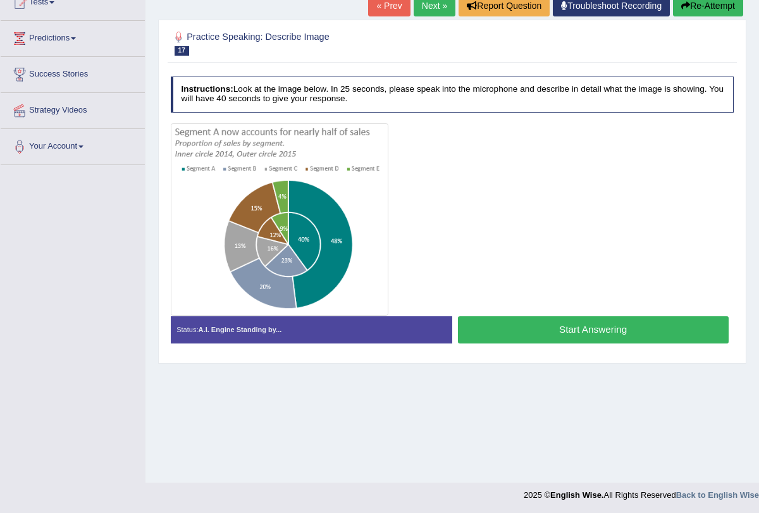
scroll to position [151, 0]
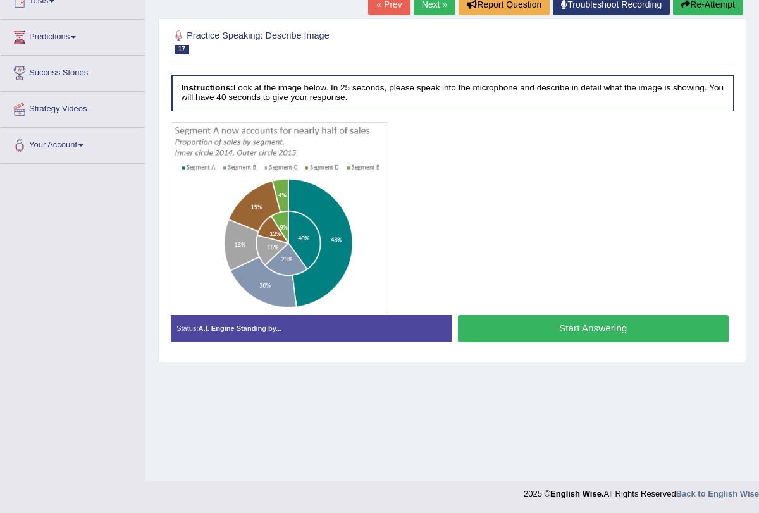
click at [547, 330] on button "Start Answering" at bounding box center [593, 328] width 271 height 27
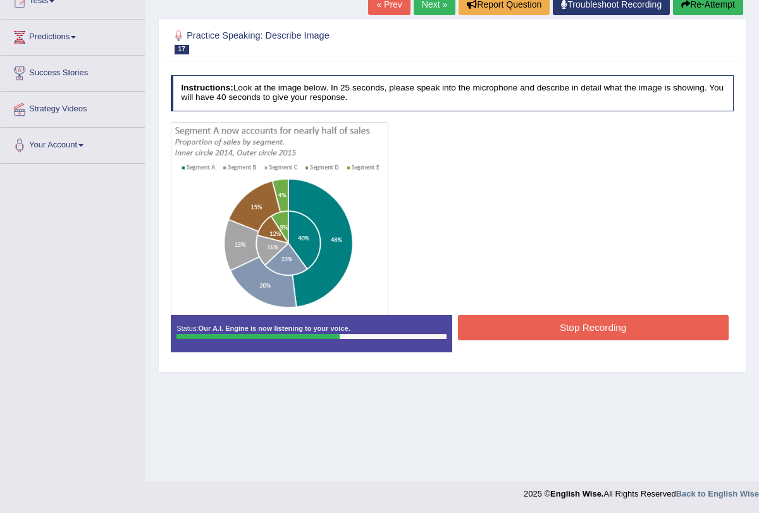
click at [524, 322] on button "Stop Recording" at bounding box center [593, 327] width 271 height 25
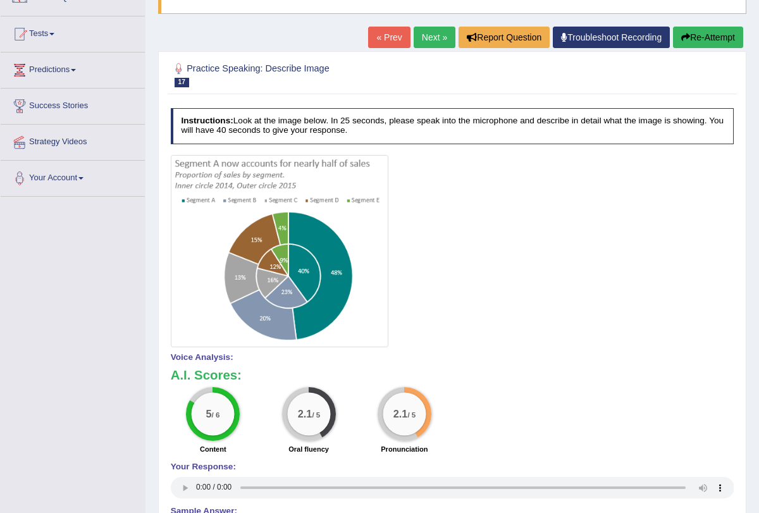
scroll to position [77, 0]
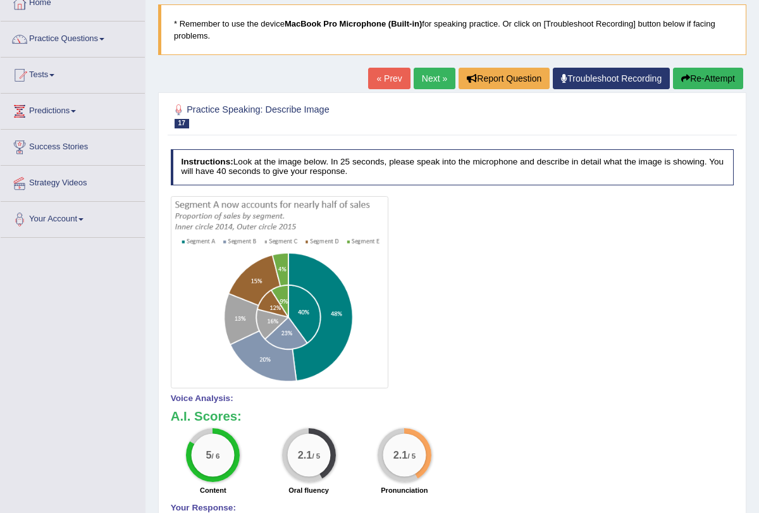
click at [696, 83] on button "Re-Attempt" at bounding box center [708, 79] width 70 height 22
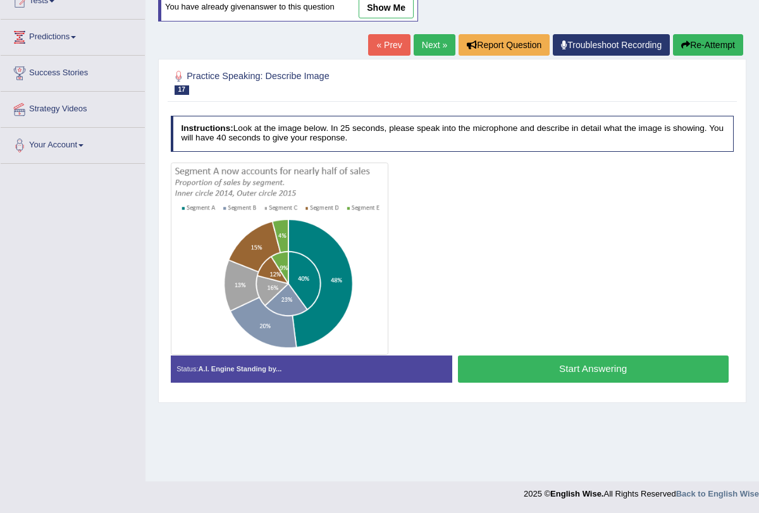
scroll to position [151, 0]
click at [531, 361] on button "Start Answering" at bounding box center [593, 369] width 271 height 27
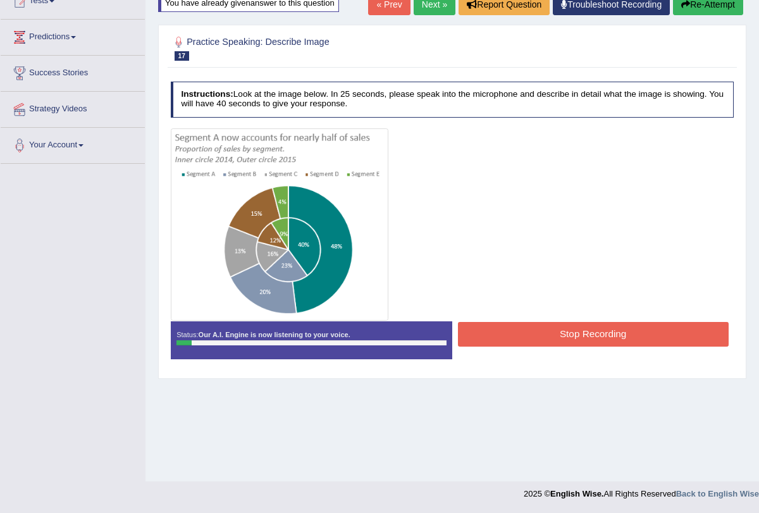
click at [482, 334] on button "Stop Recording" at bounding box center [593, 334] width 271 height 25
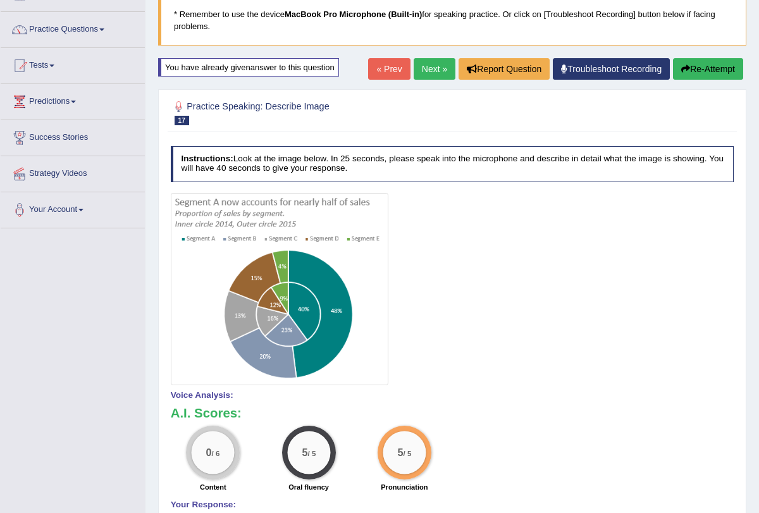
scroll to position [0, 0]
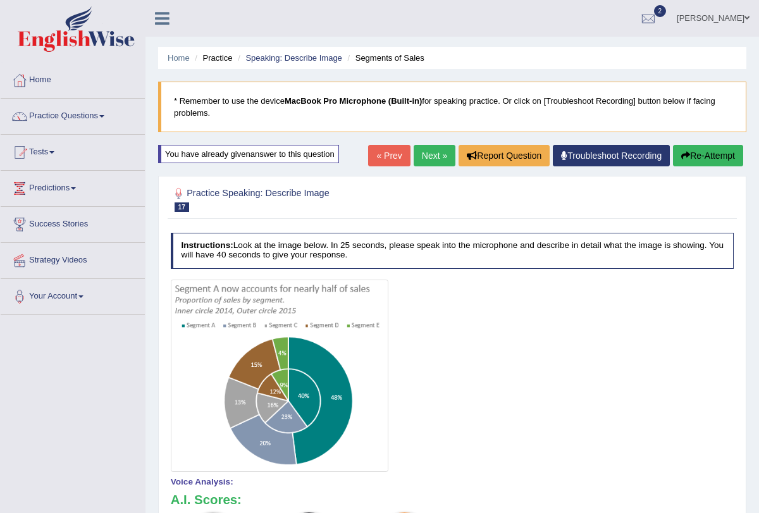
click at [685, 156] on icon "button" at bounding box center [686, 155] width 9 height 9
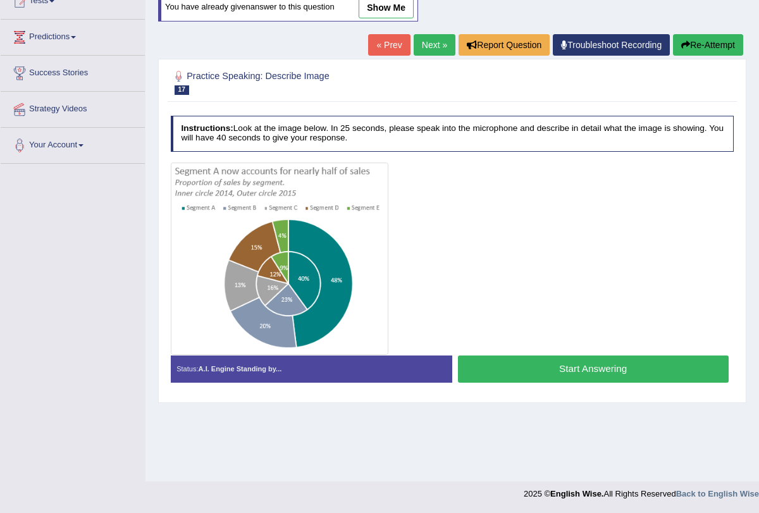
scroll to position [151, 0]
click at [528, 360] on button "Start Answering" at bounding box center [593, 369] width 271 height 27
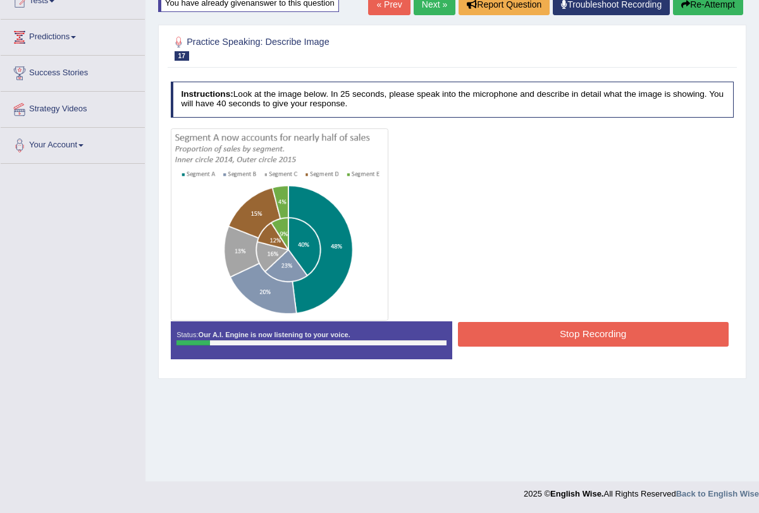
click at [526, 334] on button "Stop Recording" at bounding box center [593, 334] width 271 height 25
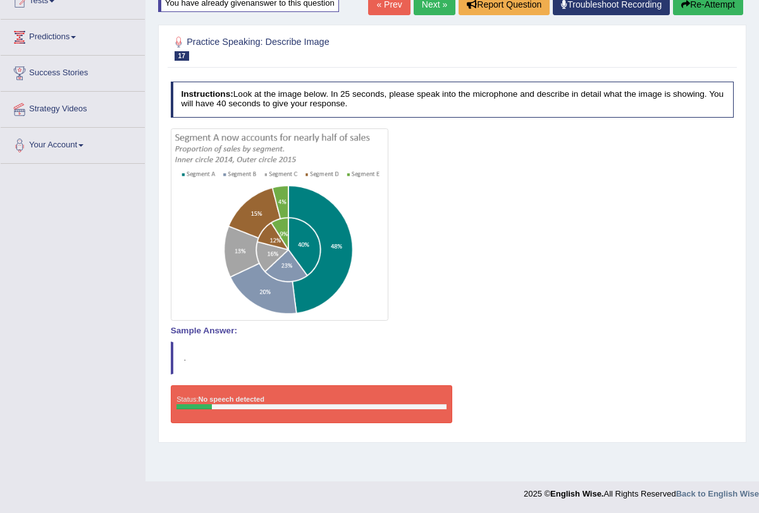
click at [697, 2] on button "Re-Attempt" at bounding box center [708, 5] width 70 height 22
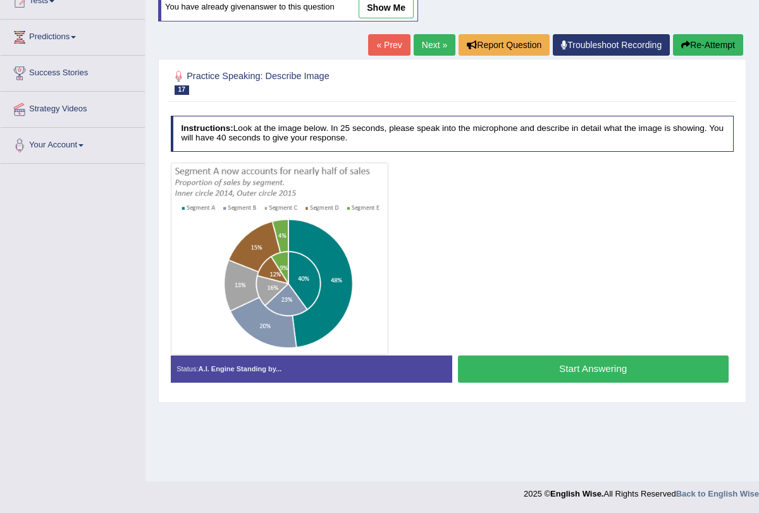
click at [539, 373] on button "Start Answering" at bounding box center [593, 369] width 271 height 27
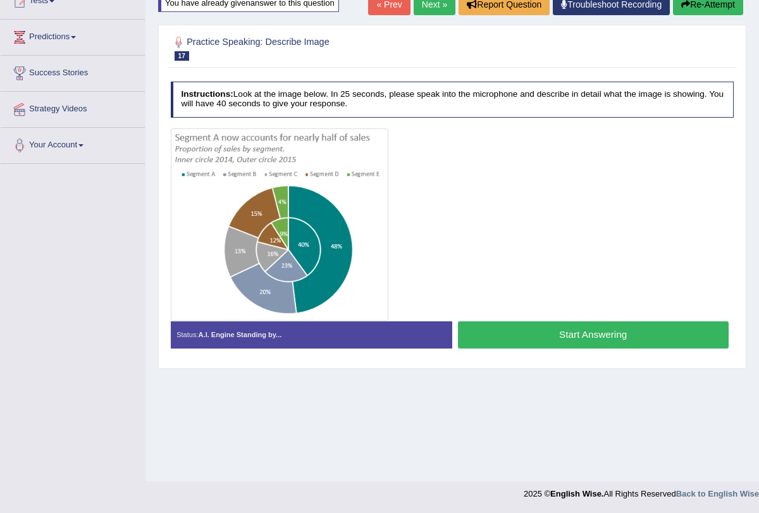
click at [539, 373] on div "Home Practice Speaking: Describe Image Segments of Sales * Remember to use the …" at bounding box center [453, 165] width 614 height 633
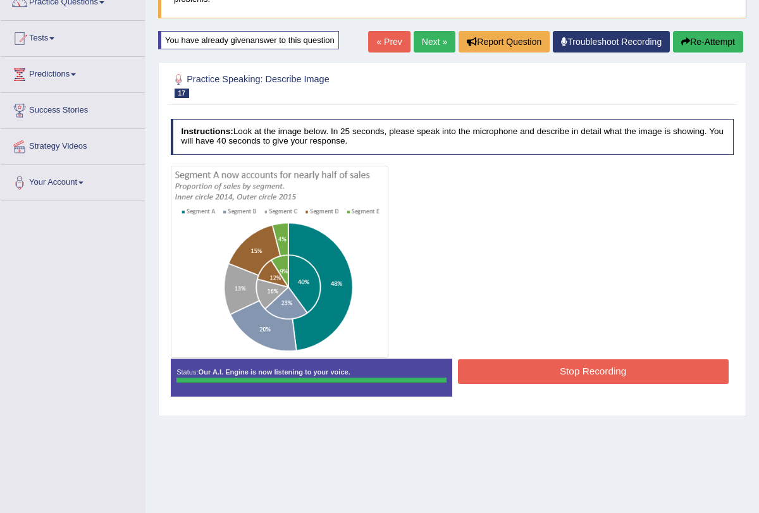
scroll to position [40, 0]
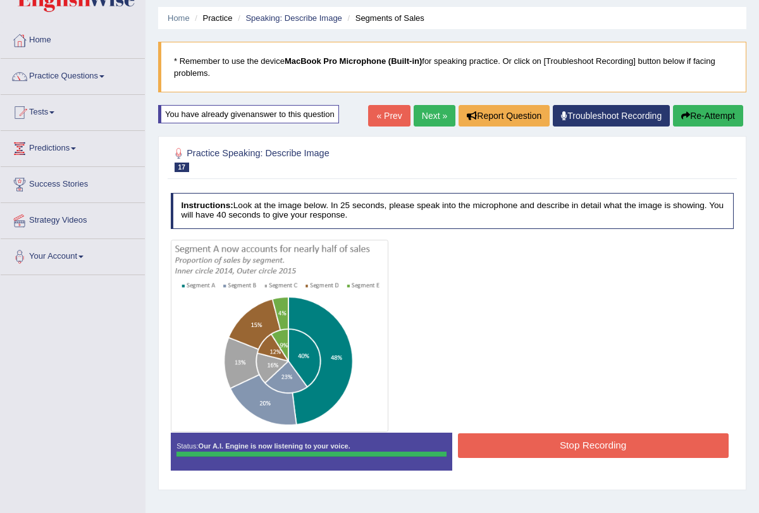
click at [428, 116] on link "Next »" at bounding box center [435, 116] width 42 height 22
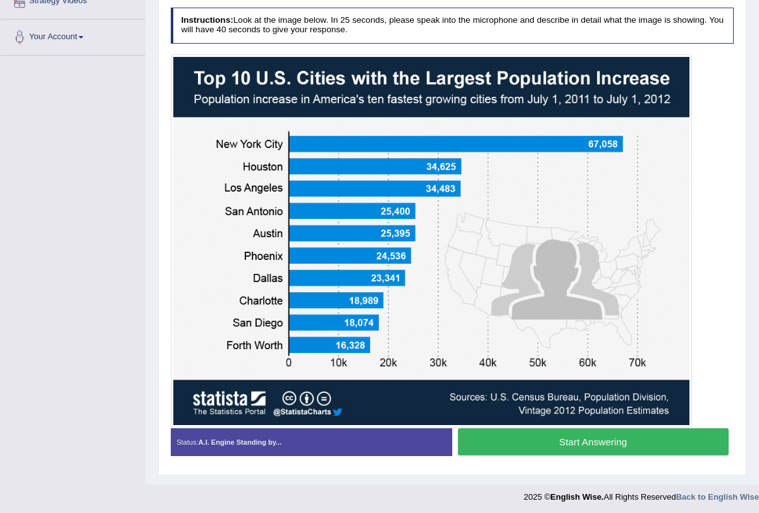
scroll to position [260, 0]
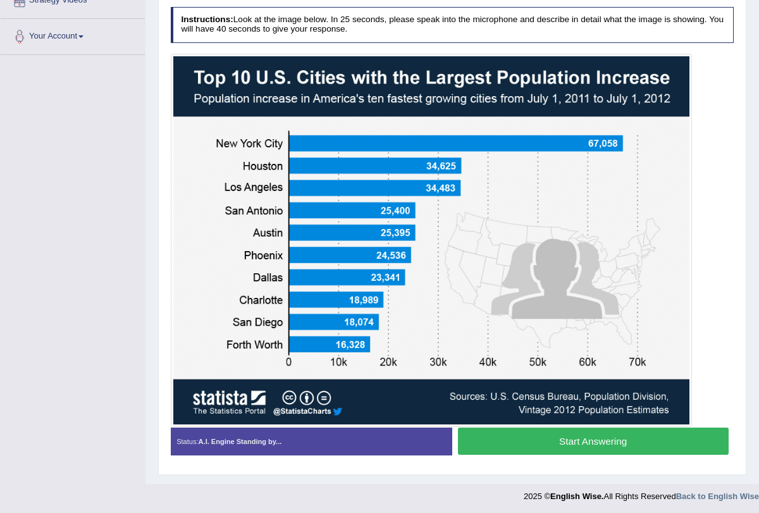
click at [527, 450] on button "Start Answering" at bounding box center [593, 441] width 271 height 27
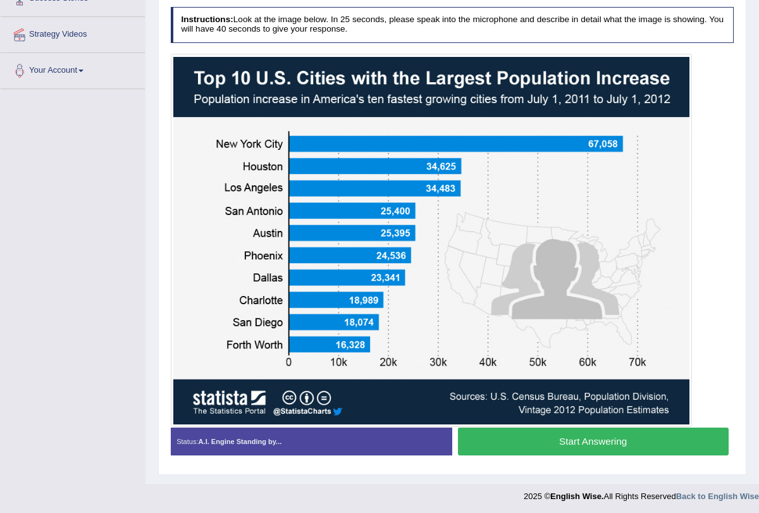
scroll to position [237, 0]
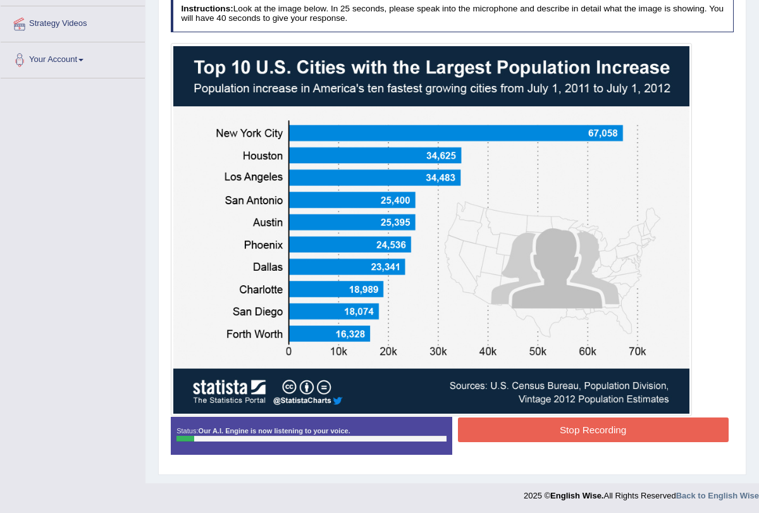
click at [535, 430] on button "Stop Recording" at bounding box center [593, 430] width 271 height 25
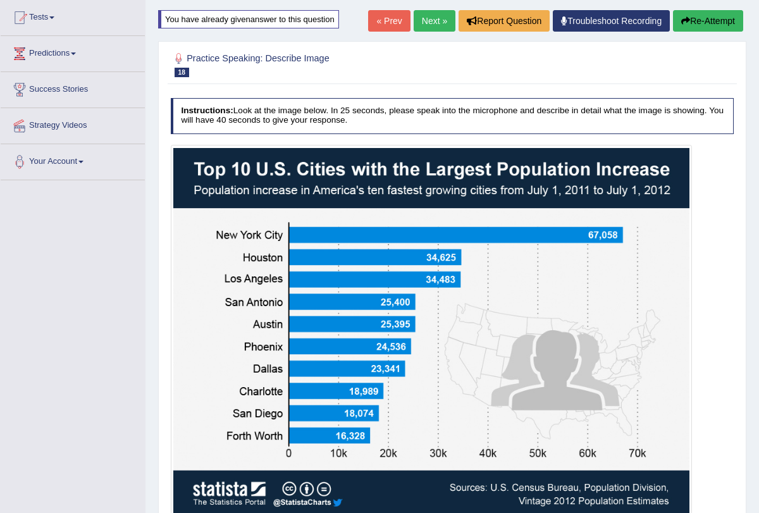
scroll to position [0, 0]
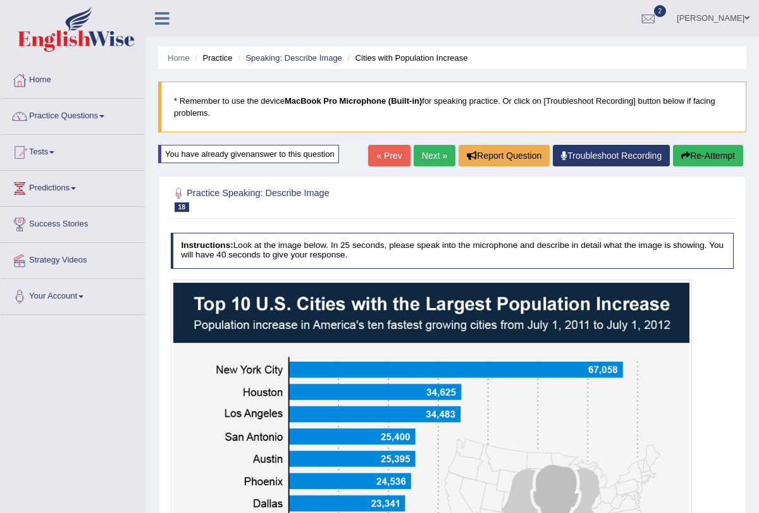
click at [694, 149] on button "Re-Attempt" at bounding box center [708, 156] width 70 height 22
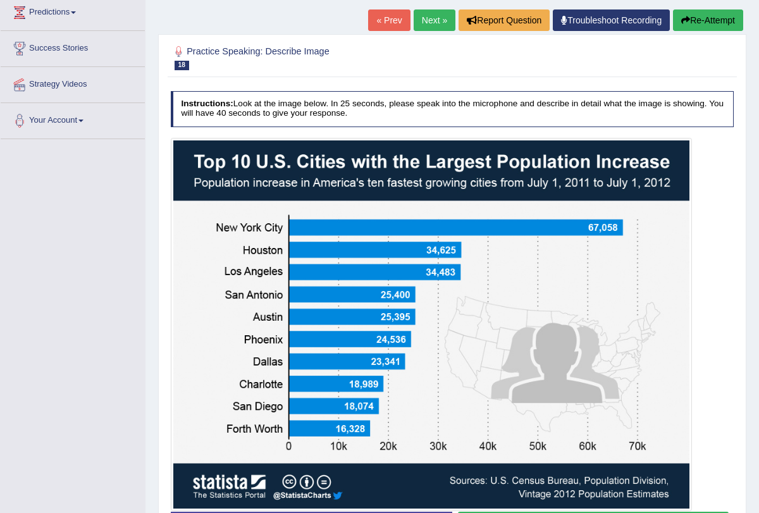
scroll to position [260, 0]
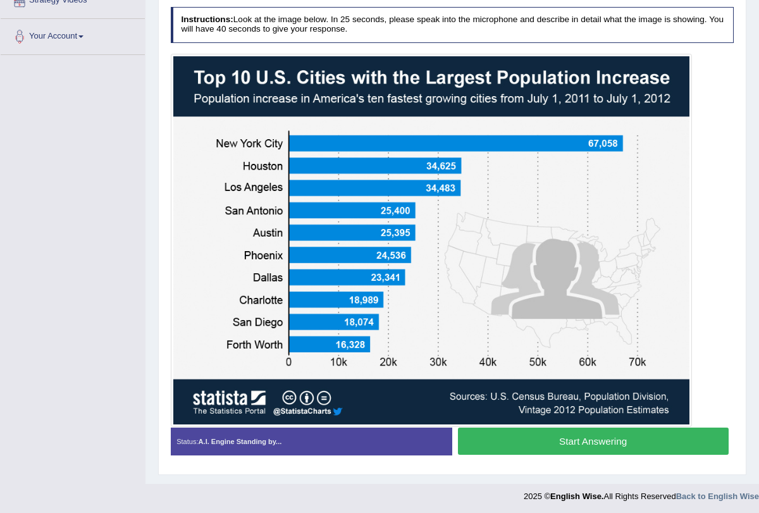
click at [572, 425] on div at bounding box center [432, 240] width 522 height 373
click at [571, 434] on button "Start Answering" at bounding box center [593, 441] width 271 height 27
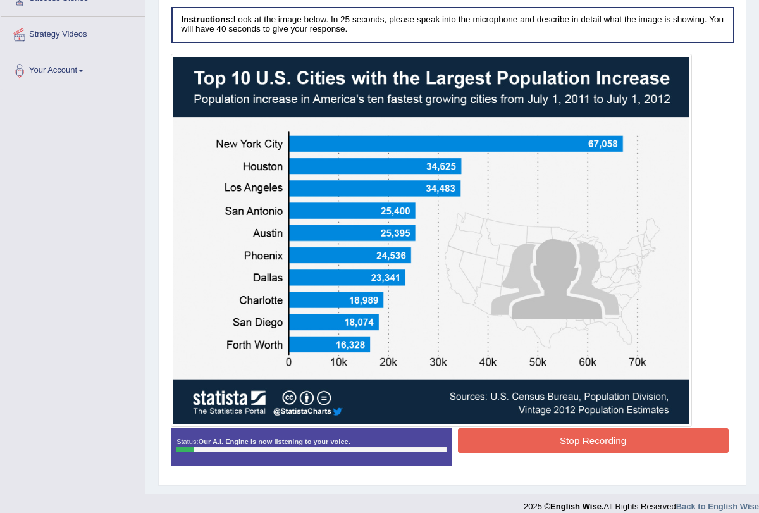
click at [551, 436] on button "Stop Recording" at bounding box center [593, 440] width 271 height 25
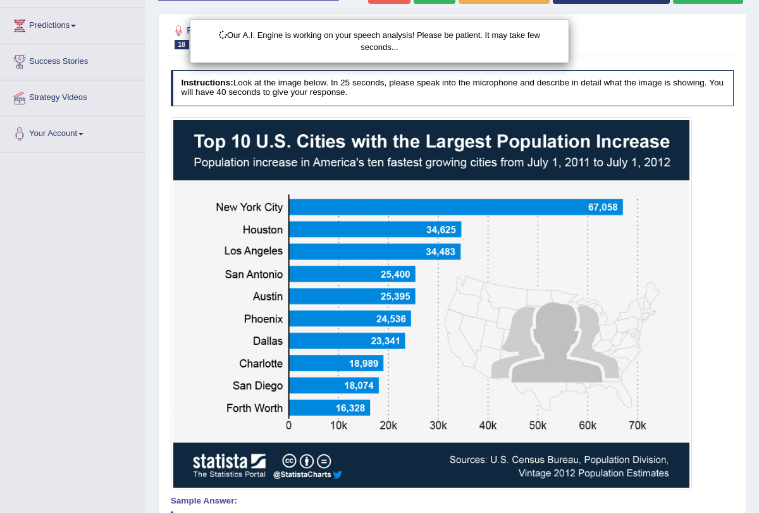
scroll to position [146, 0]
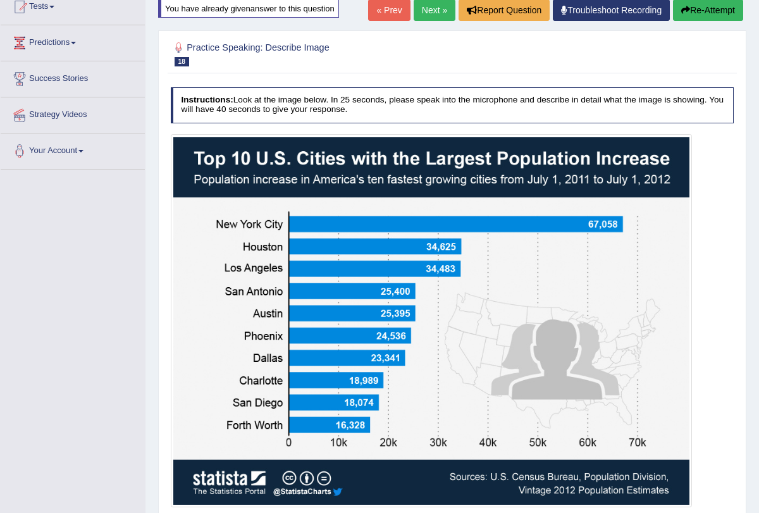
click at [693, 11] on button "Re-Attempt" at bounding box center [708, 10] width 70 height 22
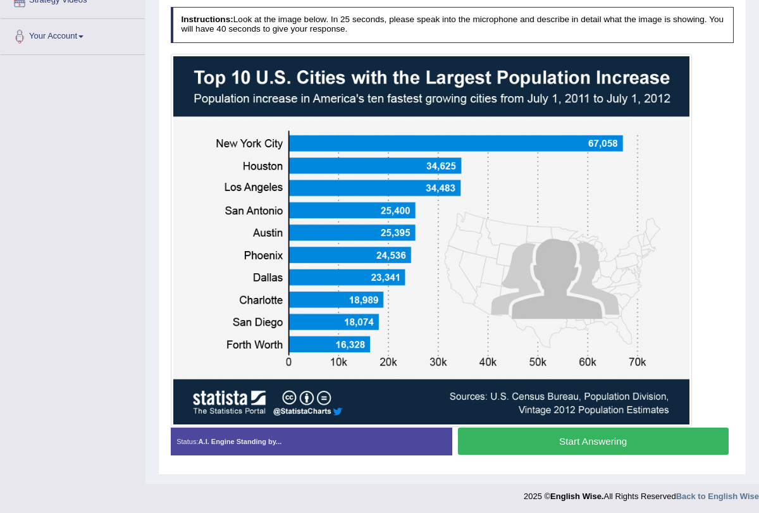
click at [558, 435] on button "Start Answering" at bounding box center [593, 441] width 271 height 27
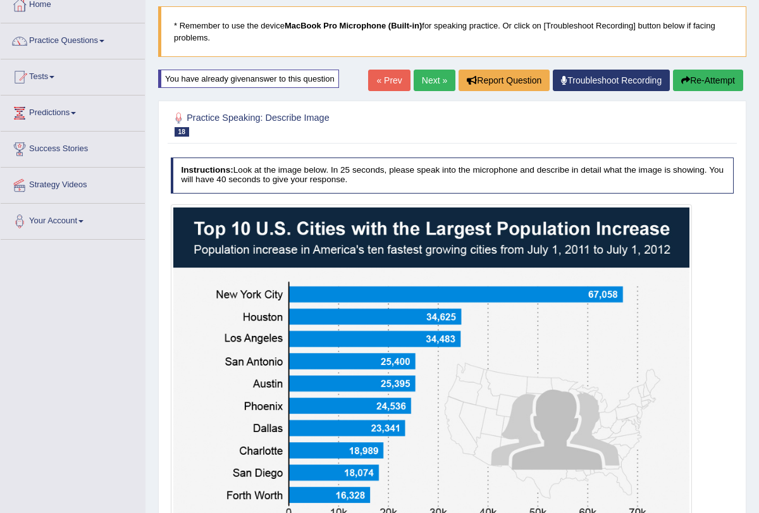
scroll to position [80, 0]
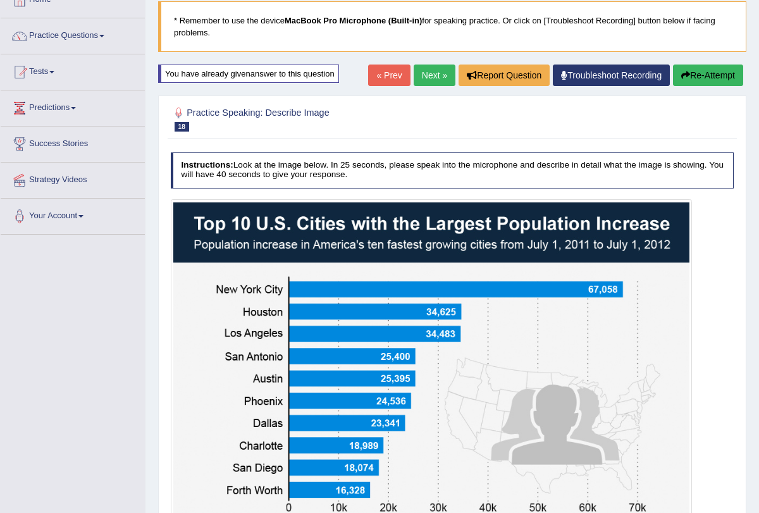
click at [701, 70] on button "Re-Attempt" at bounding box center [708, 76] width 70 height 22
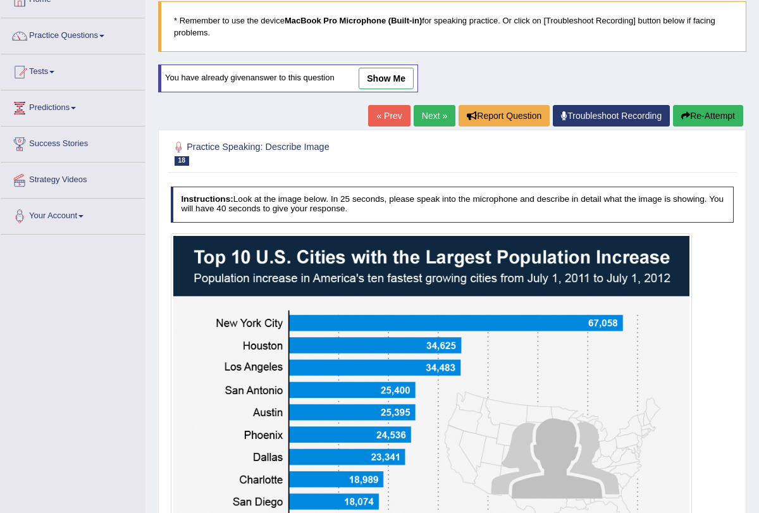
scroll to position [260, 0]
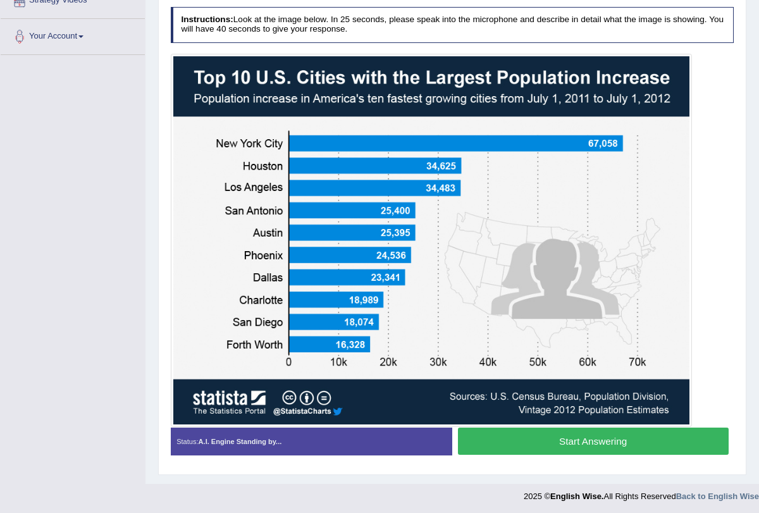
click at [554, 439] on button "Start Answering" at bounding box center [593, 441] width 271 height 27
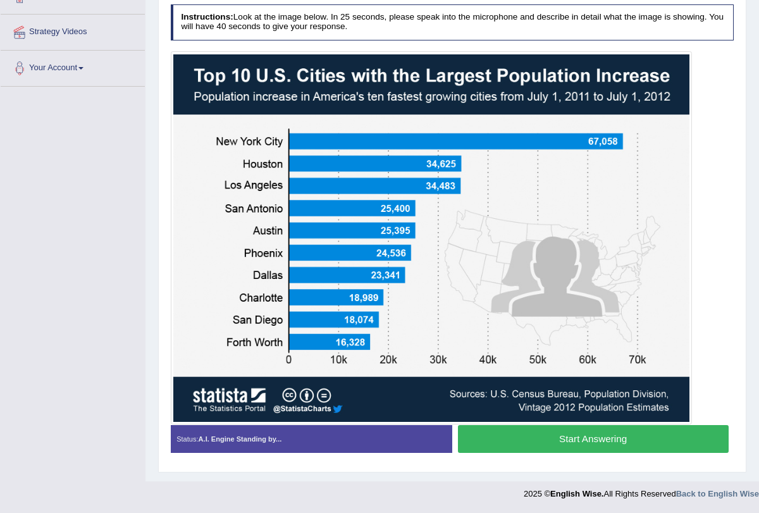
scroll to position [226, 0]
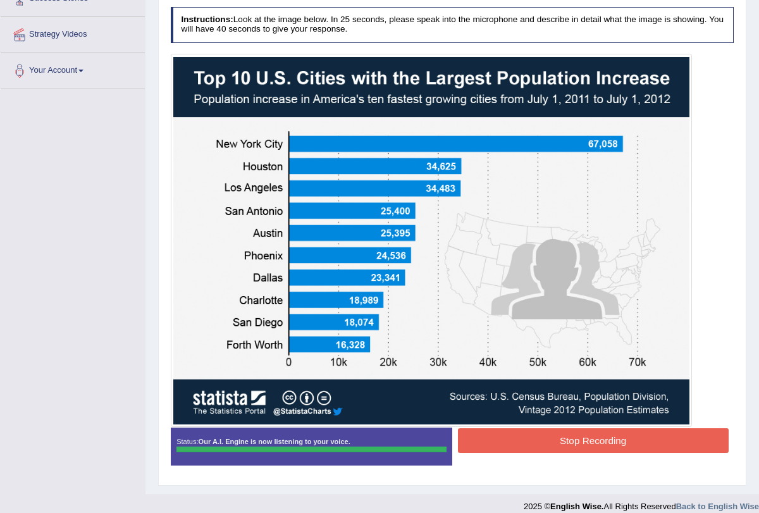
click at [563, 434] on button "Stop Recording" at bounding box center [593, 440] width 271 height 25
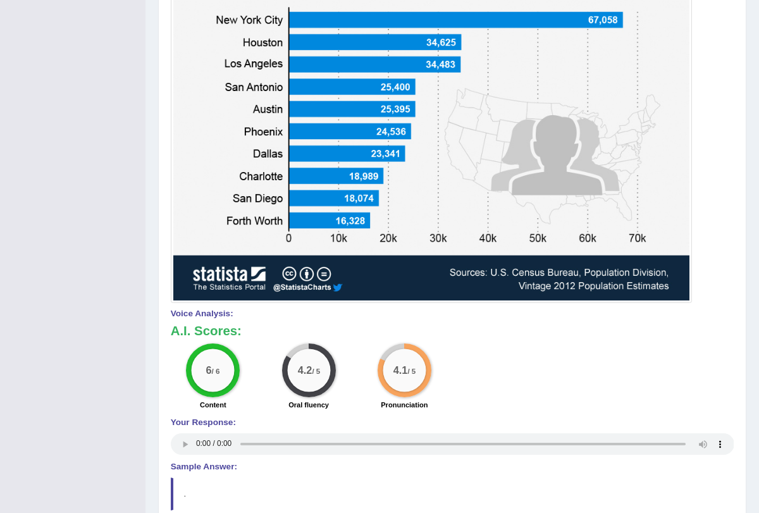
scroll to position [0, 0]
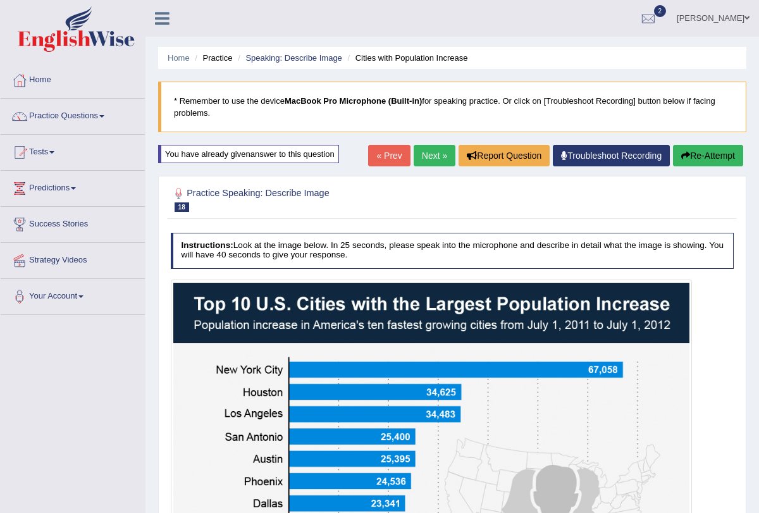
click at [420, 153] on link "Next »" at bounding box center [435, 156] width 42 height 22
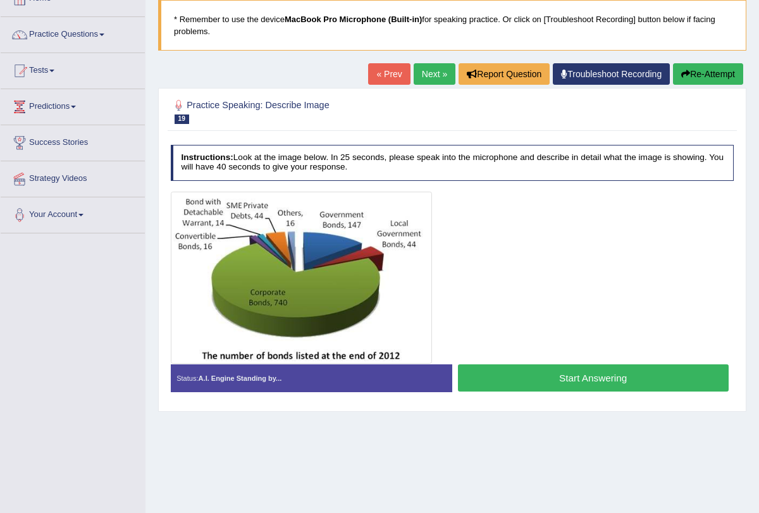
scroll to position [84, 0]
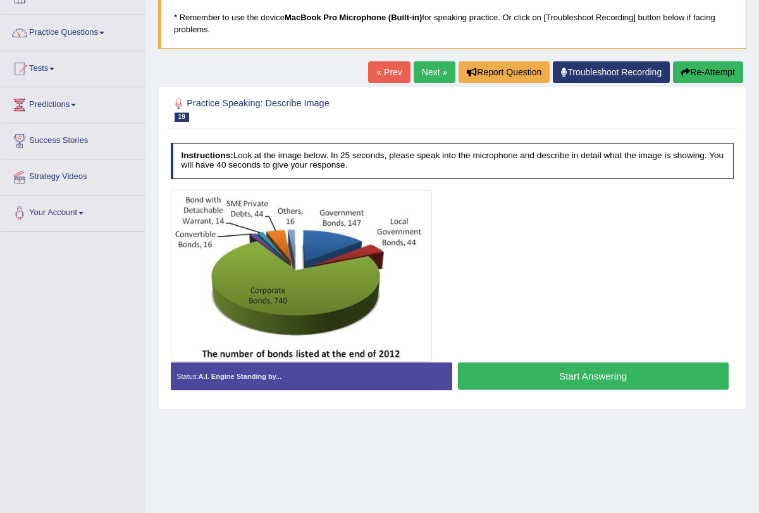
click at [544, 387] on button "Start Answering" at bounding box center [593, 376] width 271 height 27
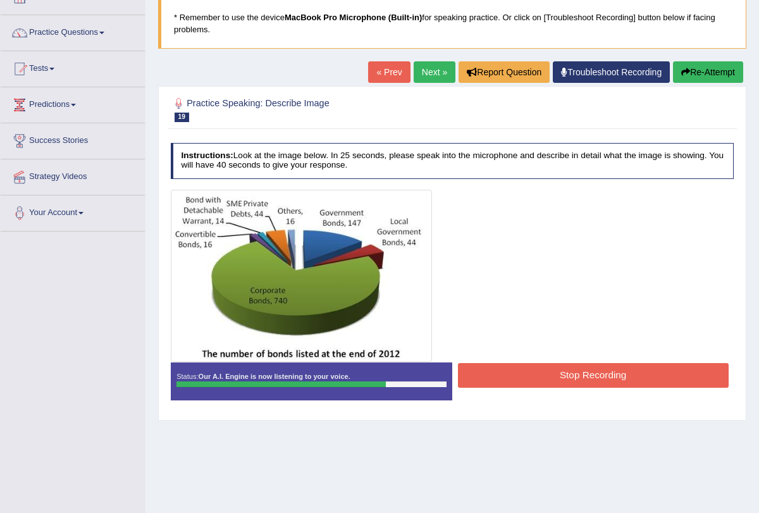
click at [581, 369] on button "Stop Recording" at bounding box center [593, 375] width 271 height 25
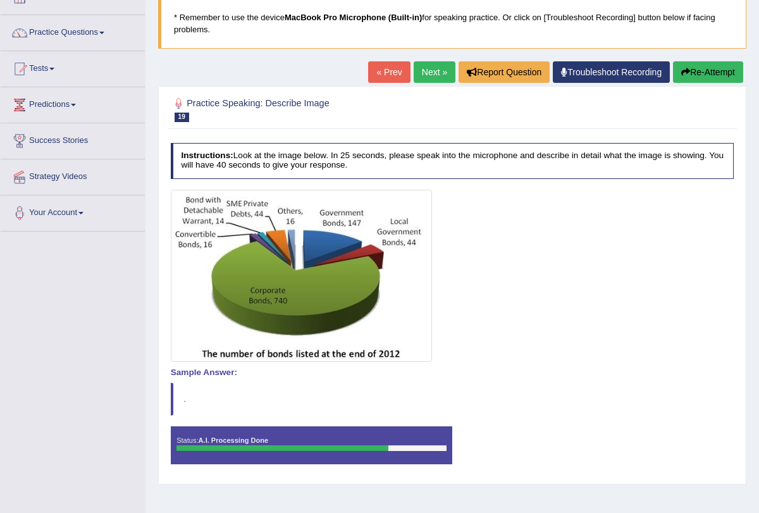
click at [430, 76] on body "Toggle navigation Home Practice Questions Speaking Practice Read Aloud Repeat S…" at bounding box center [379, 172] width 759 height 513
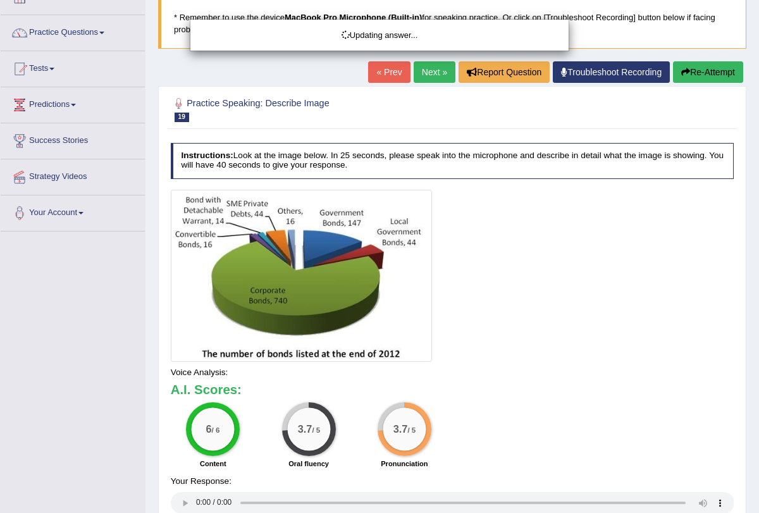
click at [430, 76] on link "Next »" at bounding box center [435, 72] width 42 height 22
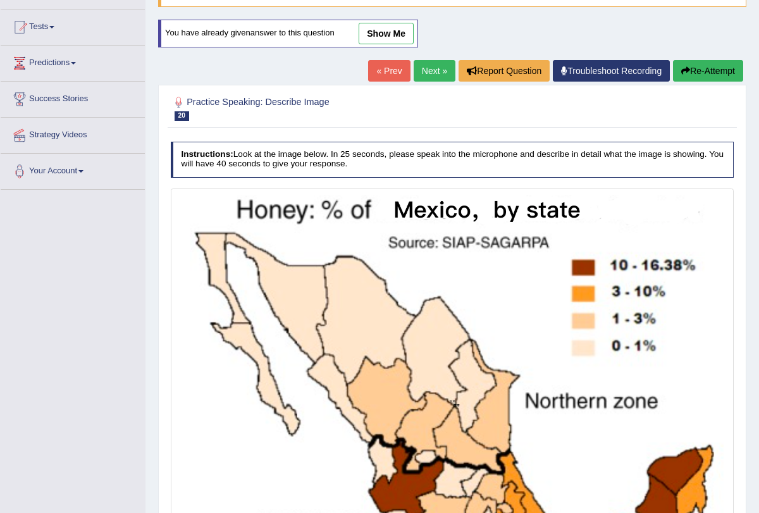
scroll to position [313, 0]
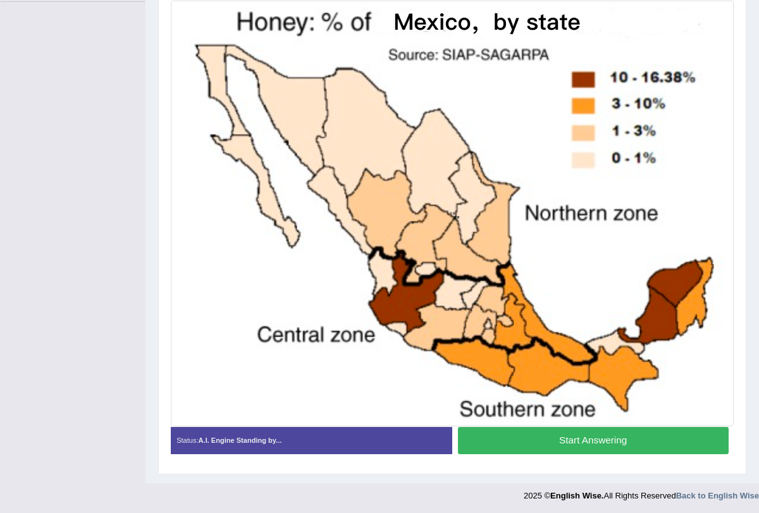
click at [528, 434] on button "Start Answering" at bounding box center [593, 440] width 271 height 27
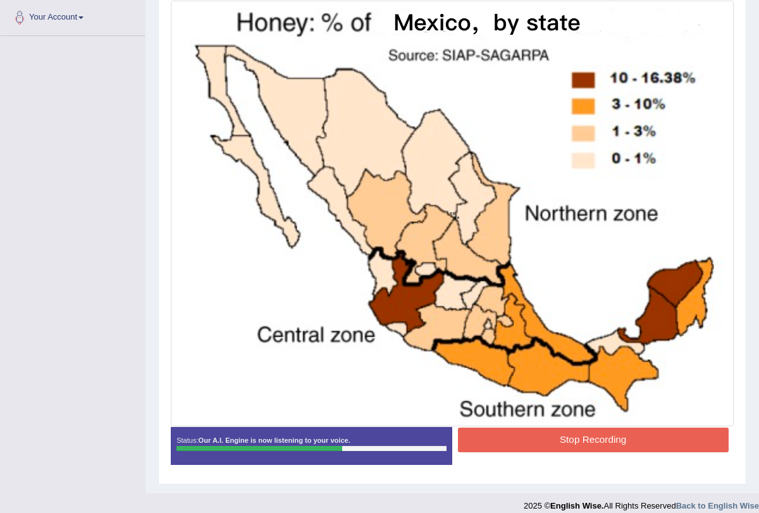
click at [528, 434] on button "Stop Recording" at bounding box center [593, 440] width 271 height 25
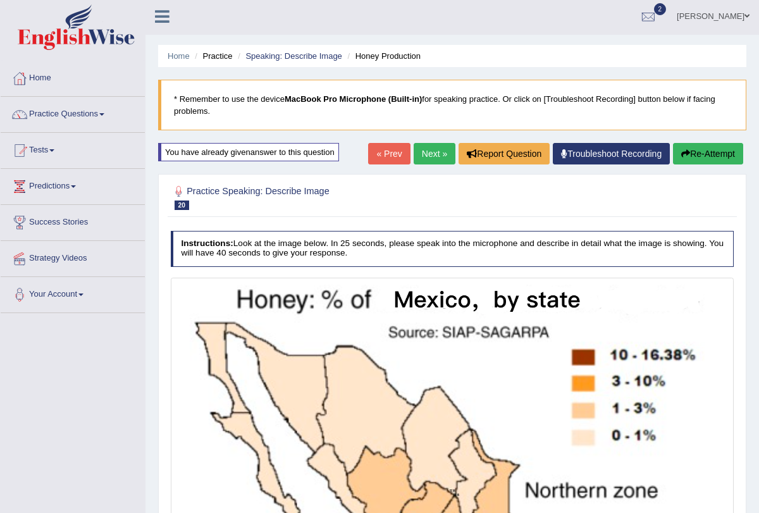
scroll to position [1, 0]
